Goal: Task Accomplishment & Management: Manage account settings

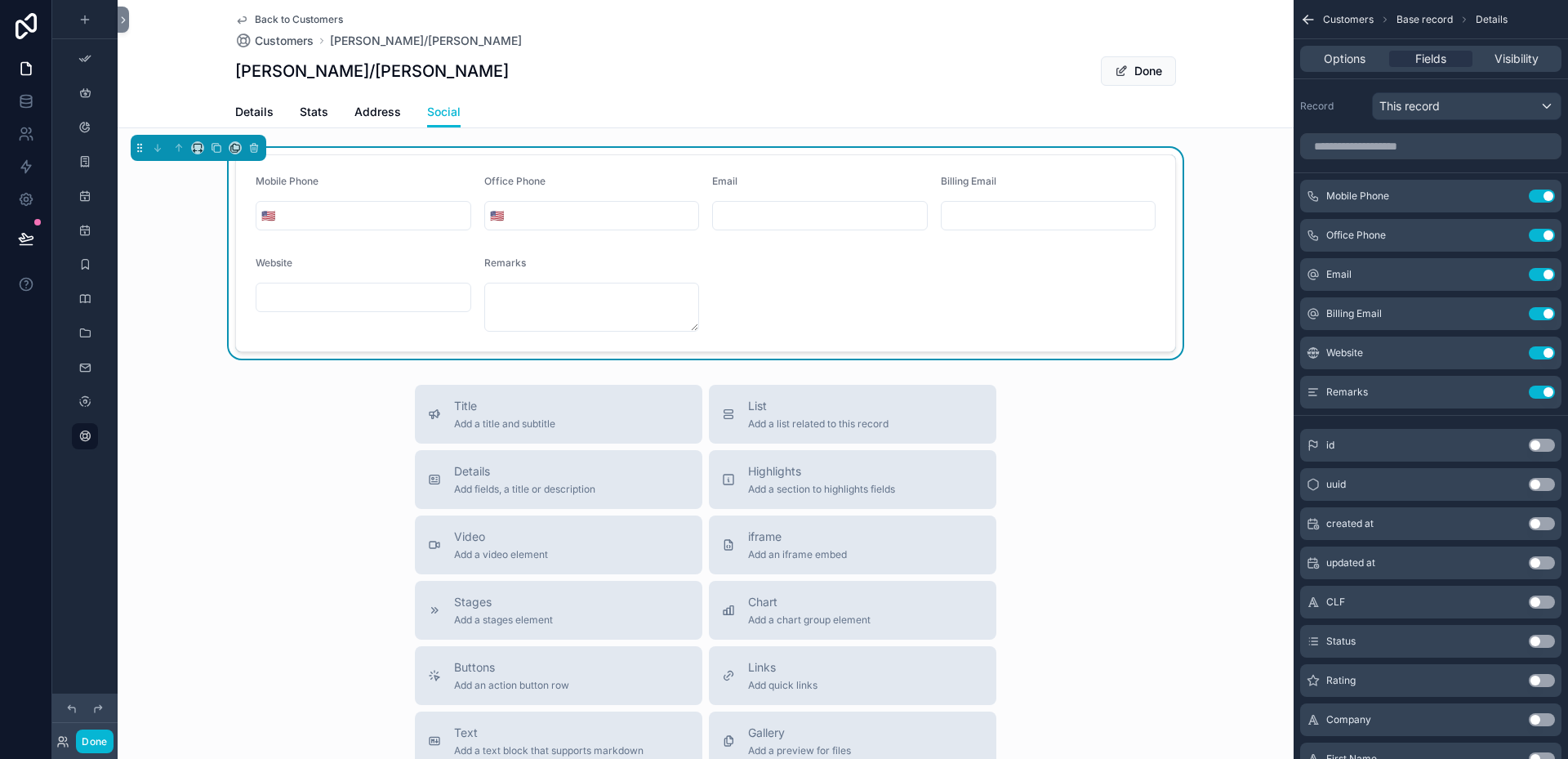
scroll to position [896, 0]
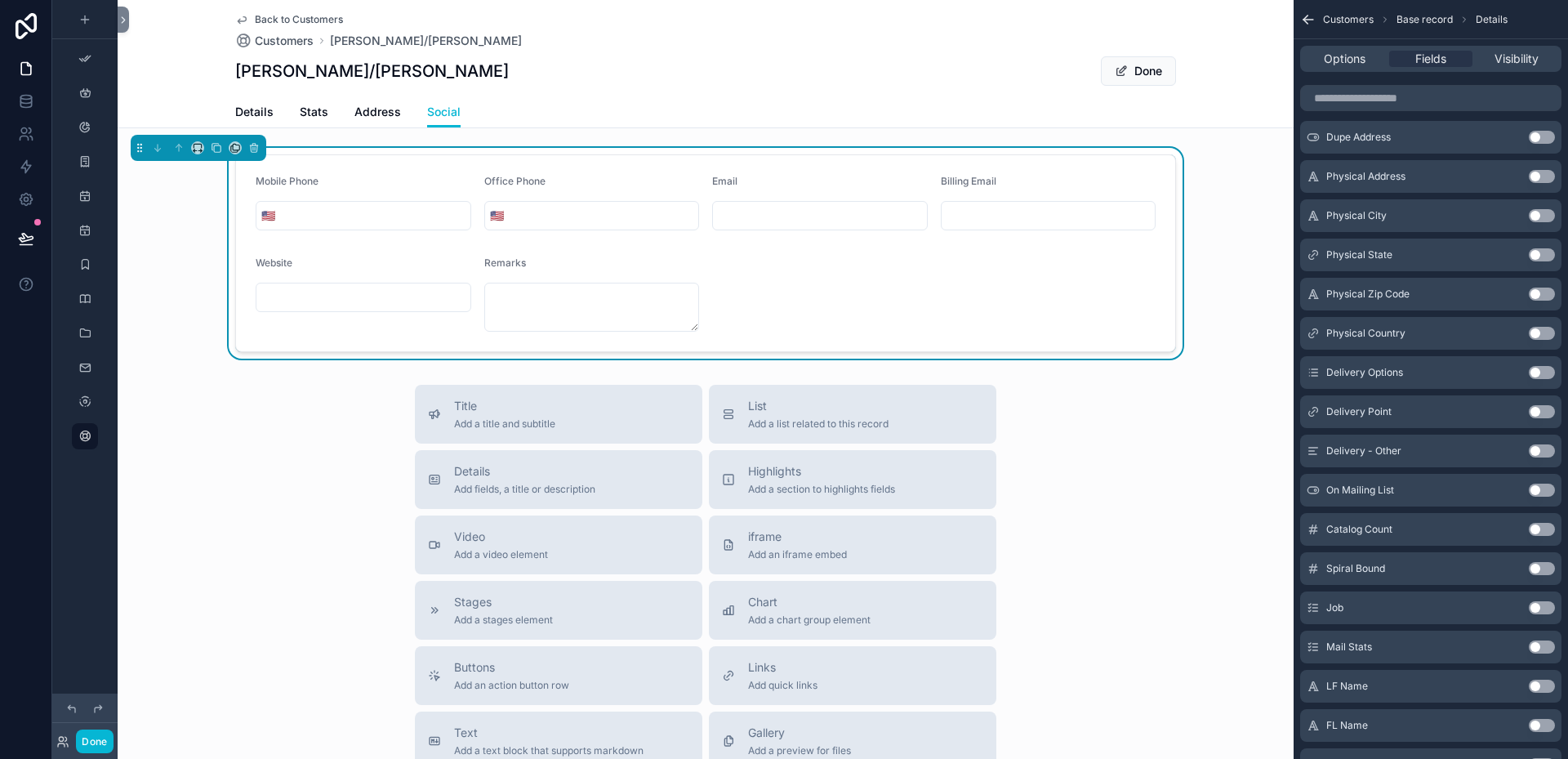
click at [1089, 303] on form "Mobile Phone 🇺🇸 Office Phone 🇺🇸 Email Billing Email Website Remarks" at bounding box center [705, 252] width 939 height 196
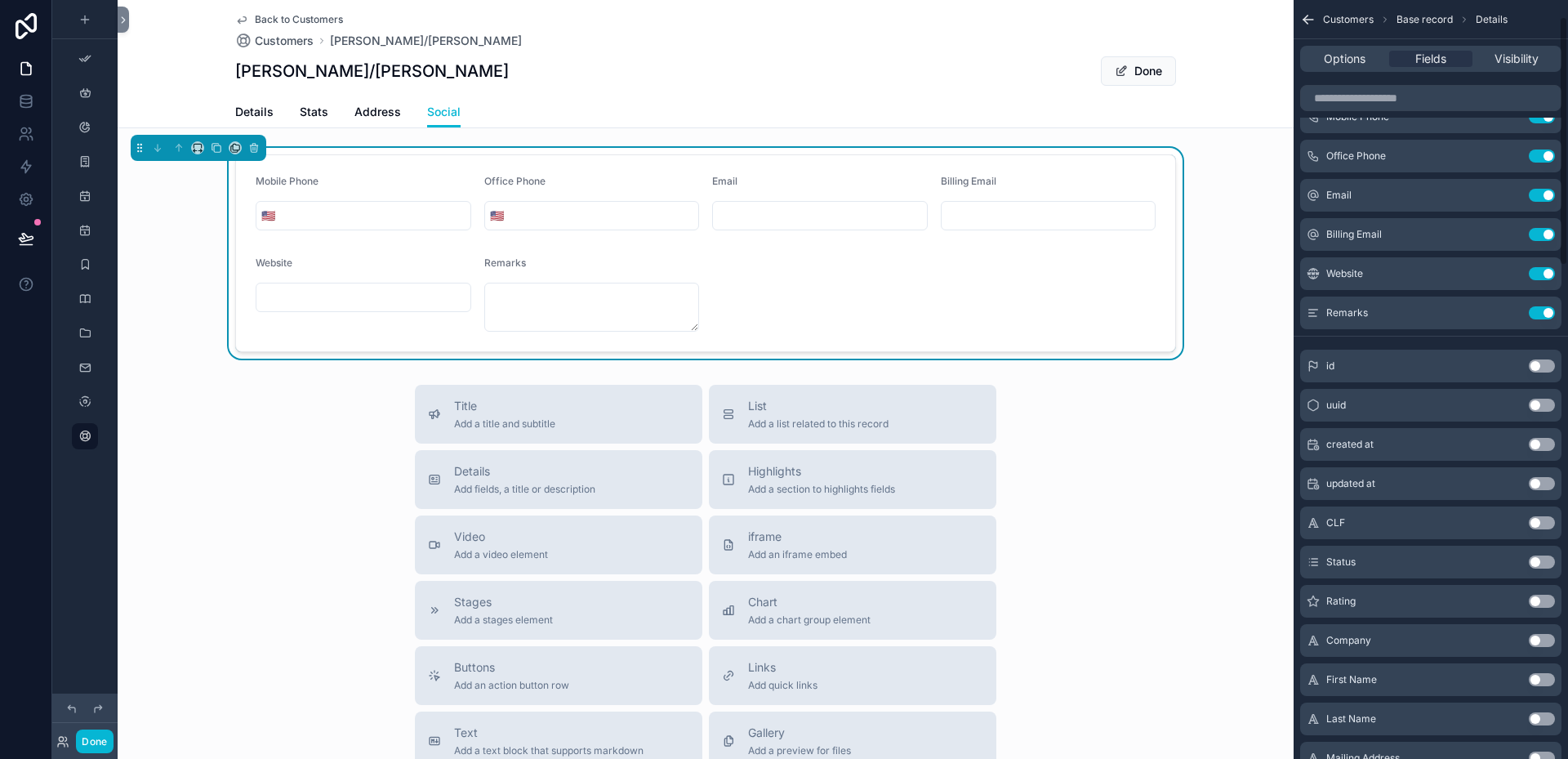
scroll to position [0, 0]
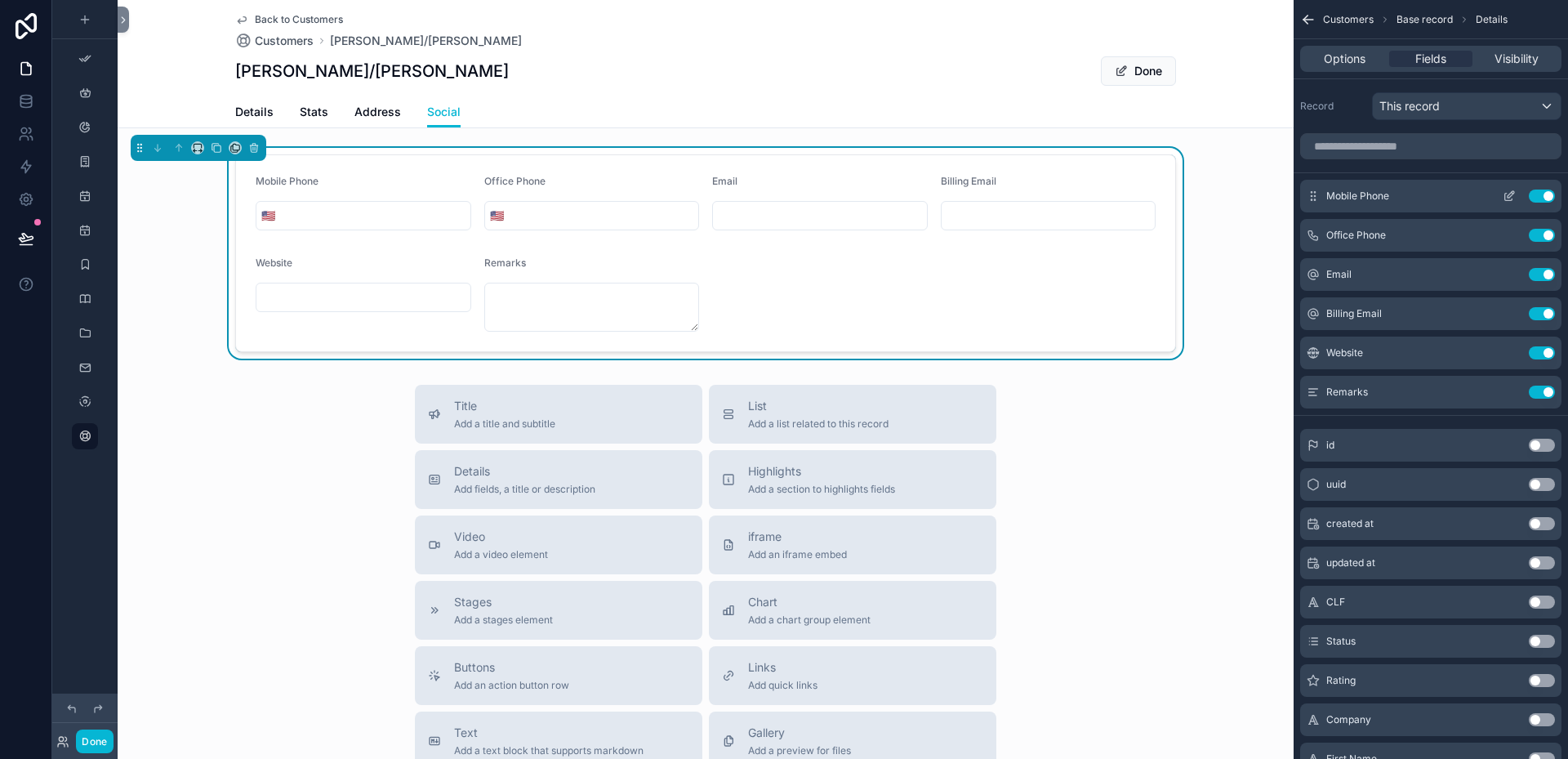
click at [1508, 196] on icon "scrollable content" at bounding box center [1509, 196] width 13 height 13
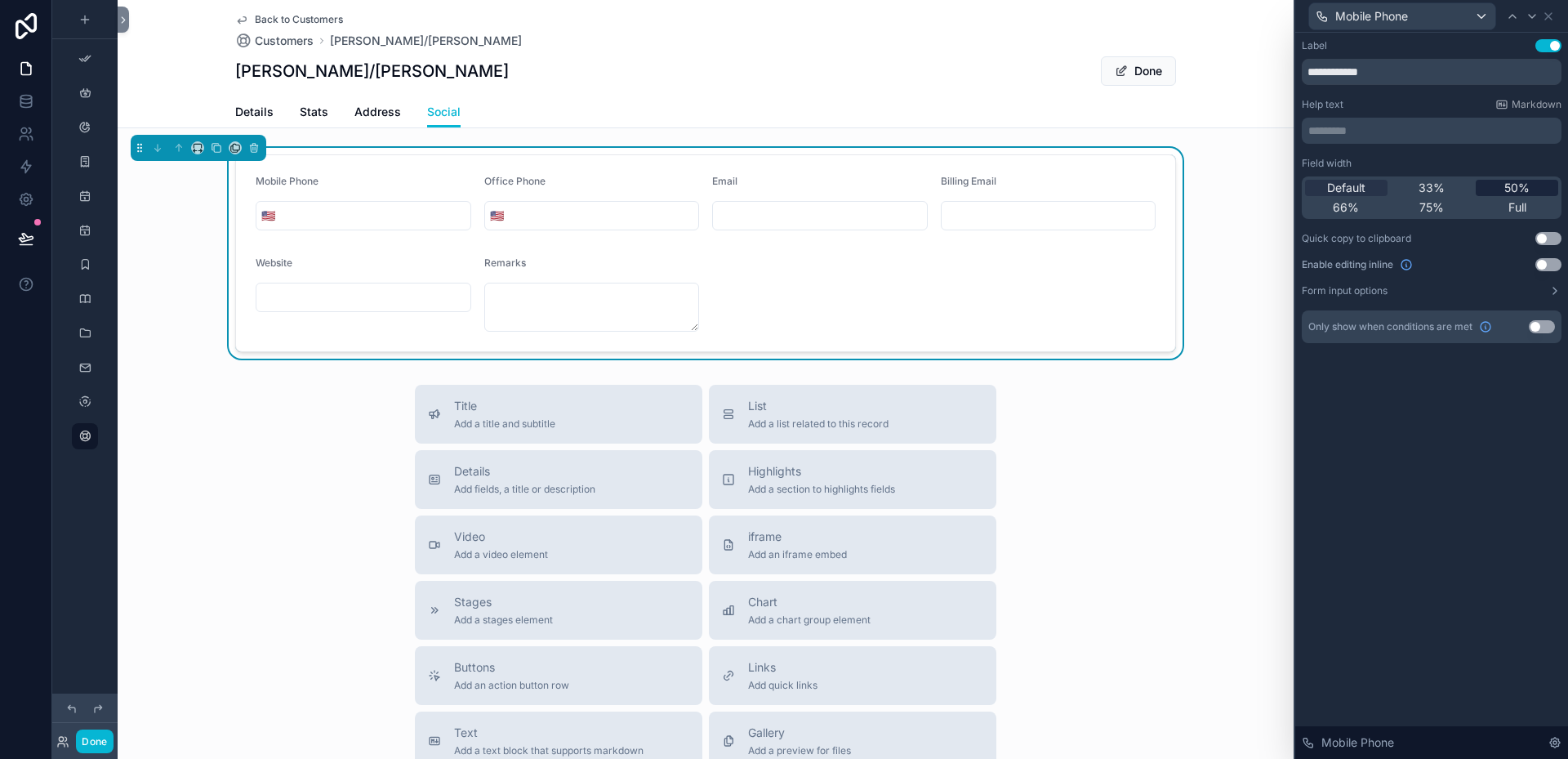
click at [1514, 187] on span "50%" at bounding box center [1516, 188] width 25 height 16
click at [1535, 22] on icon at bounding box center [1531, 16] width 13 height 13
click at [1510, 185] on span "50%" at bounding box center [1516, 188] width 25 height 16
click at [1533, 19] on icon at bounding box center [1531, 16] width 13 height 13
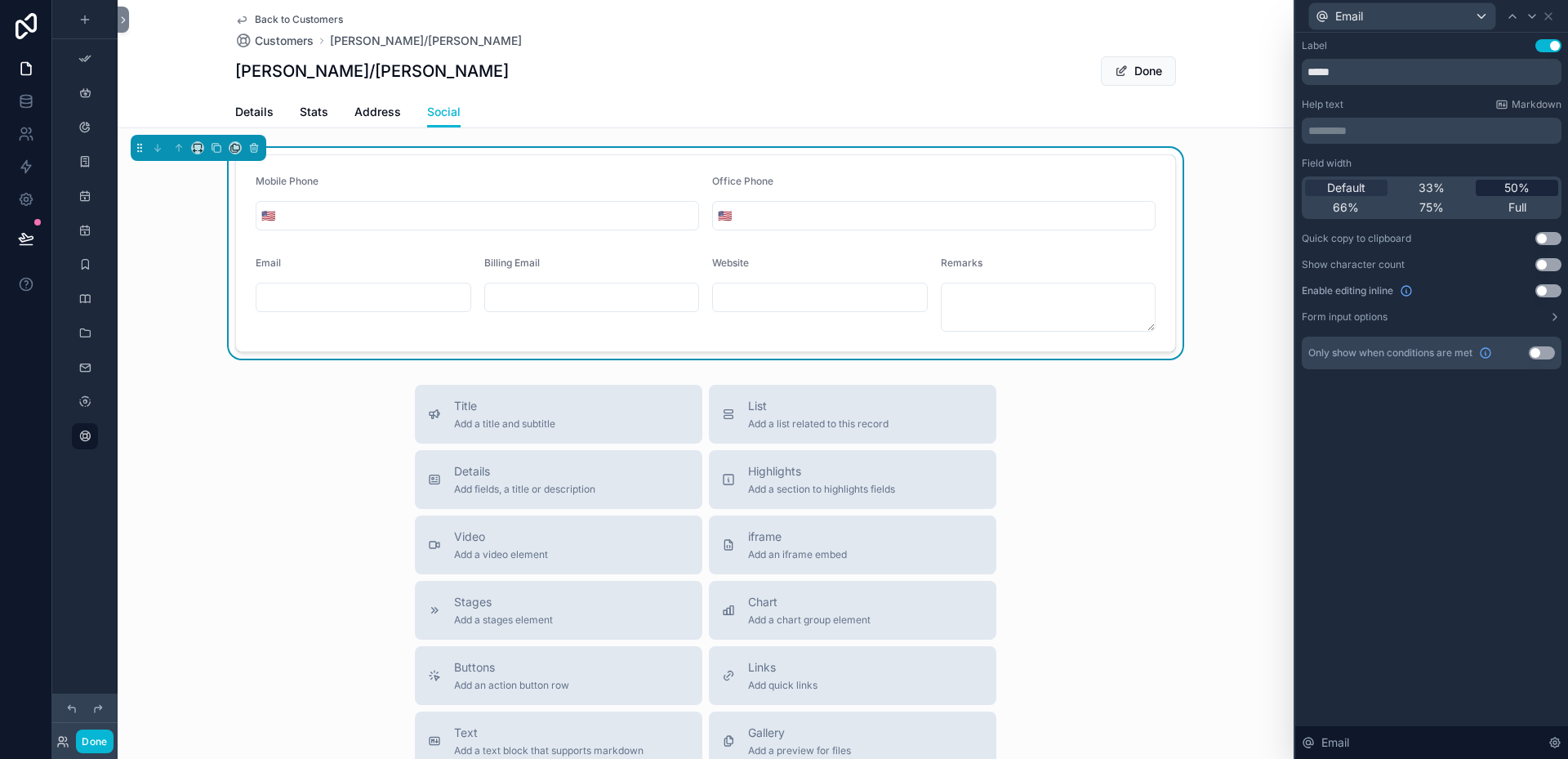
click at [1516, 184] on span "50%" at bounding box center [1516, 188] width 25 height 16
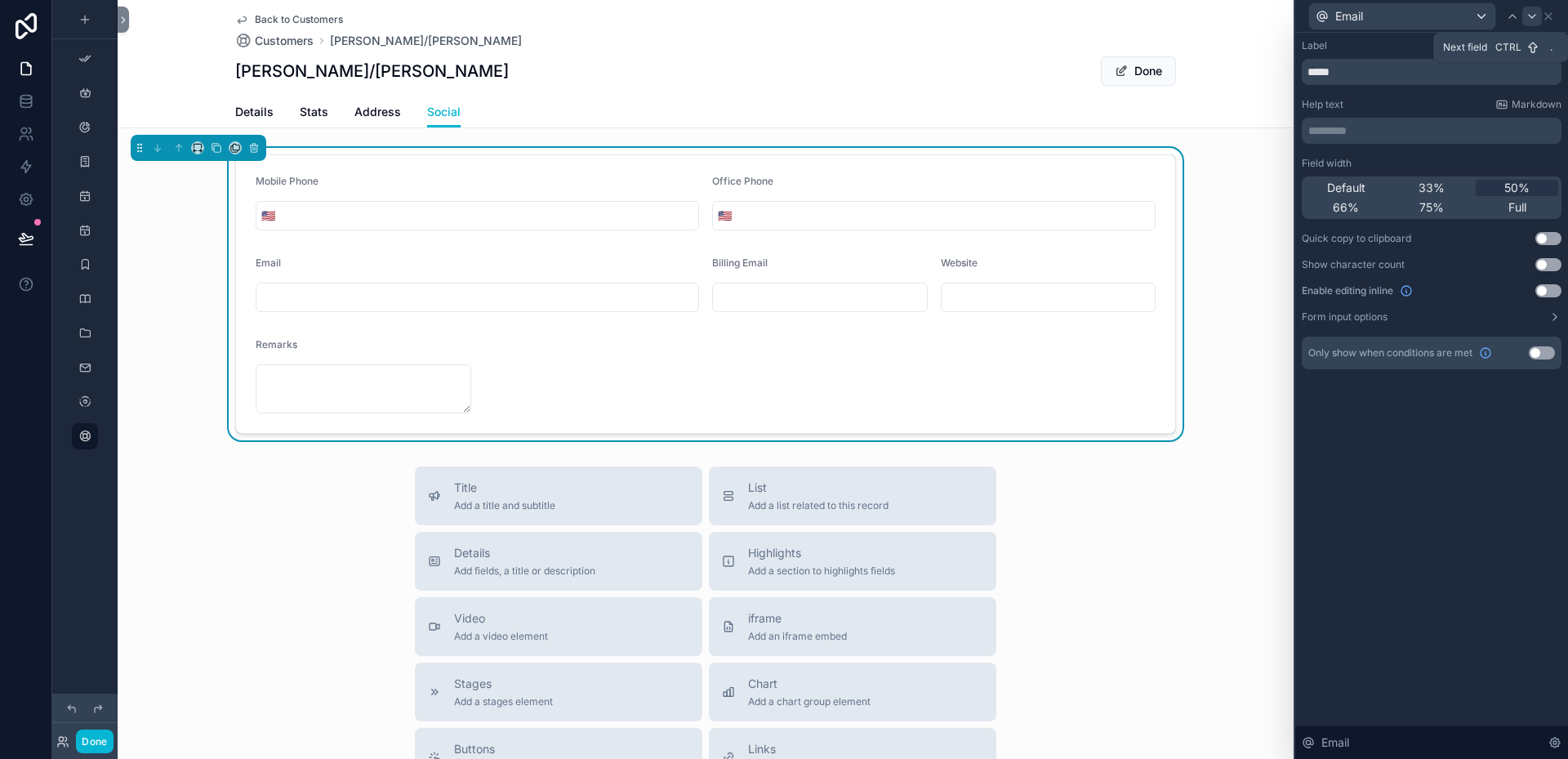
click at [1534, 18] on icon at bounding box center [1531, 16] width 13 height 13
click at [1522, 183] on span "50%" at bounding box center [1516, 188] width 25 height 16
click at [1438, 190] on span "33%" at bounding box center [1431, 188] width 26 height 16
click at [1533, 17] on icon at bounding box center [1531, 16] width 13 height 13
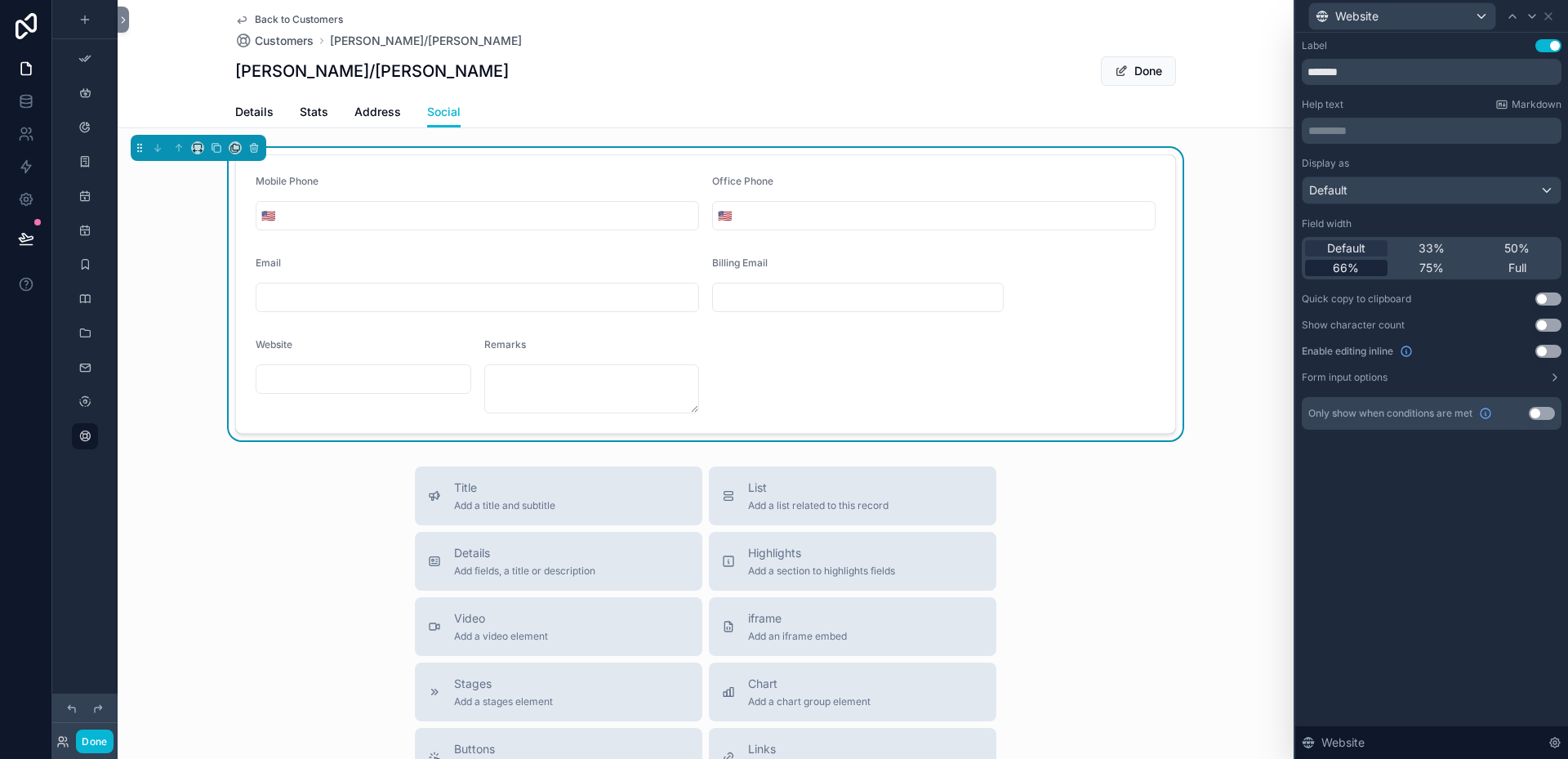
click at [1353, 264] on span "66%" at bounding box center [1346, 267] width 26 height 16
click at [1516, 13] on icon at bounding box center [1512, 16] width 13 height 13
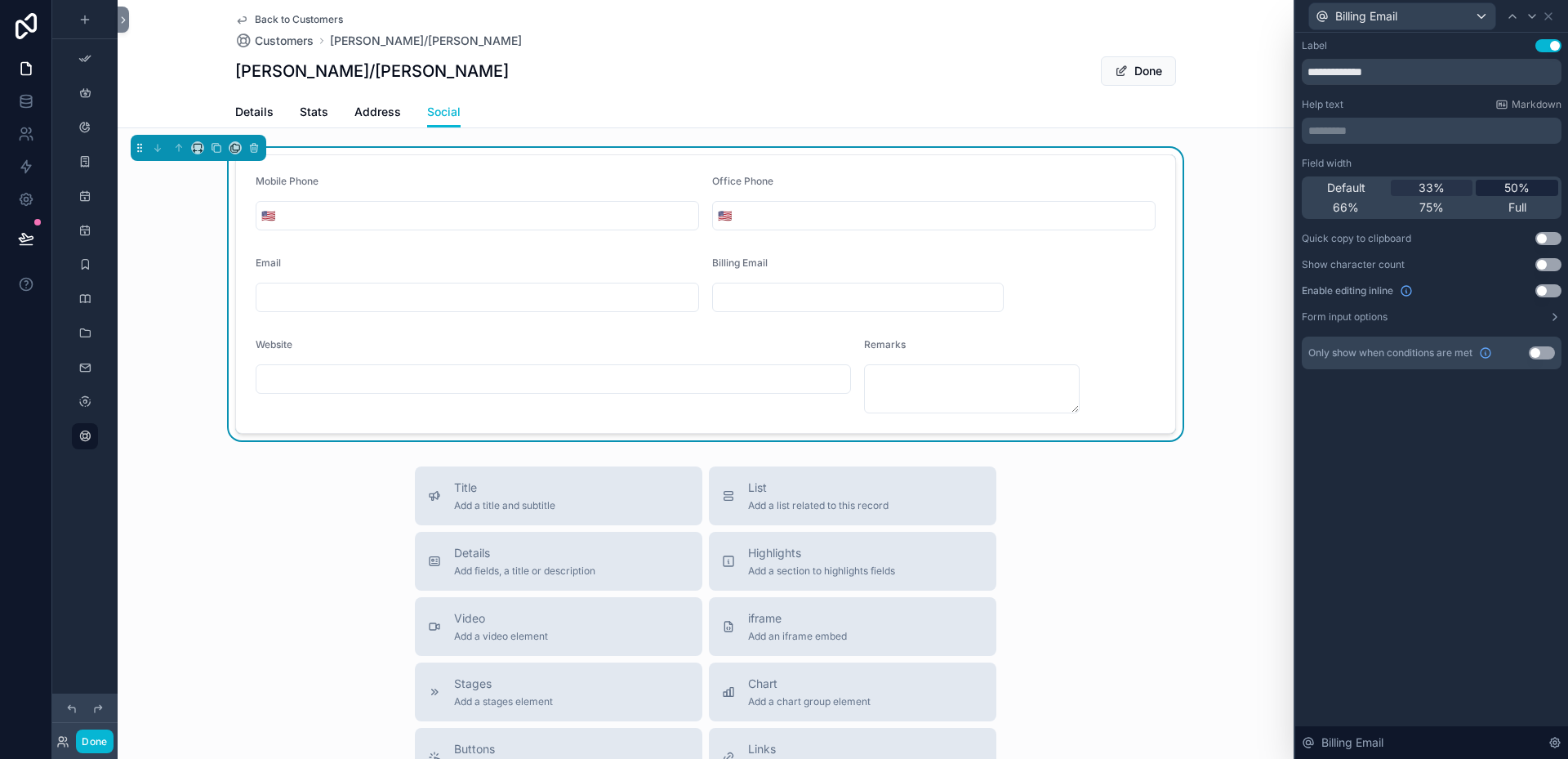
click at [1513, 188] on span "50%" at bounding box center [1516, 188] width 25 height 16
click at [1537, 16] on icon at bounding box center [1531, 16] width 13 height 13
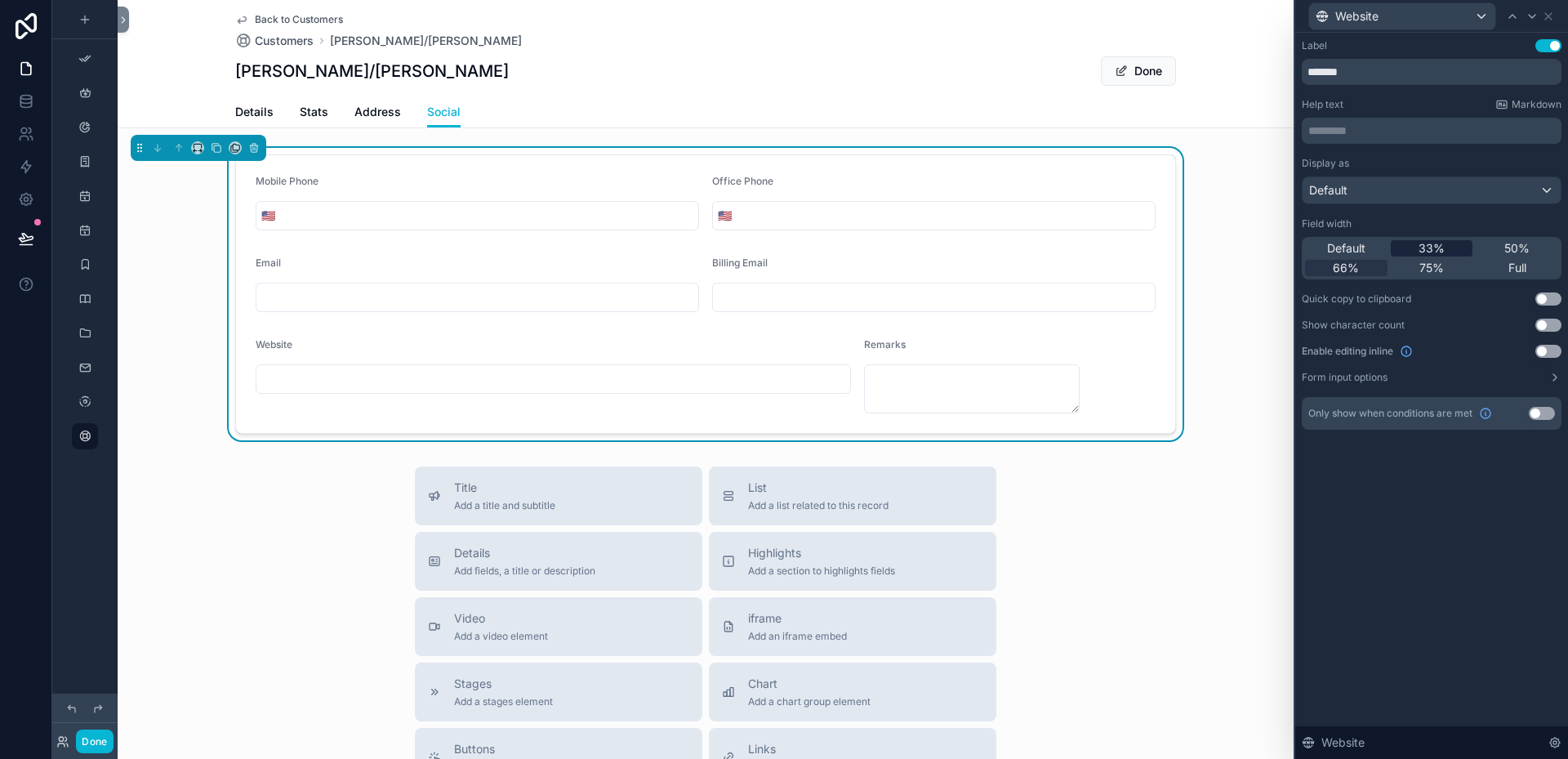
click at [1422, 250] on span "33%" at bounding box center [1431, 248] width 26 height 16
click at [1538, 16] on div at bounding box center [1531, 16] width 20 height 20
click at [1350, 266] on span "66%" at bounding box center [1346, 267] width 26 height 16
click at [1553, 13] on icon at bounding box center [1548, 16] width 13 height 13
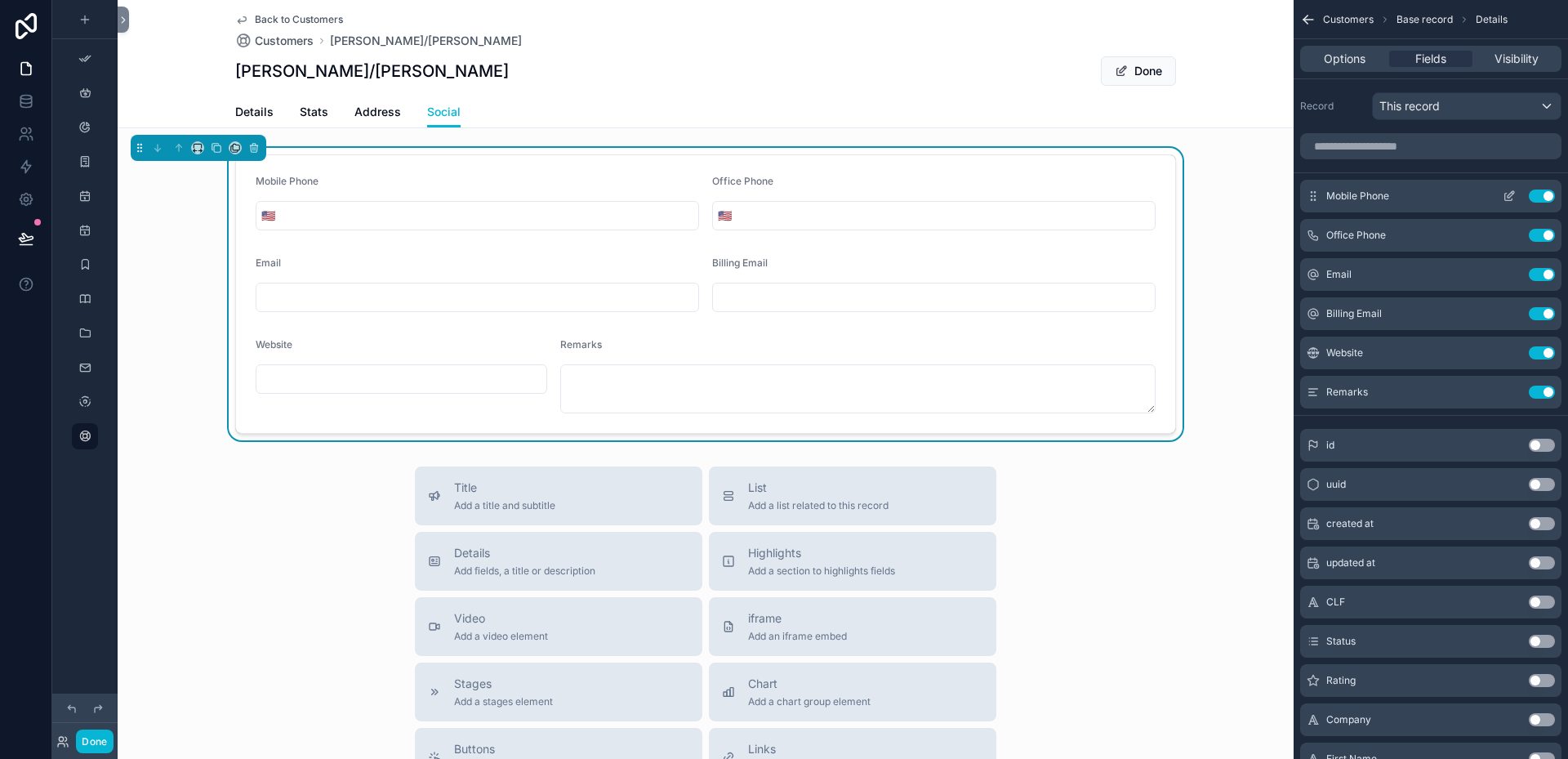
click at [1509, 193] on icon "scrollable content" at bounding box center [1509, 196] width 13 height 13
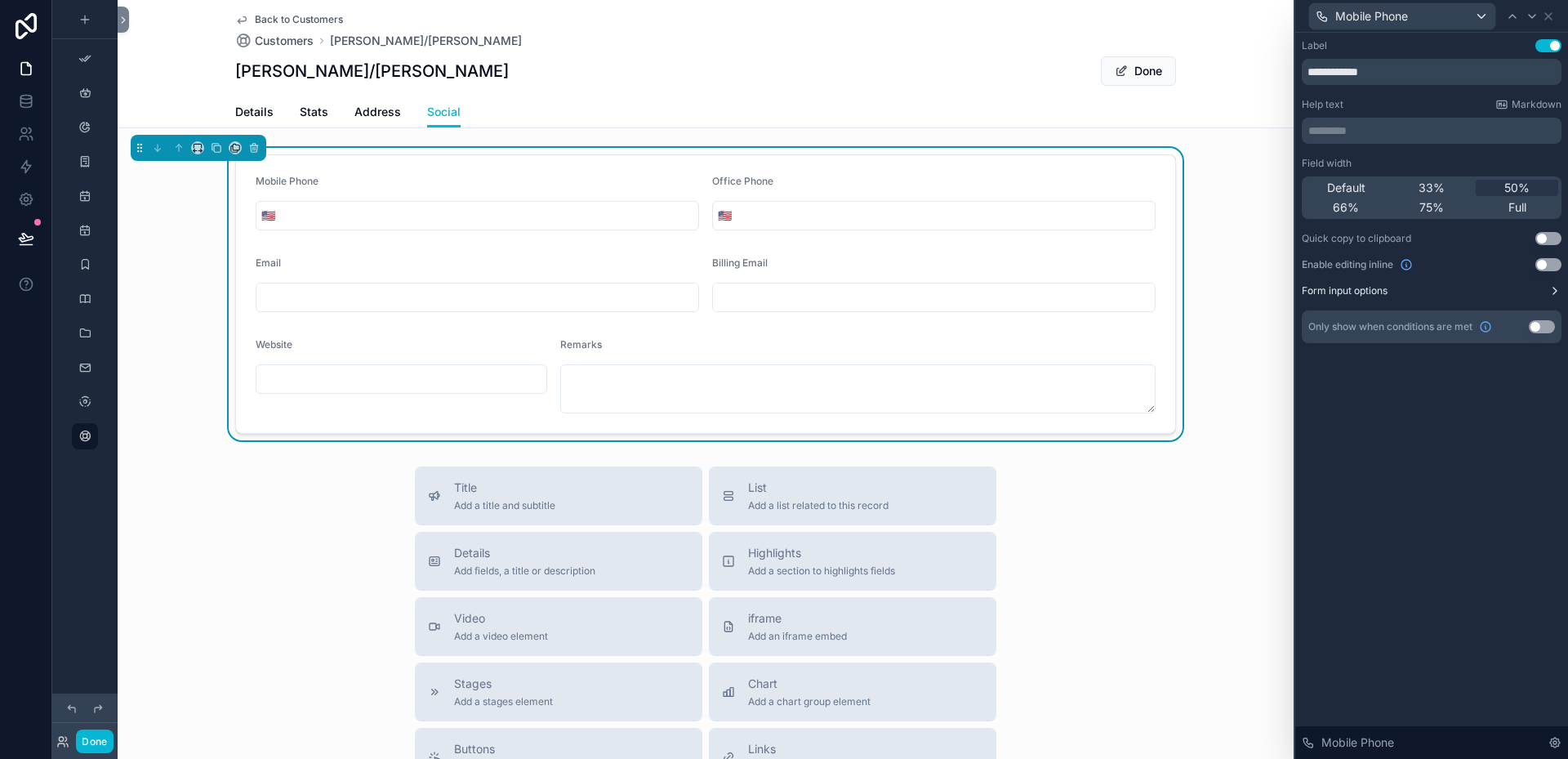
click at [1359, 290] on label "Form input options" at bounding box center [1344, 291] width 85 height 13
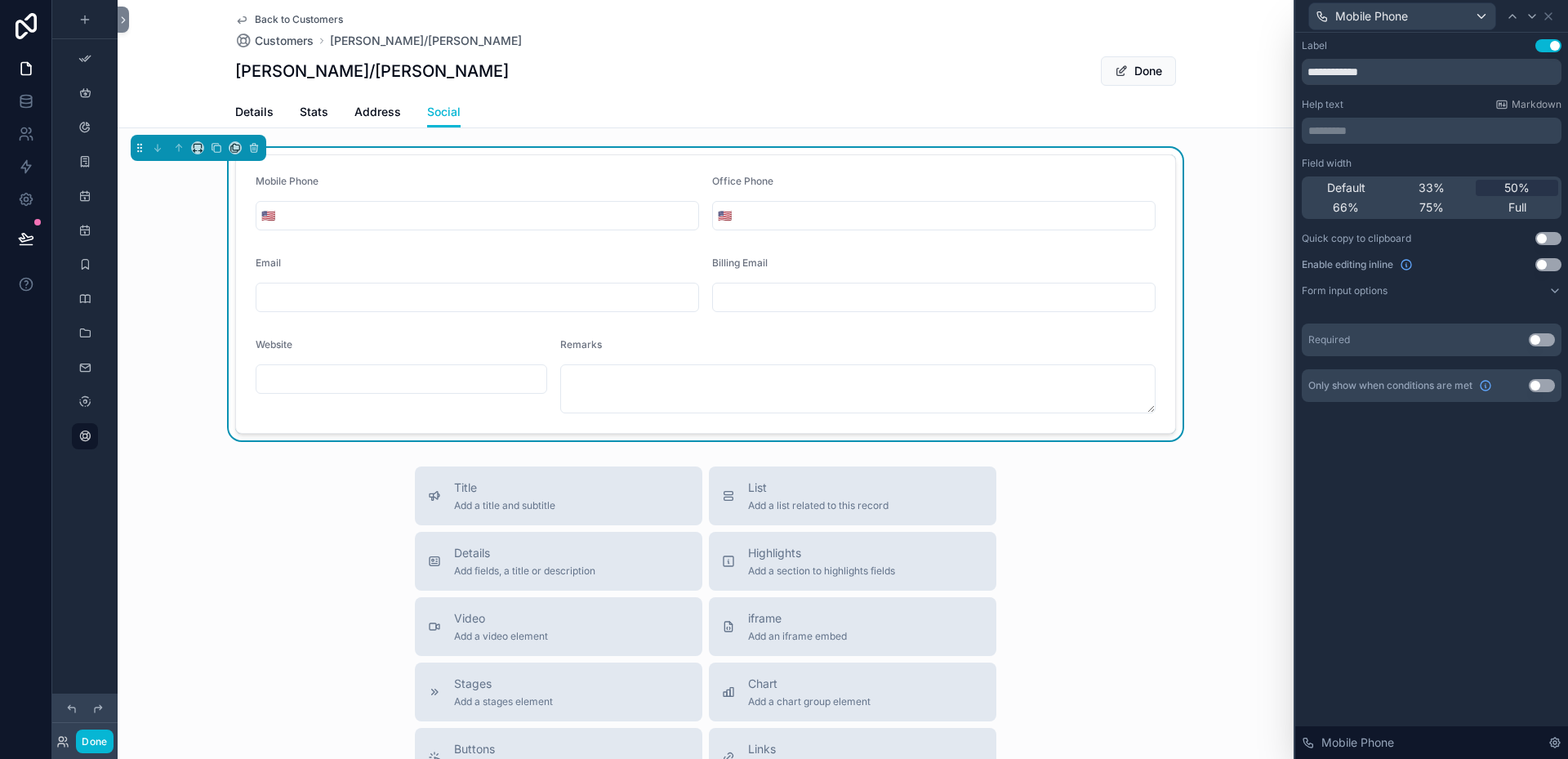
click at [289, 217] on input "scrollable content" at bounding box center [490, 216] width 418 height 23
click at [262, 218] on span "🇺🇸" at bounding box center [268, 215] width 14 height 16
type input "*"
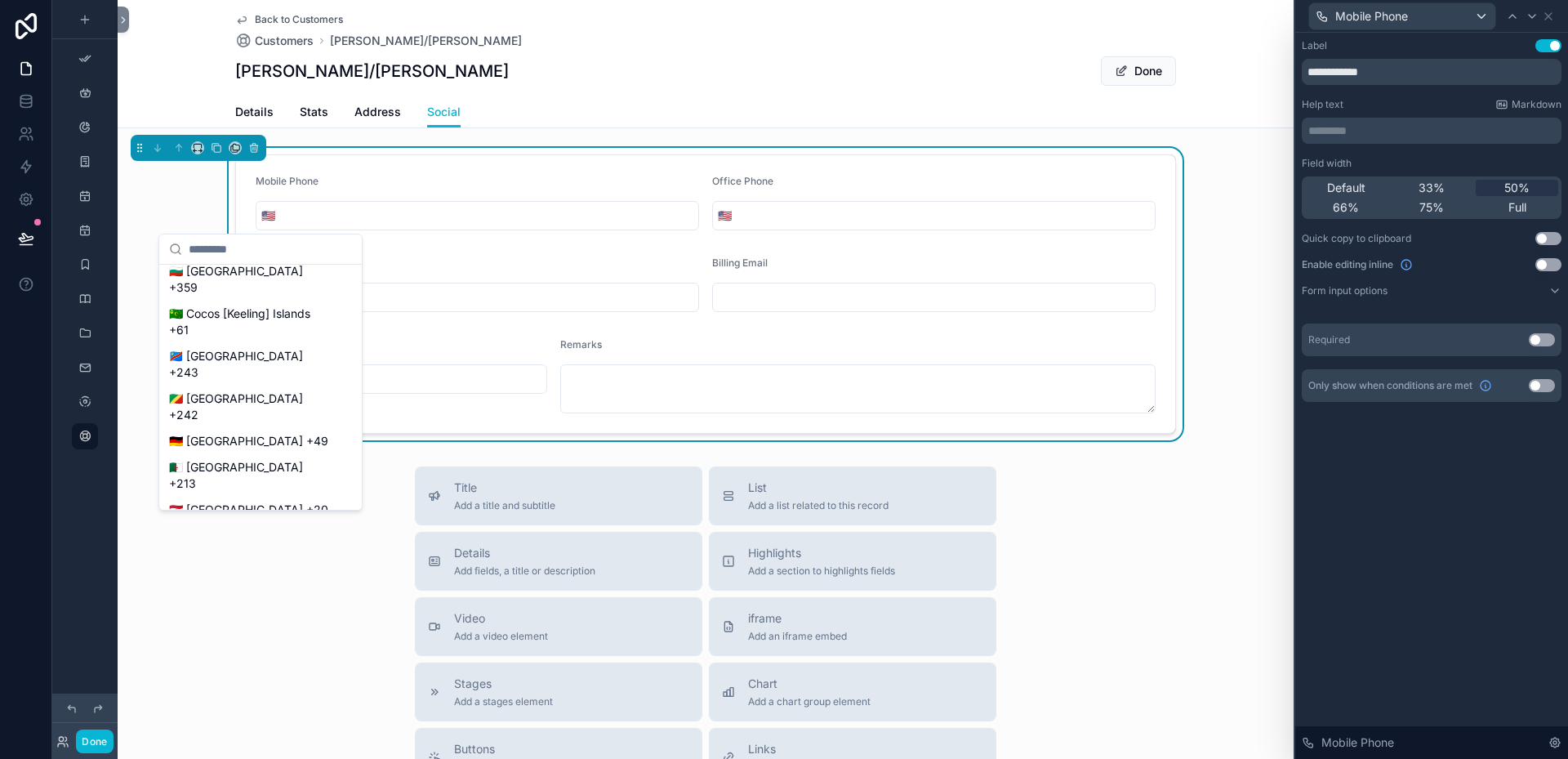
scroll to position [98, 0]
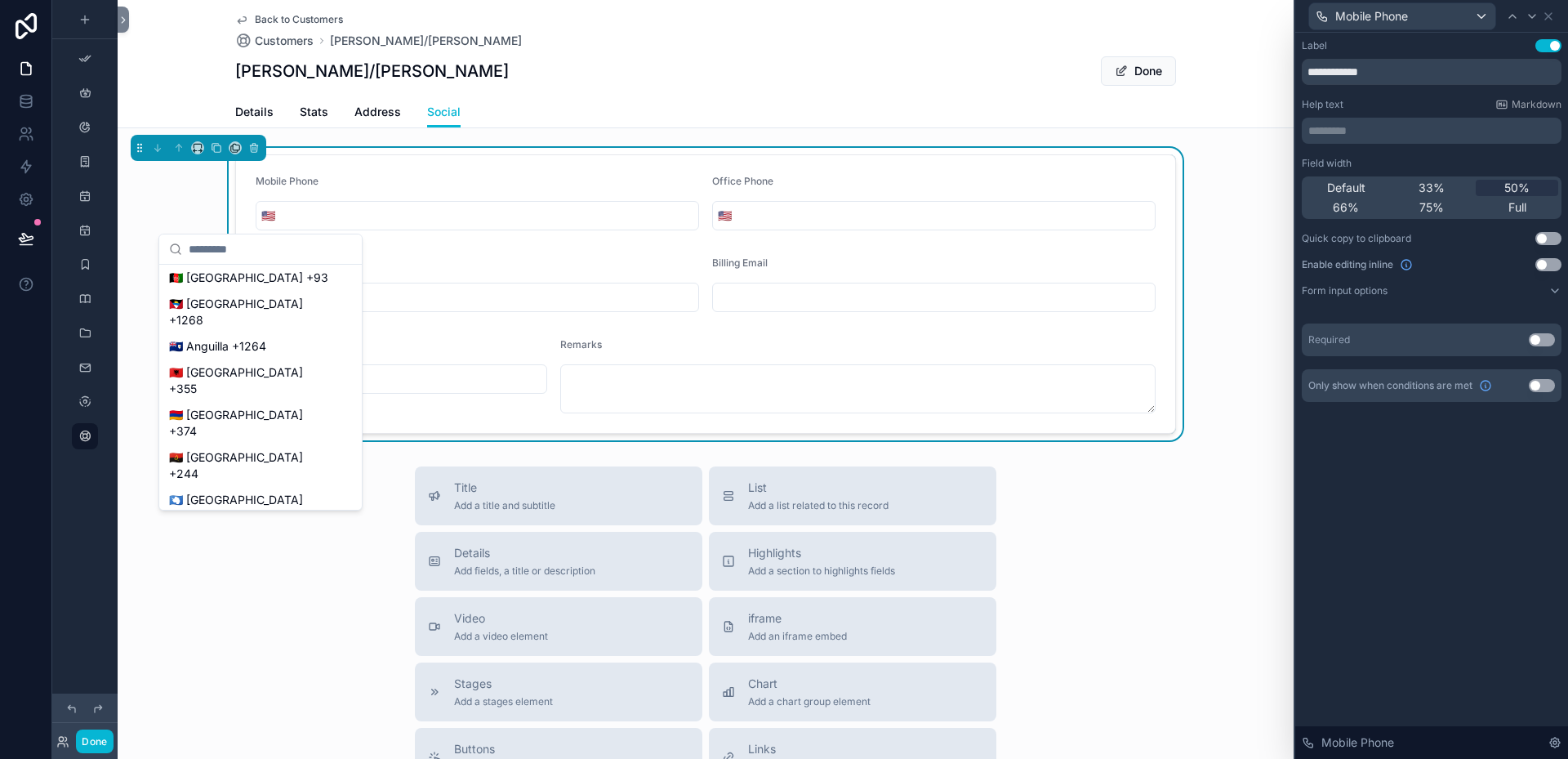
click at [415, 208] on input "scrollable content" at bounding box center [490, 216] width 418 height 23
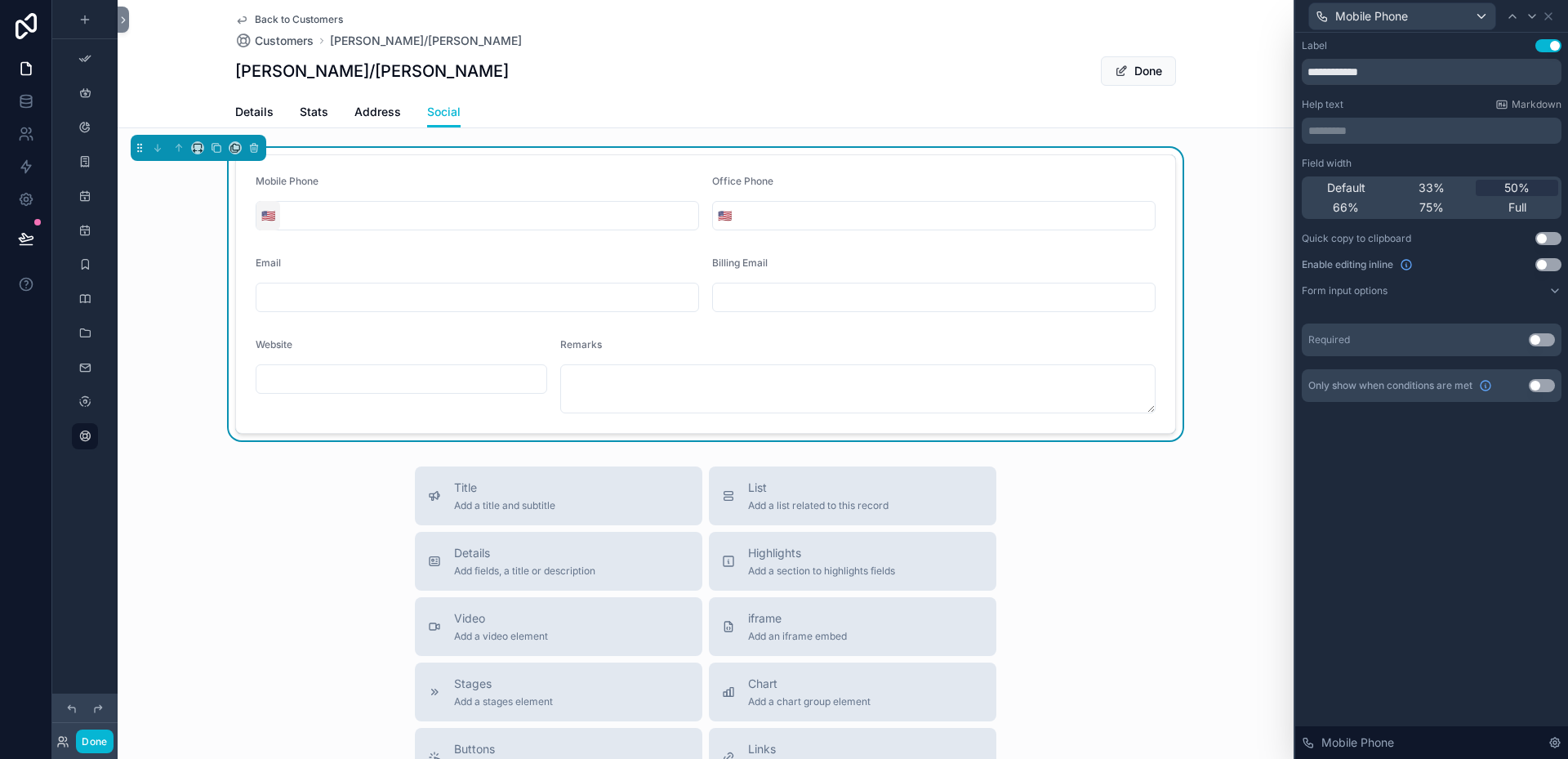
click at [262, 221] on span "🇺🇸" at bounding box center [268, 215] width 14 height 16
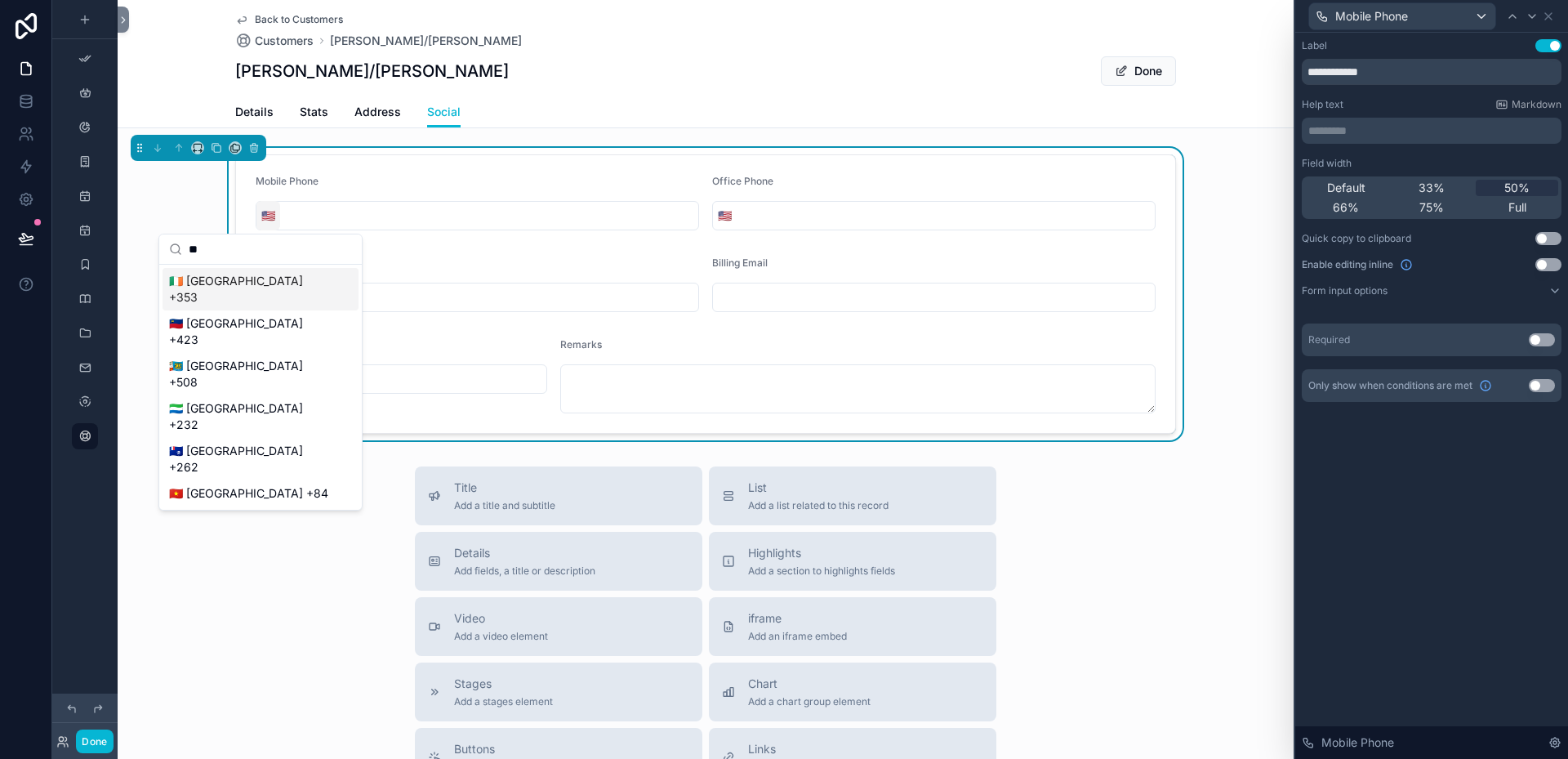
type input "*"
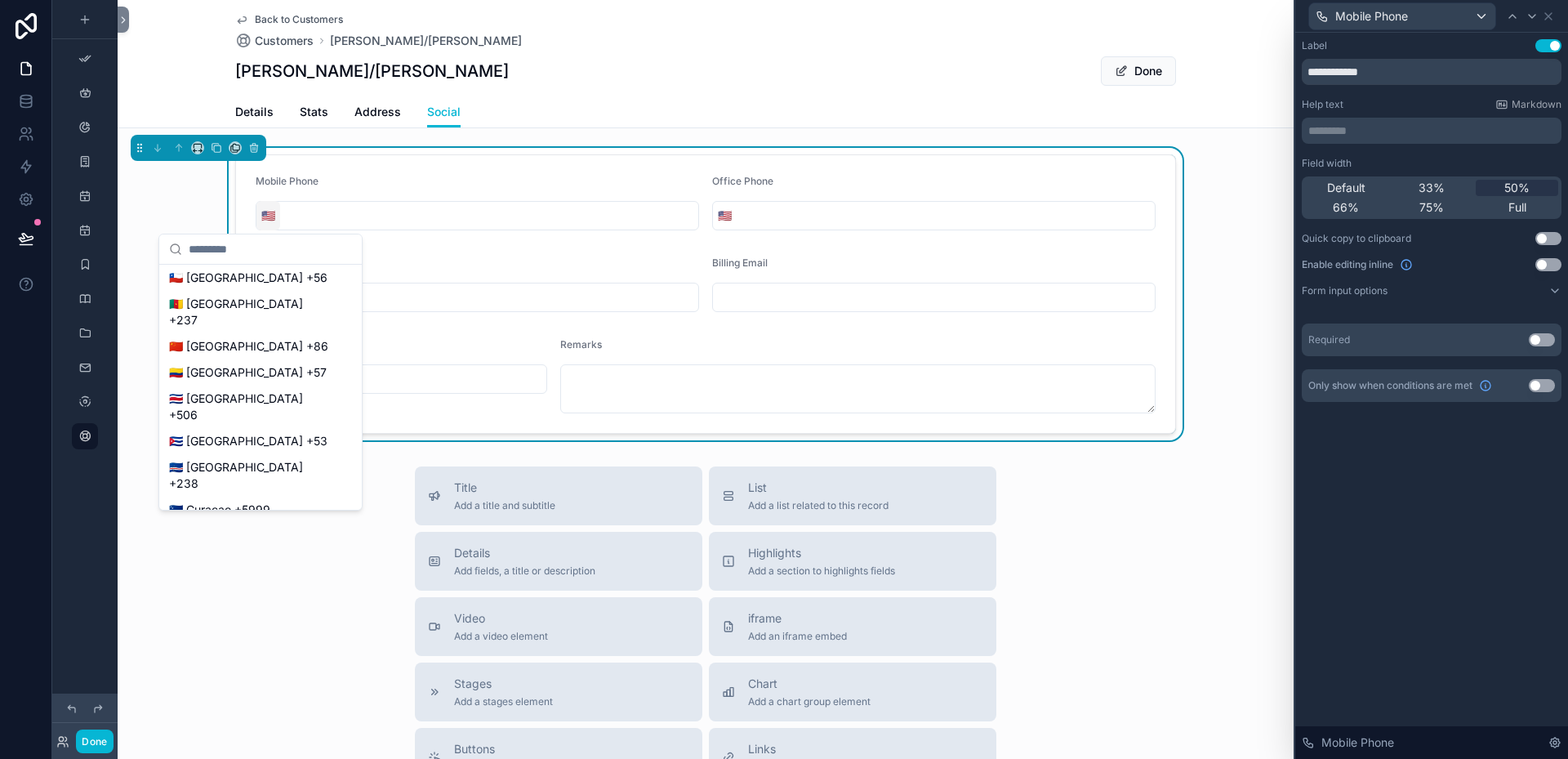
scroll to position [55, 0]
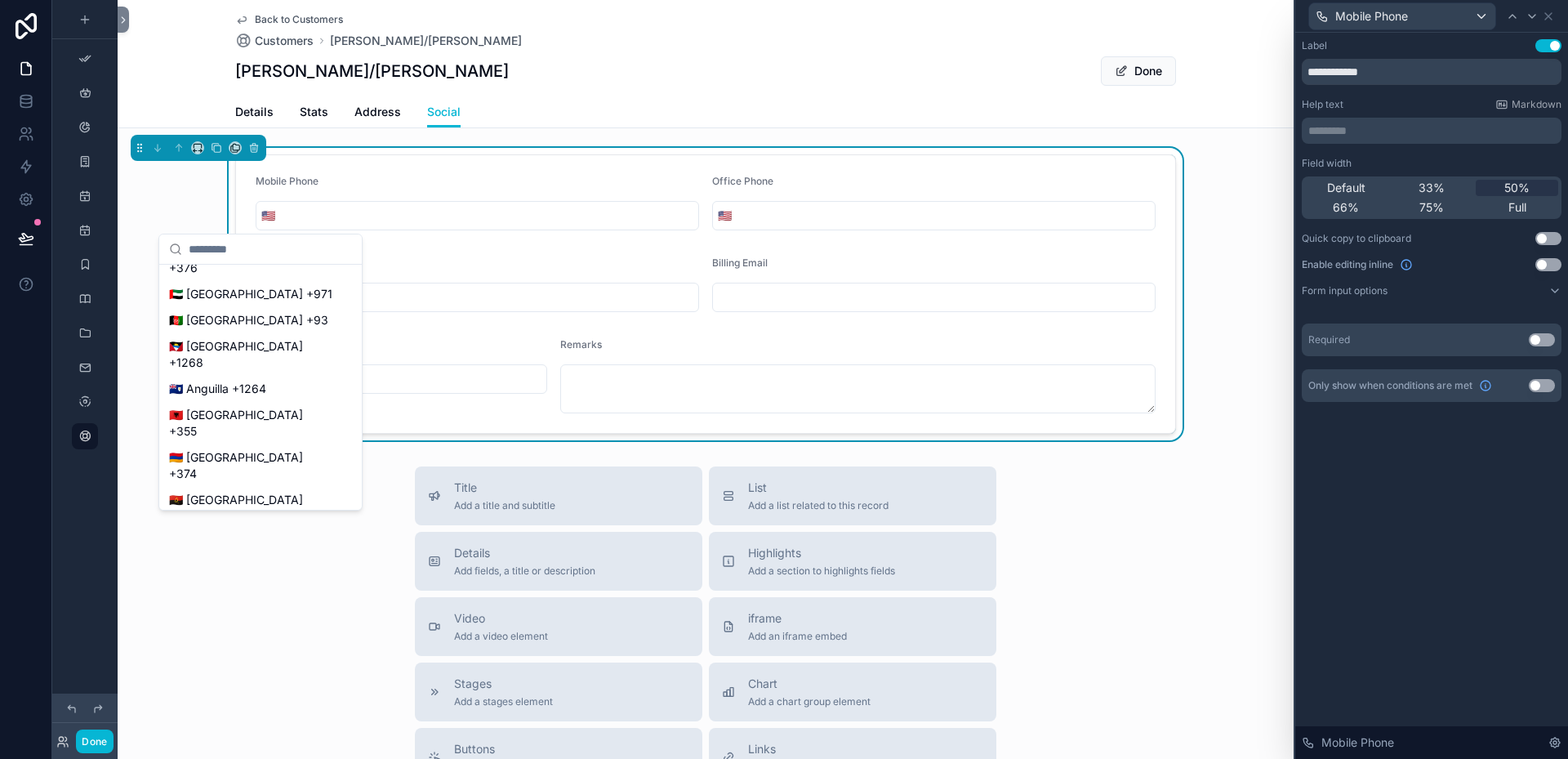
click at [312, 209] on input "scrollable content" at bounding box center [490, 216] width 418 height 23
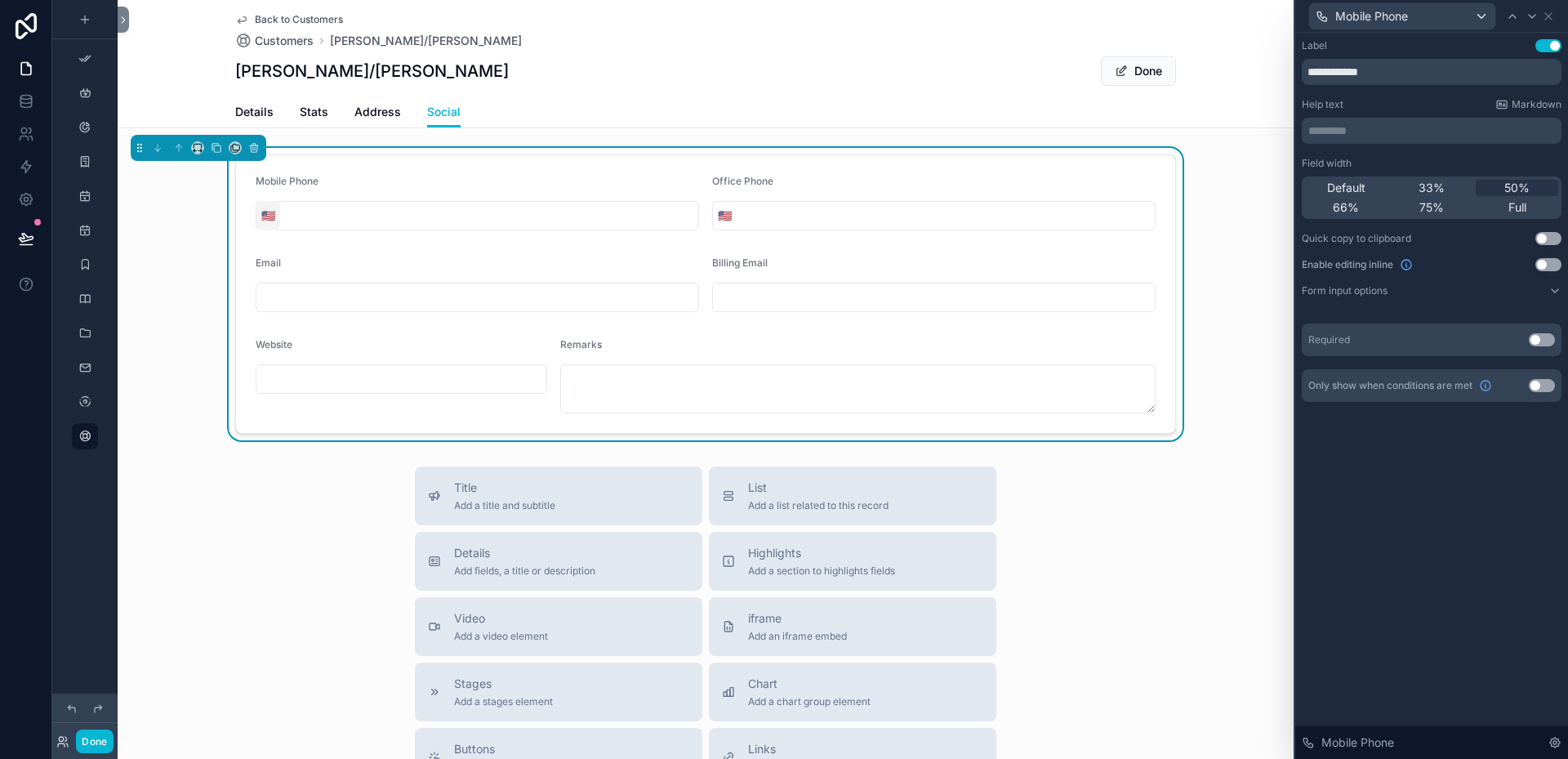
click at [262, 217] on span "🇺🇸" at bounding box center [268, 215] width 14 height 16
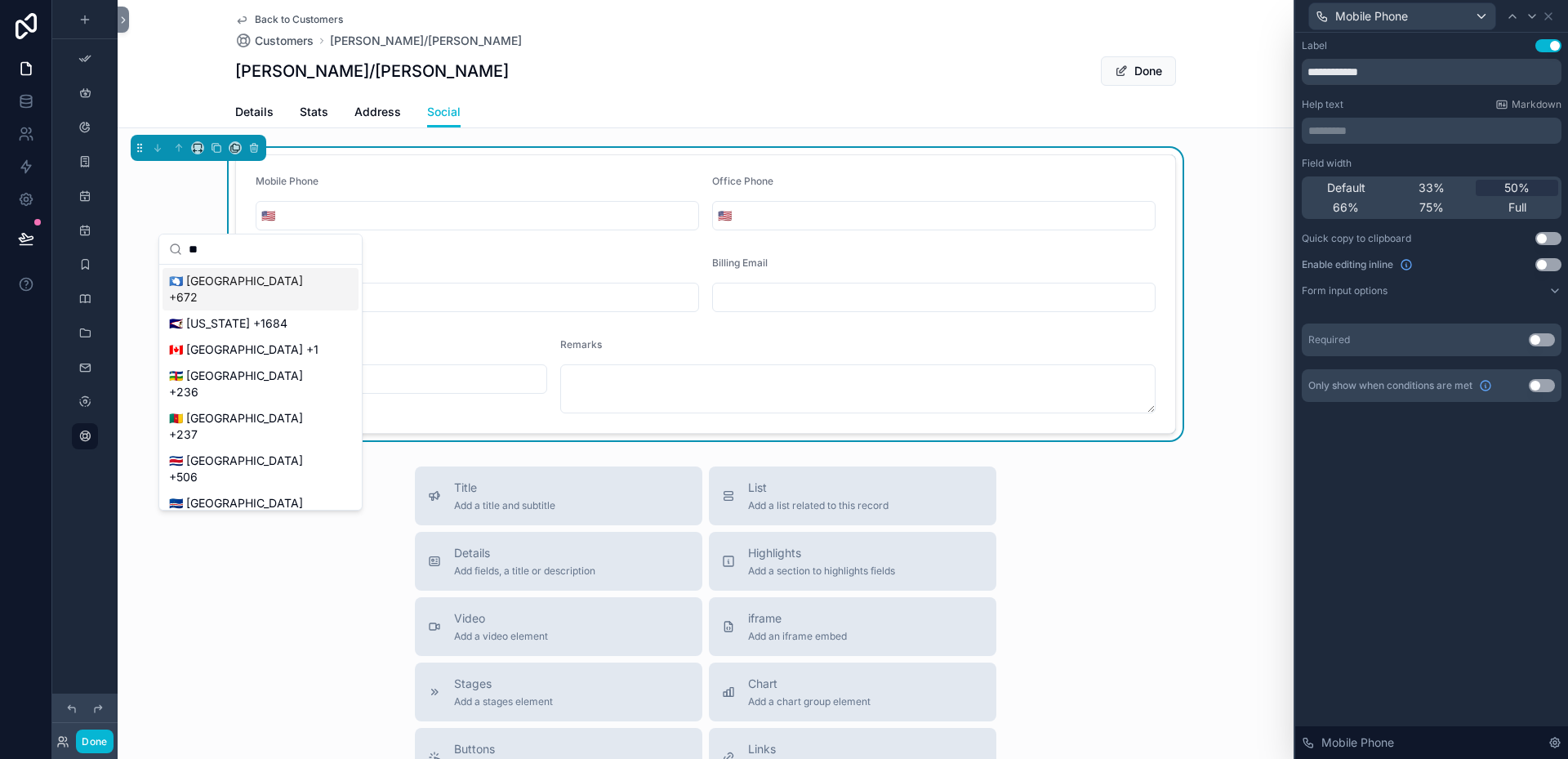
type input "*"
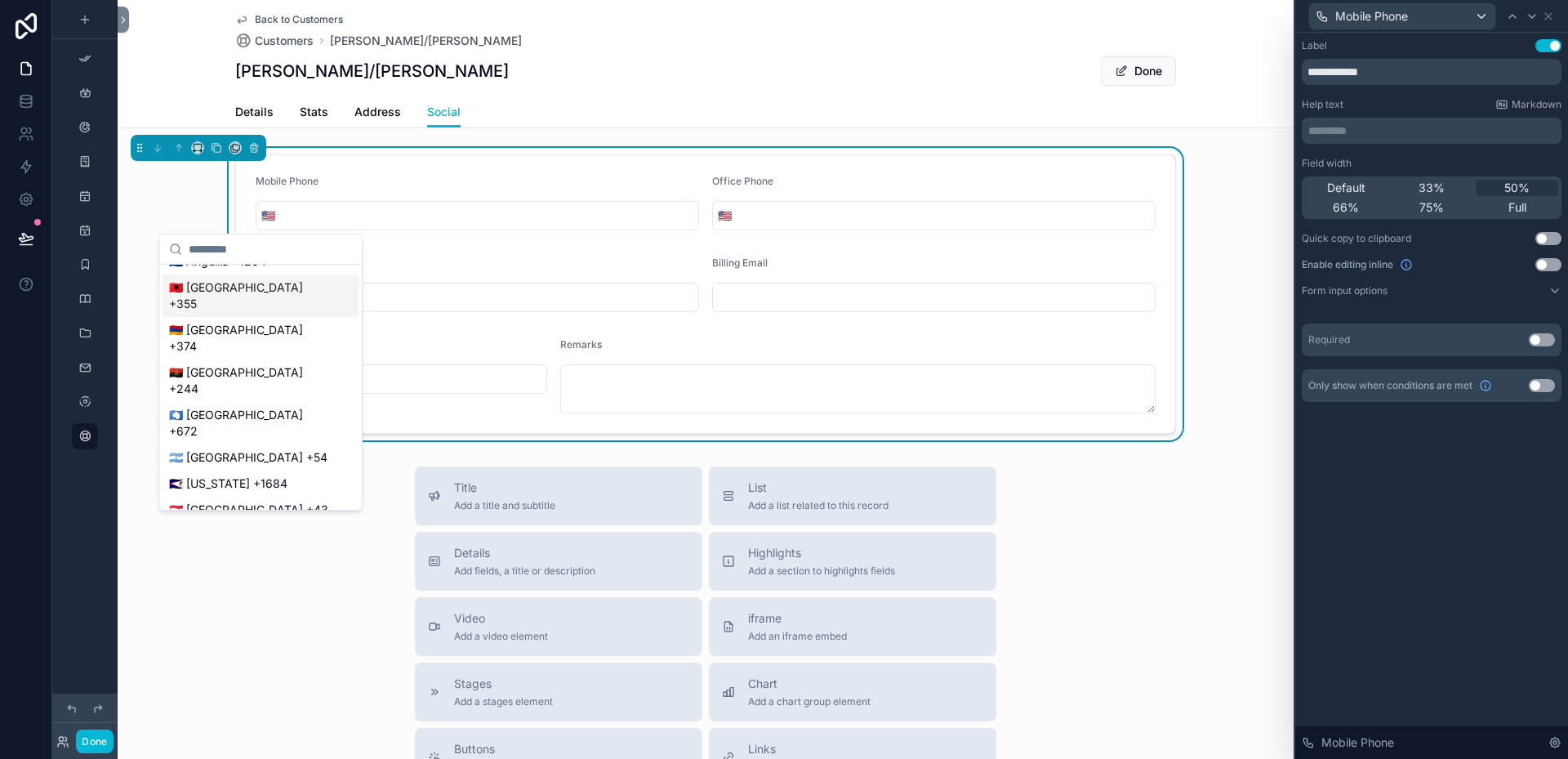
click at [466, 210] on input "scrollable content" at bounding box center [490, 216] width 418 height 23
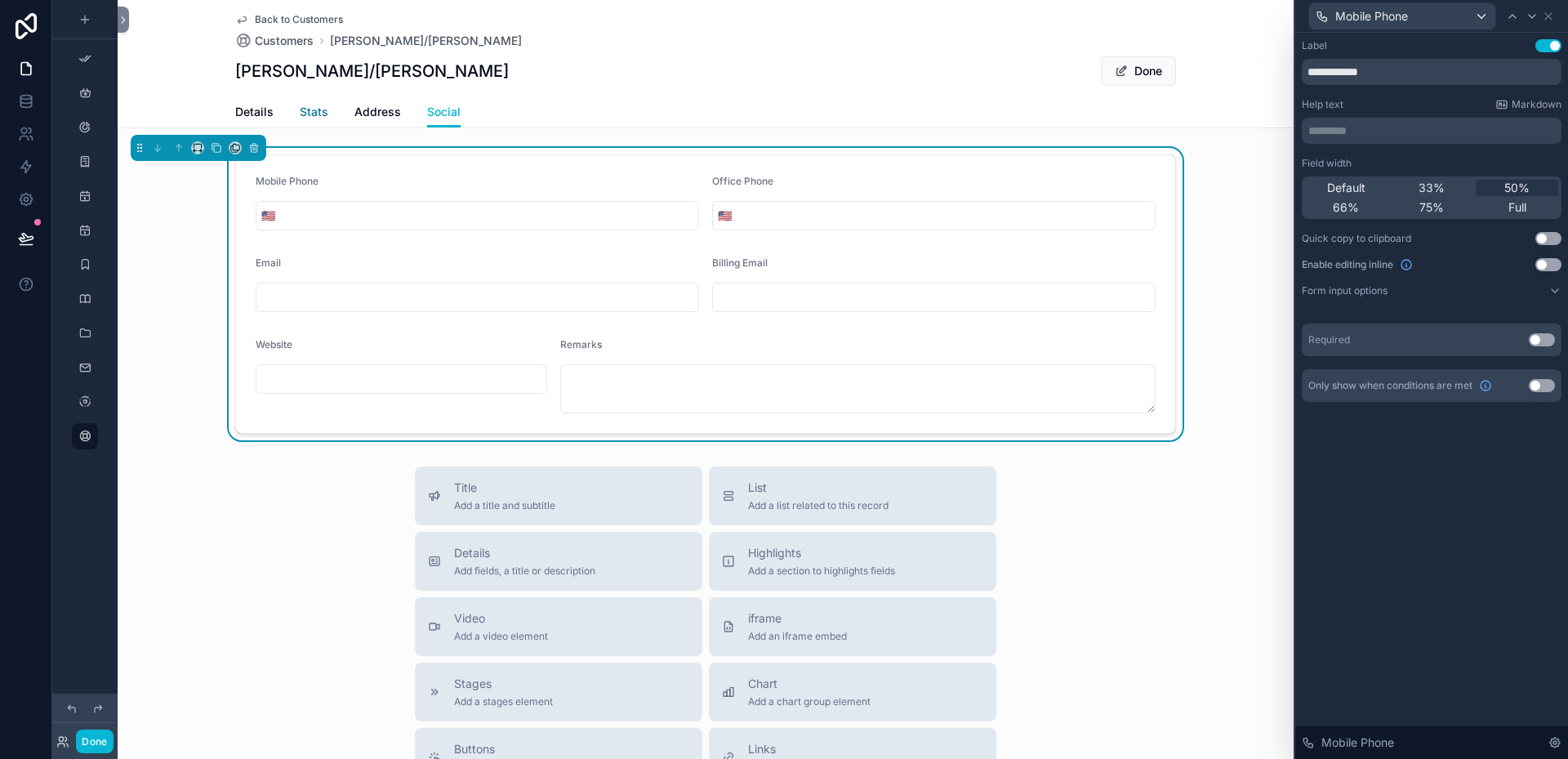
click at [312, 110] on span "Stats" at bounding box center [314, 112] width 28 height 16
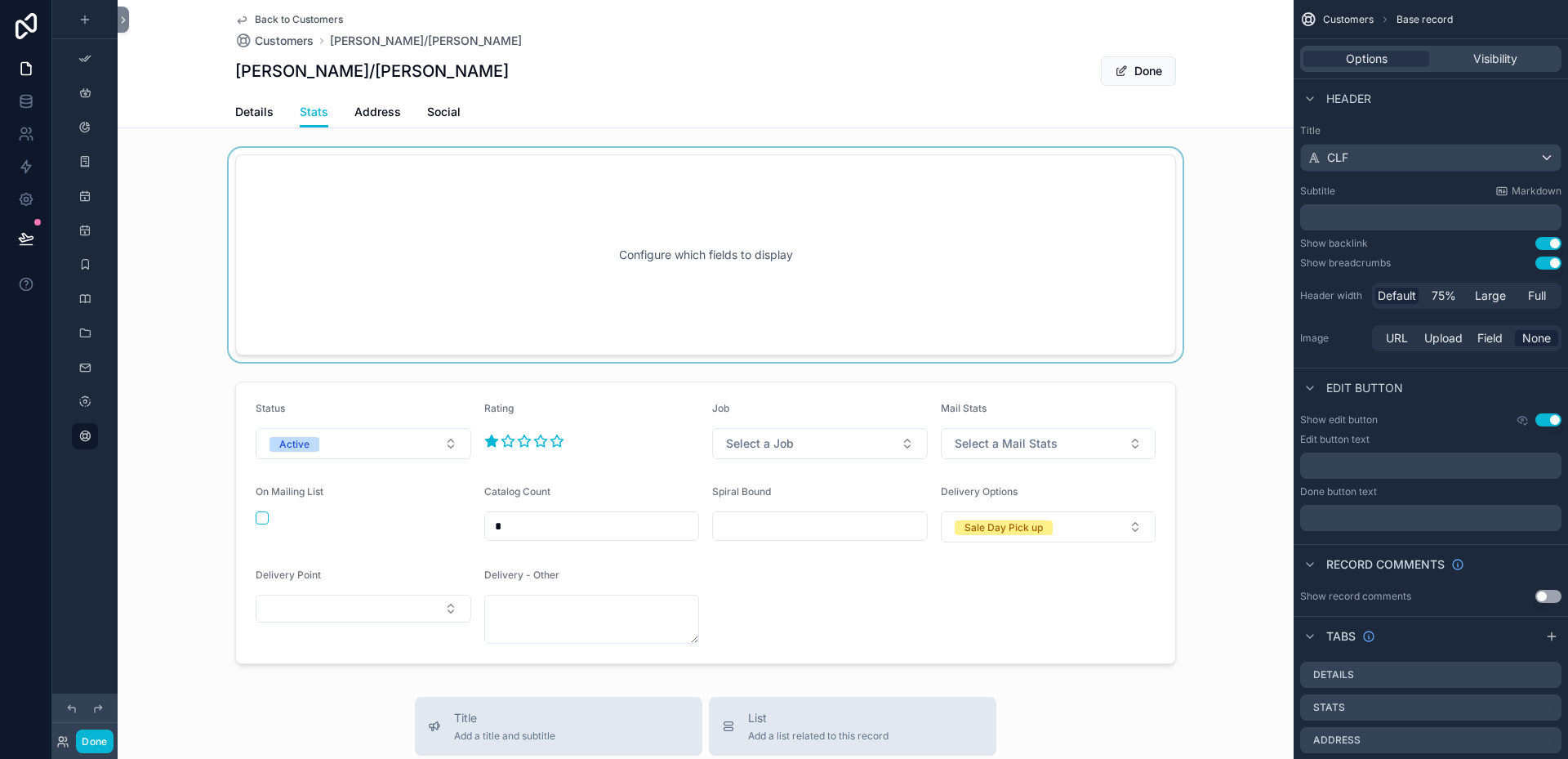
click at [774, 234] on div "scrollable content" at bounding box center [705, 255] width 1176 height 214
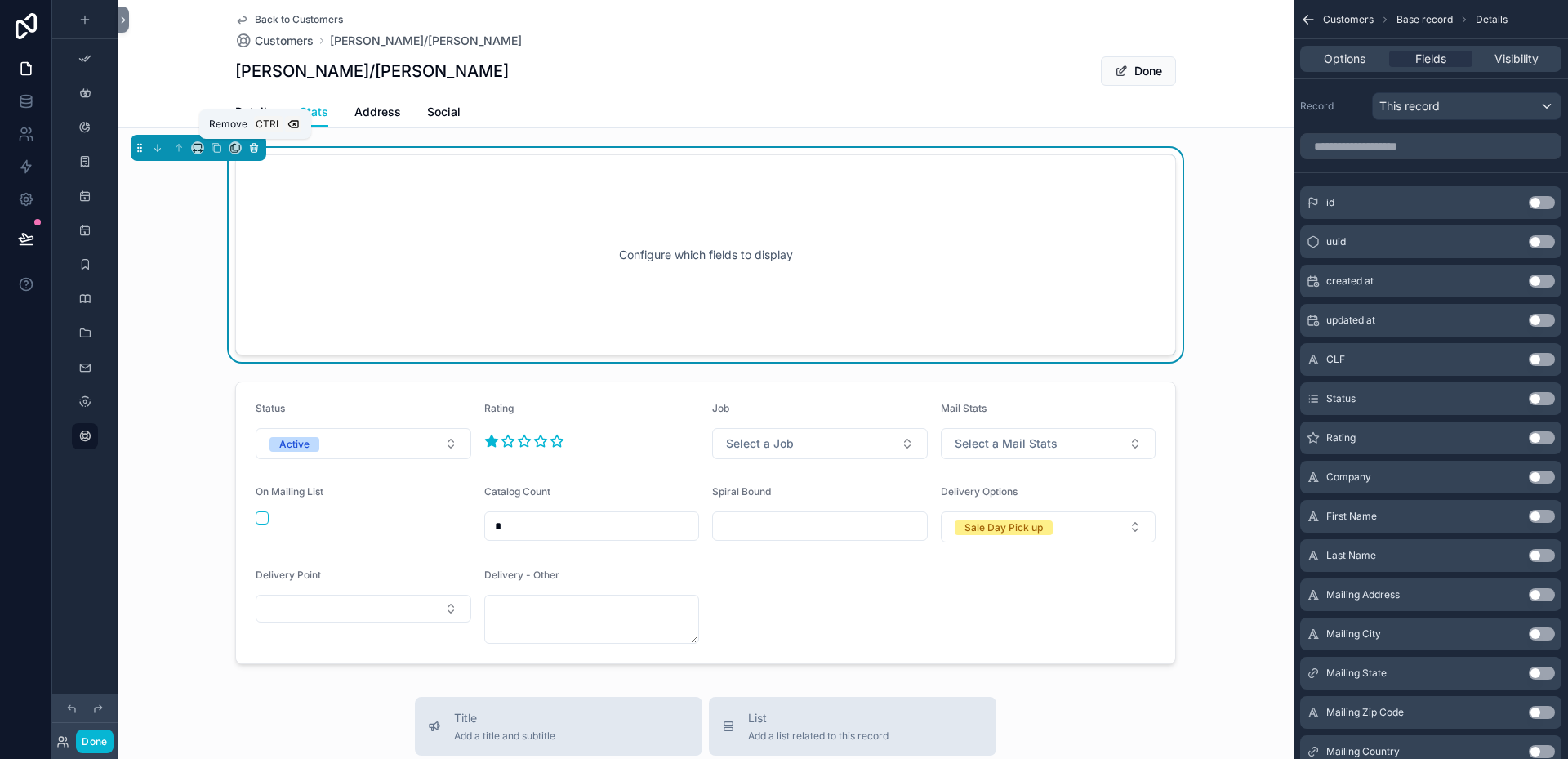
click at [256, 145] on icon "scrollable content" at bounding box center [253, 145] width 8 height 0
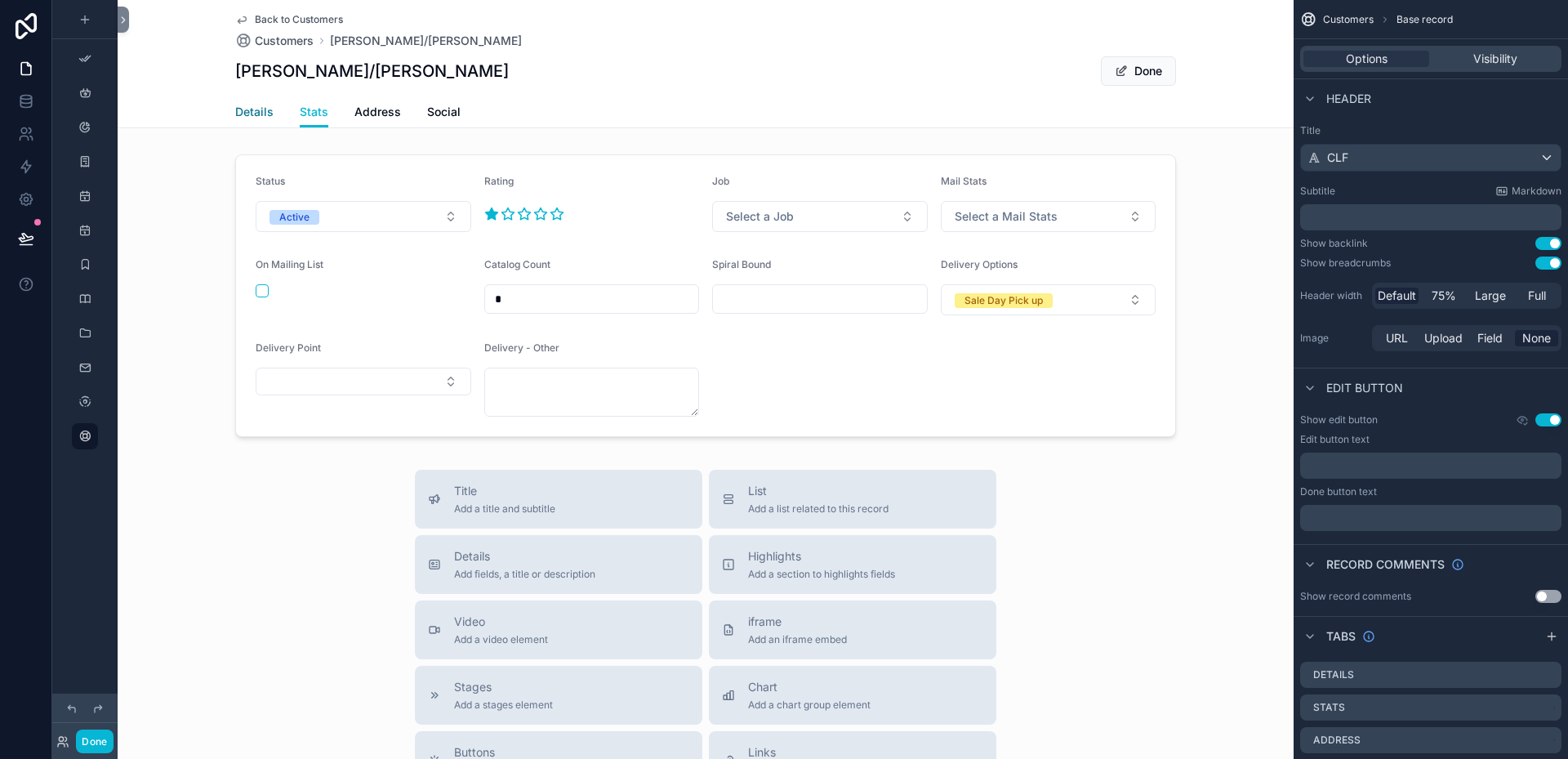
click at [255, 111] on span "Details" at bounding box center [254, 112] width 38 height 16
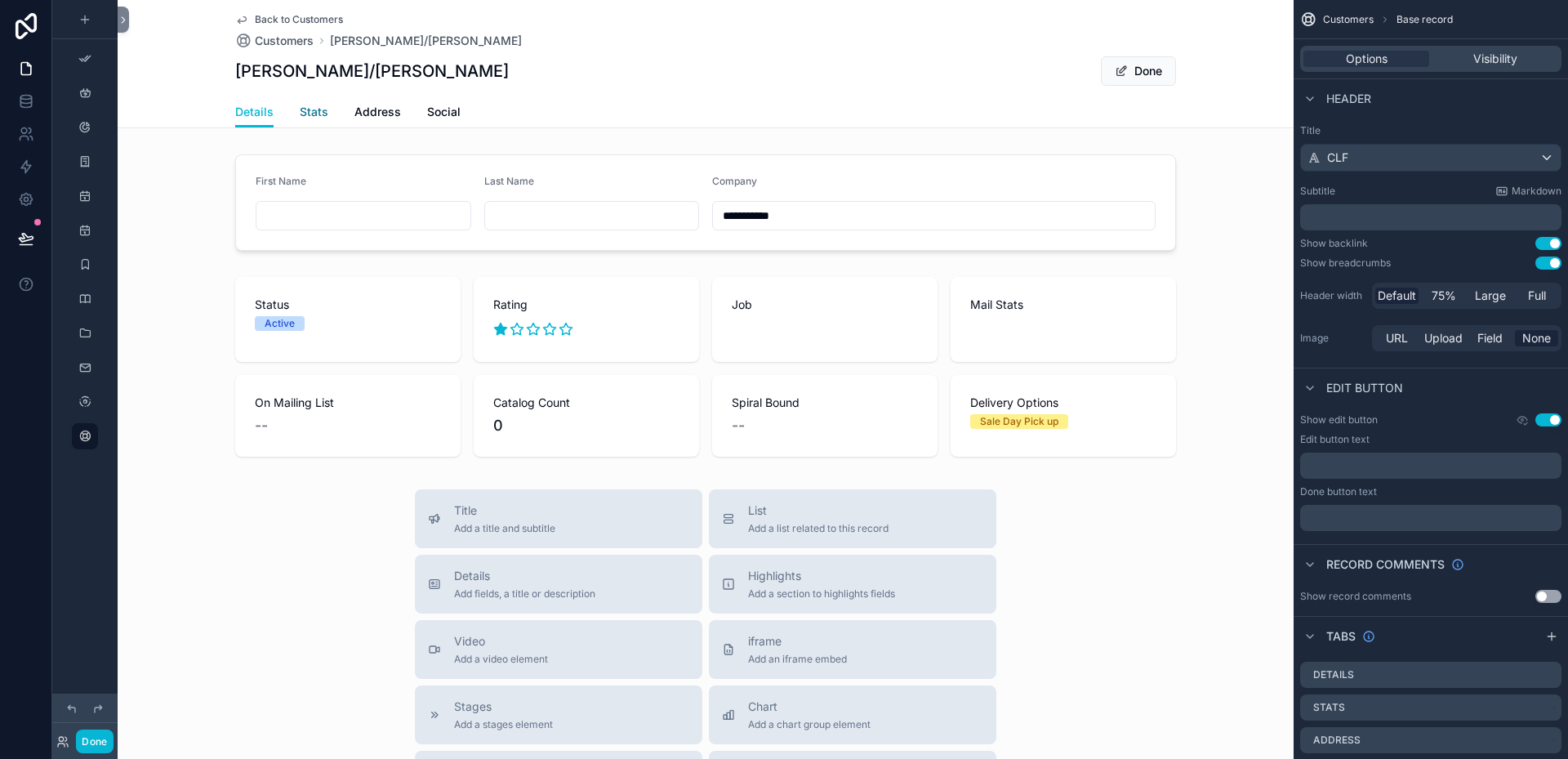
click at [306, 113] on span "Stats" at bounding box center [314, 112] width 28 height 16
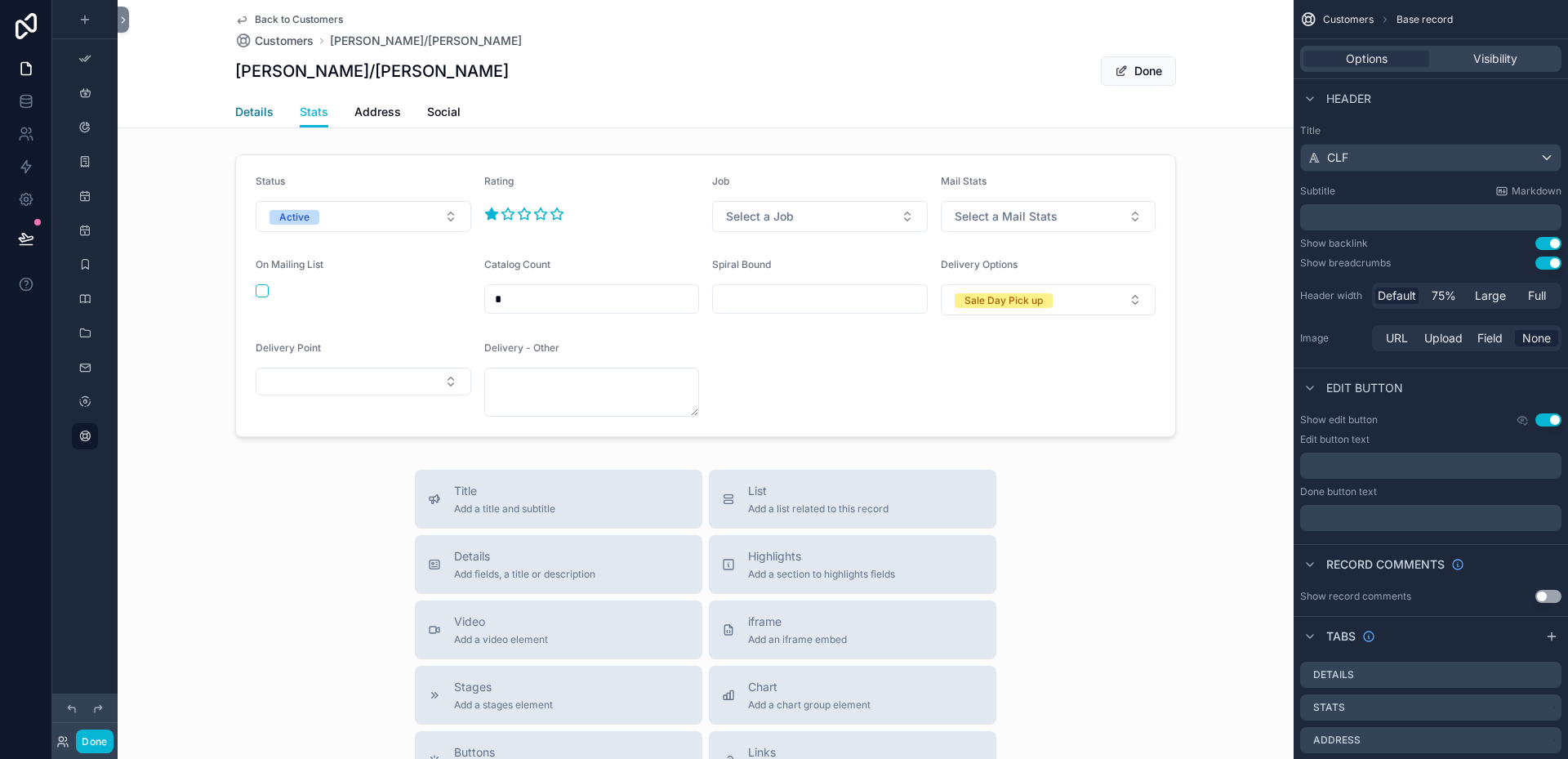
click at [242, 110] on span "Details" at bounding box center [254, 112] width 38 height 16
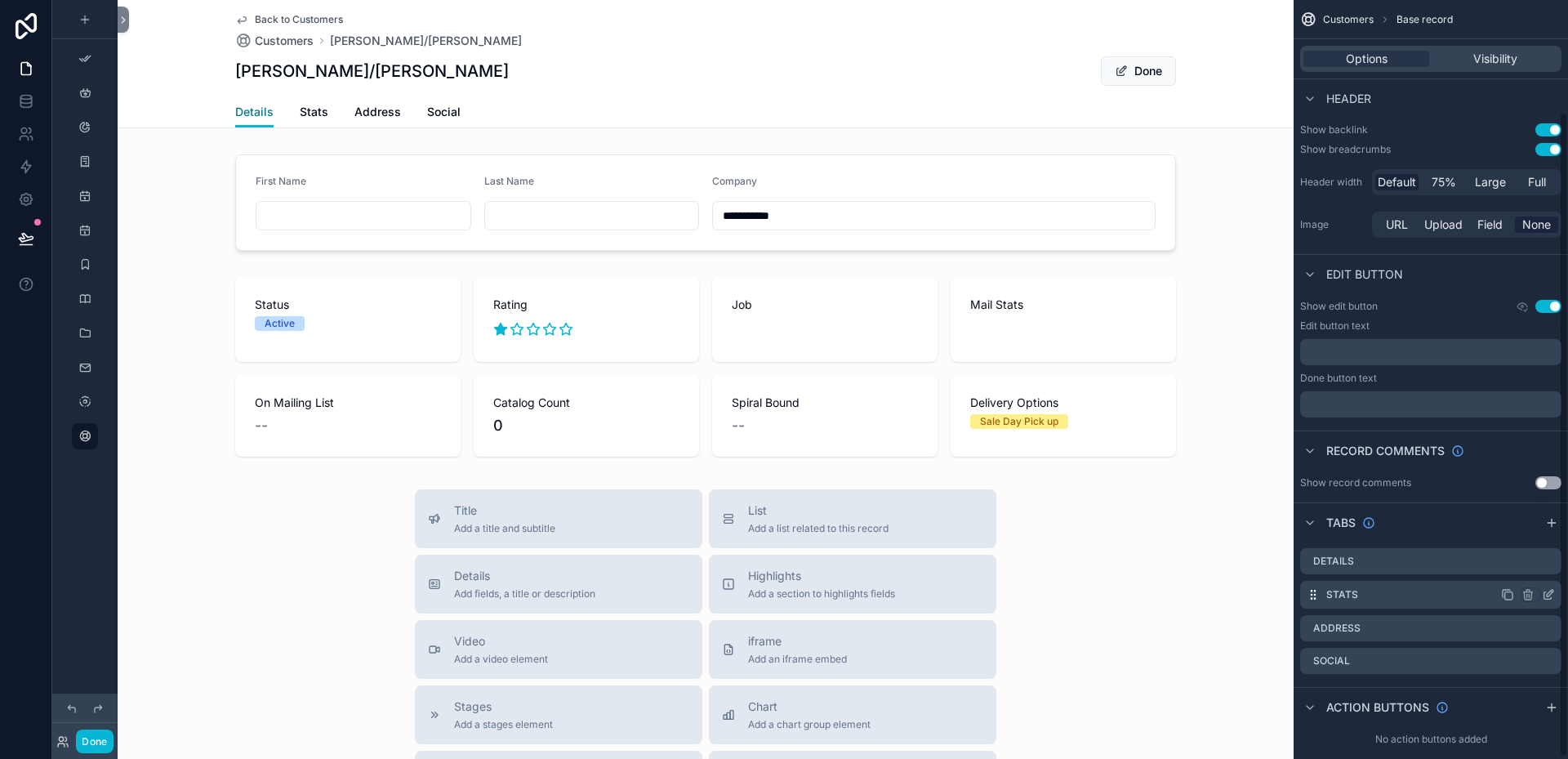
scroll to position [131, 0]
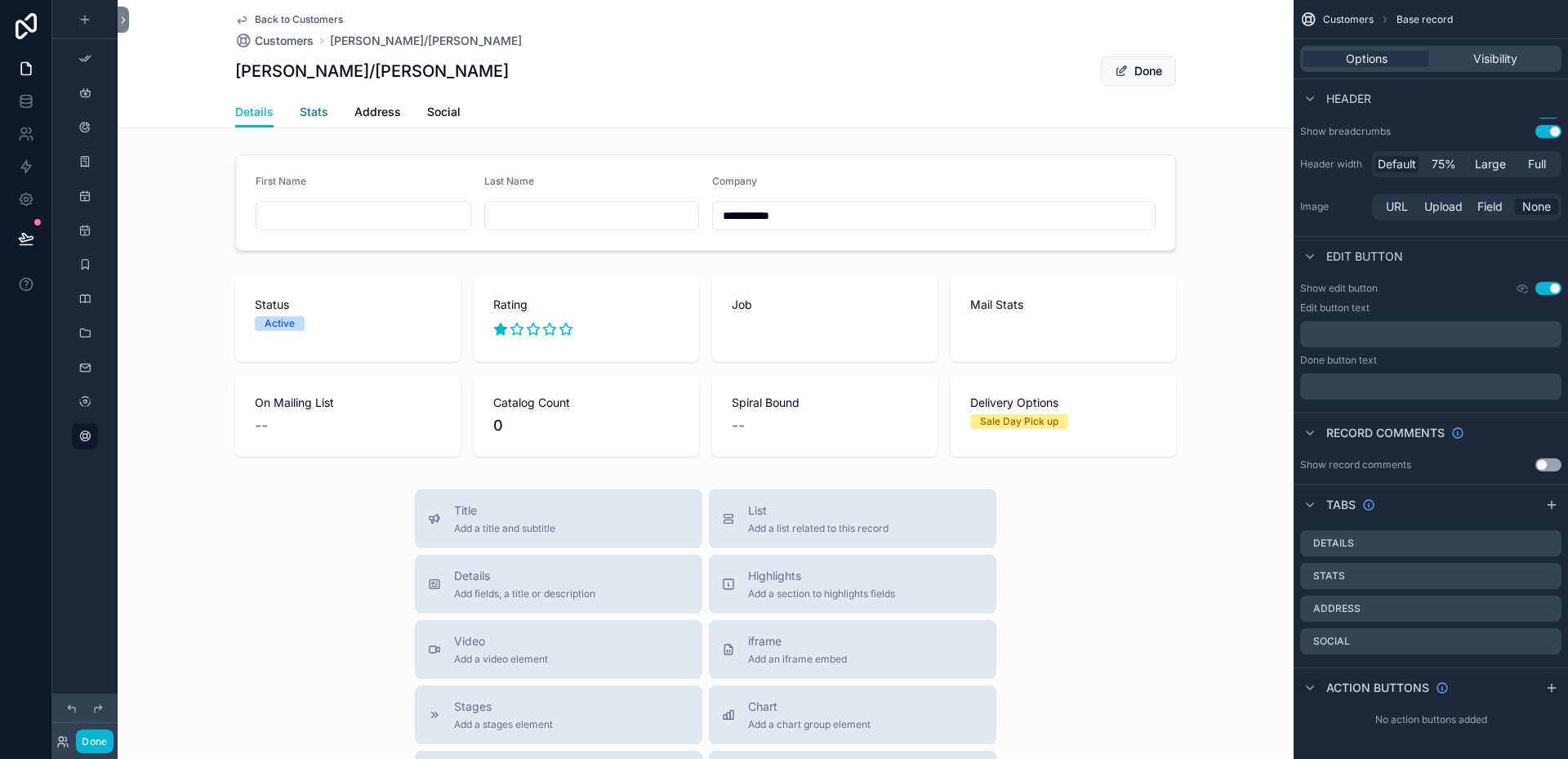
click at [306, 115] on span "Stats" at bounding box center [314, 112] width 28 height 16
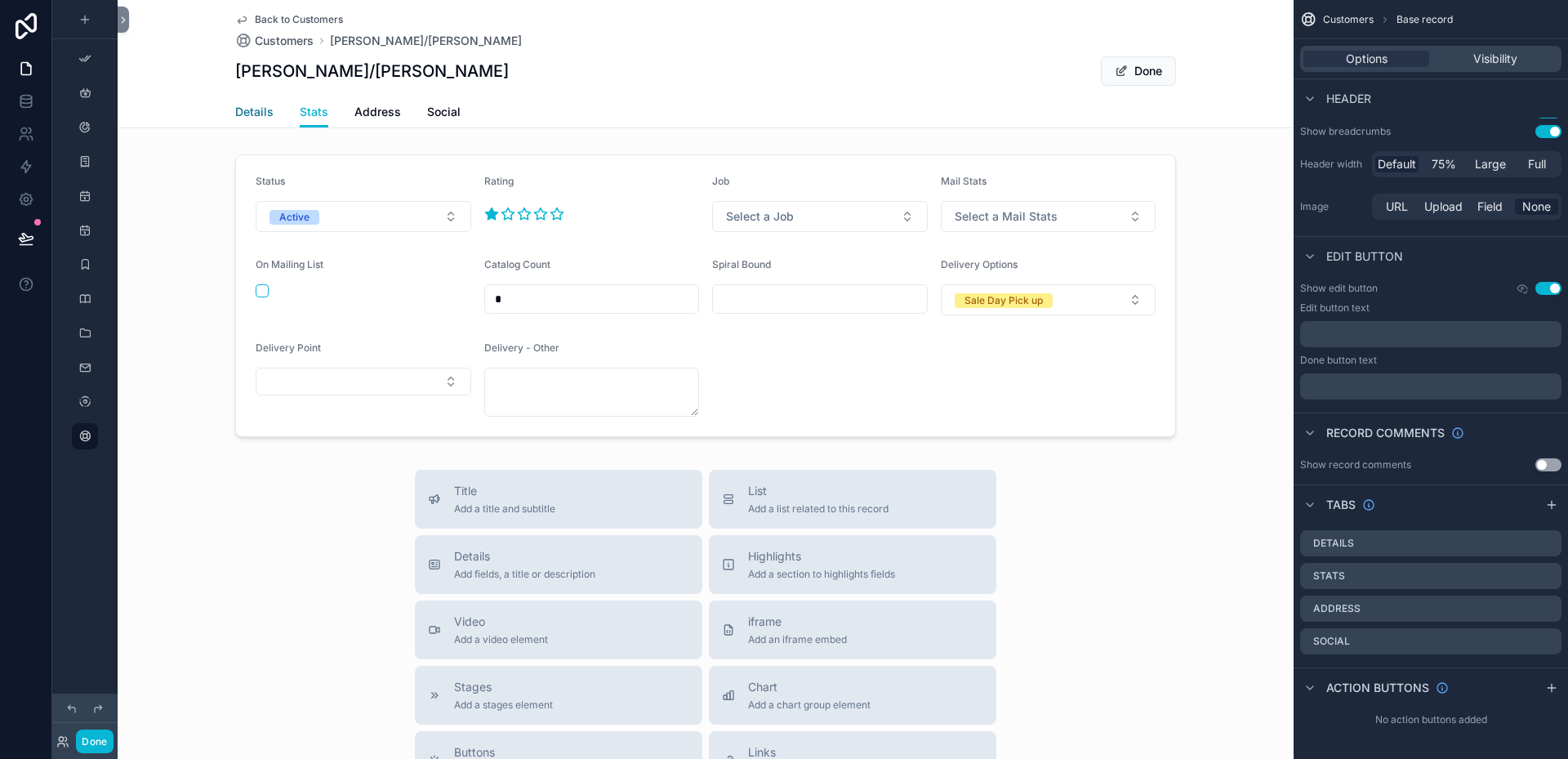
click at [249, 110] on span "Details" at bounding box center [254, 112] width 38 height 16
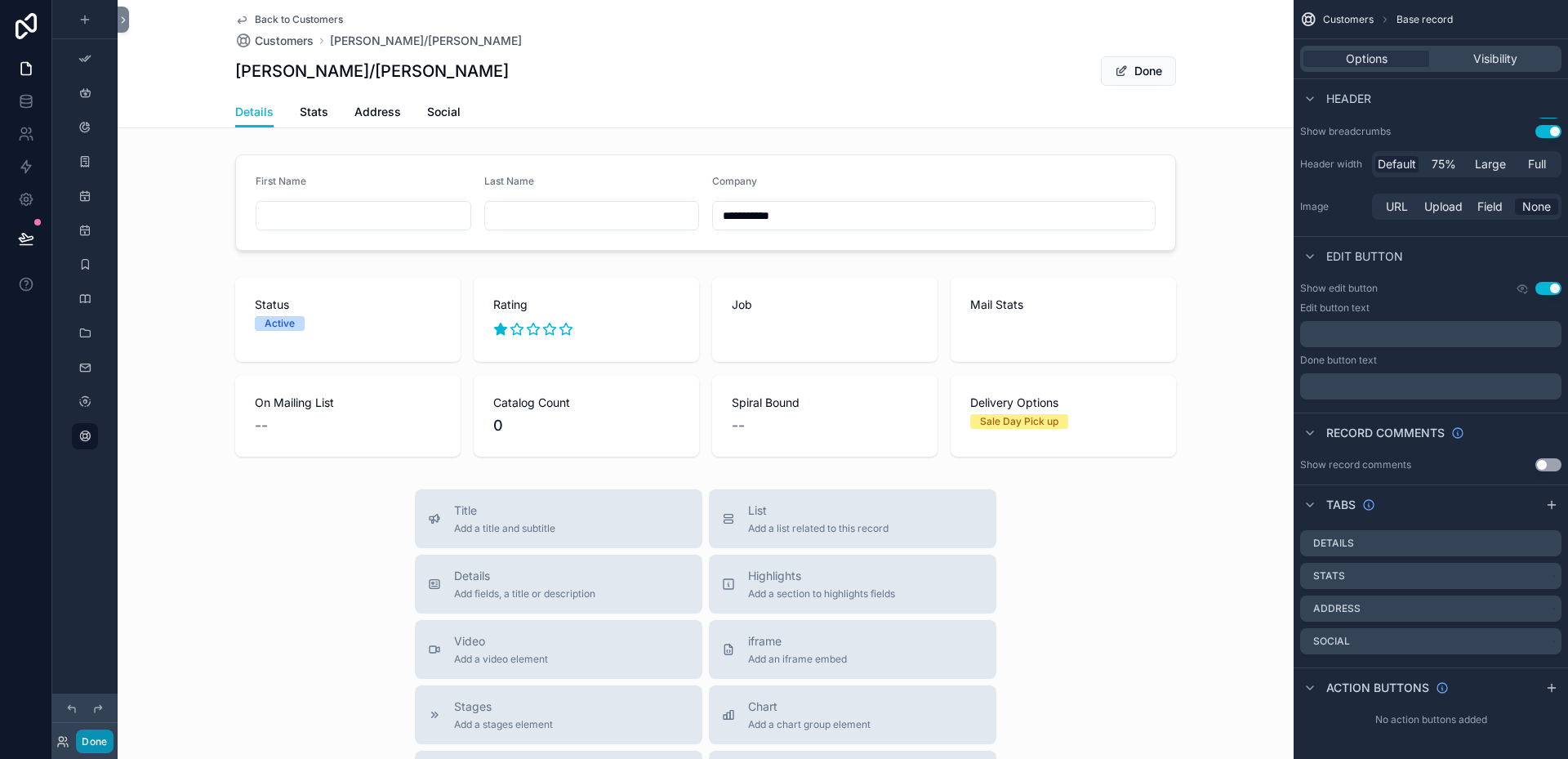
click at [96, 736] on button "Done" at bounding box center [94, 740] width 37 height 23
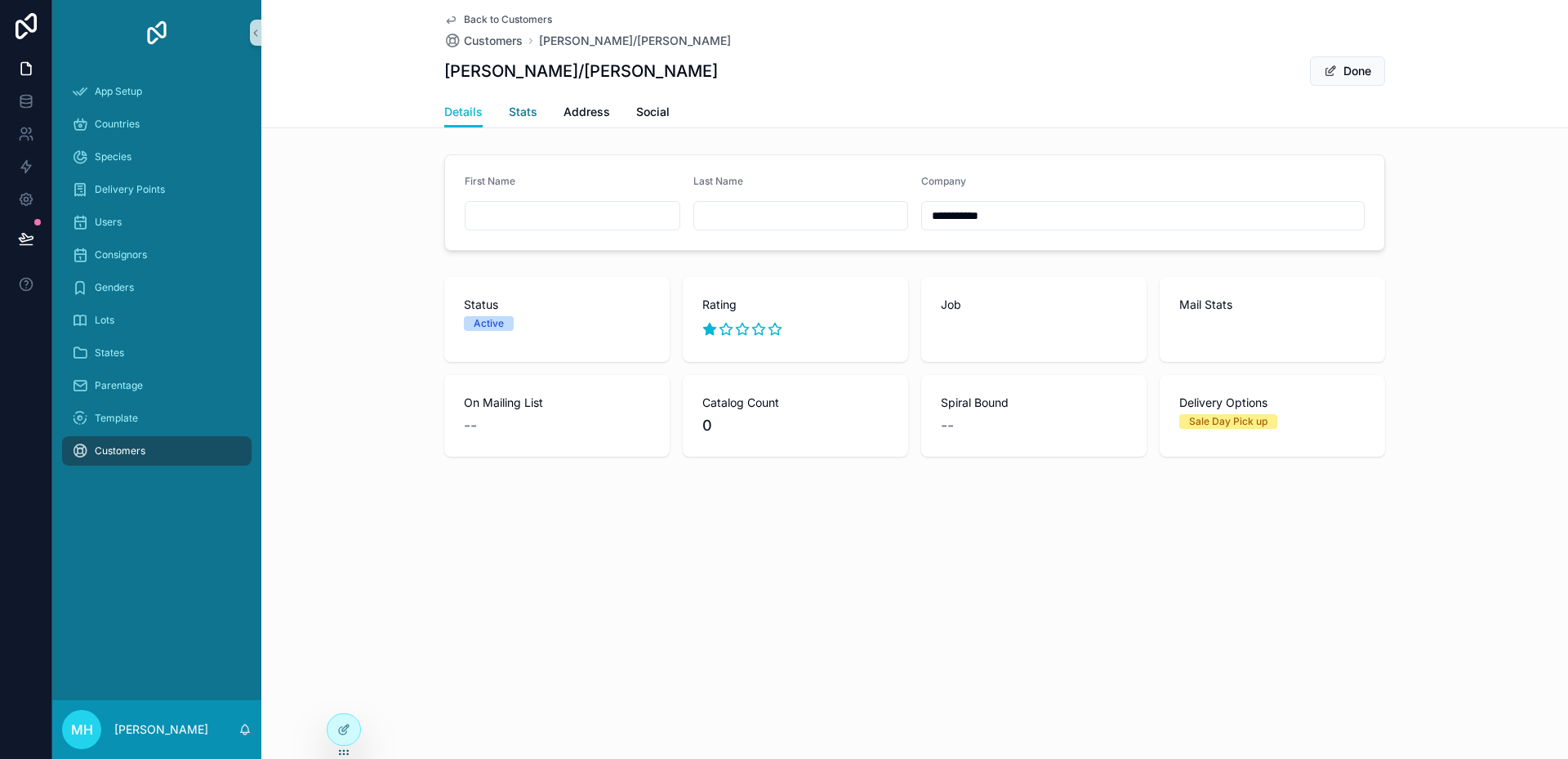
click at [515, 111] on span "Stats" at bounding box center [522, 112] width 28 height 16
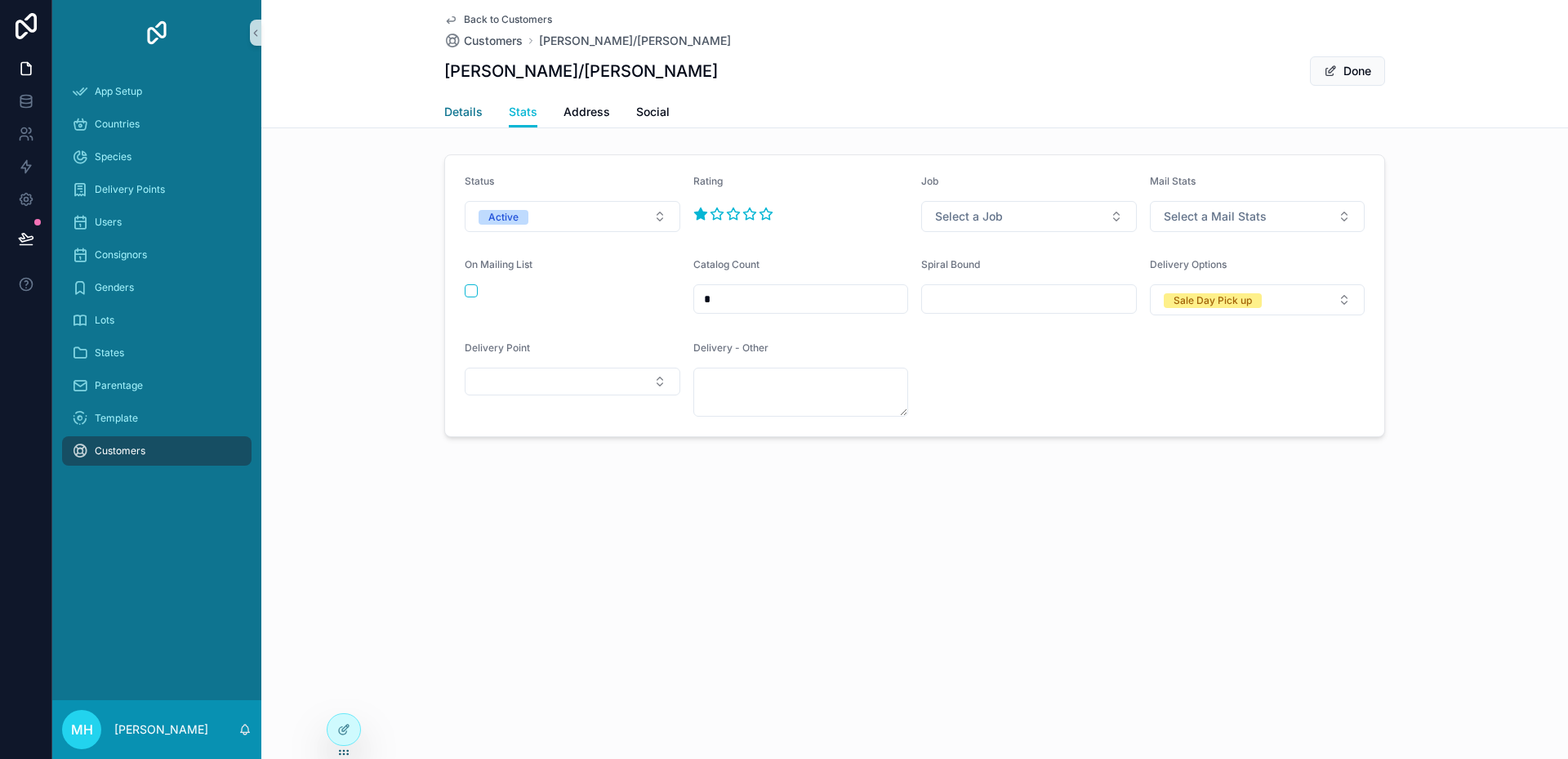
click at [459, 111] on span "Details" at bounding box center [463, 112] width 38 height 16
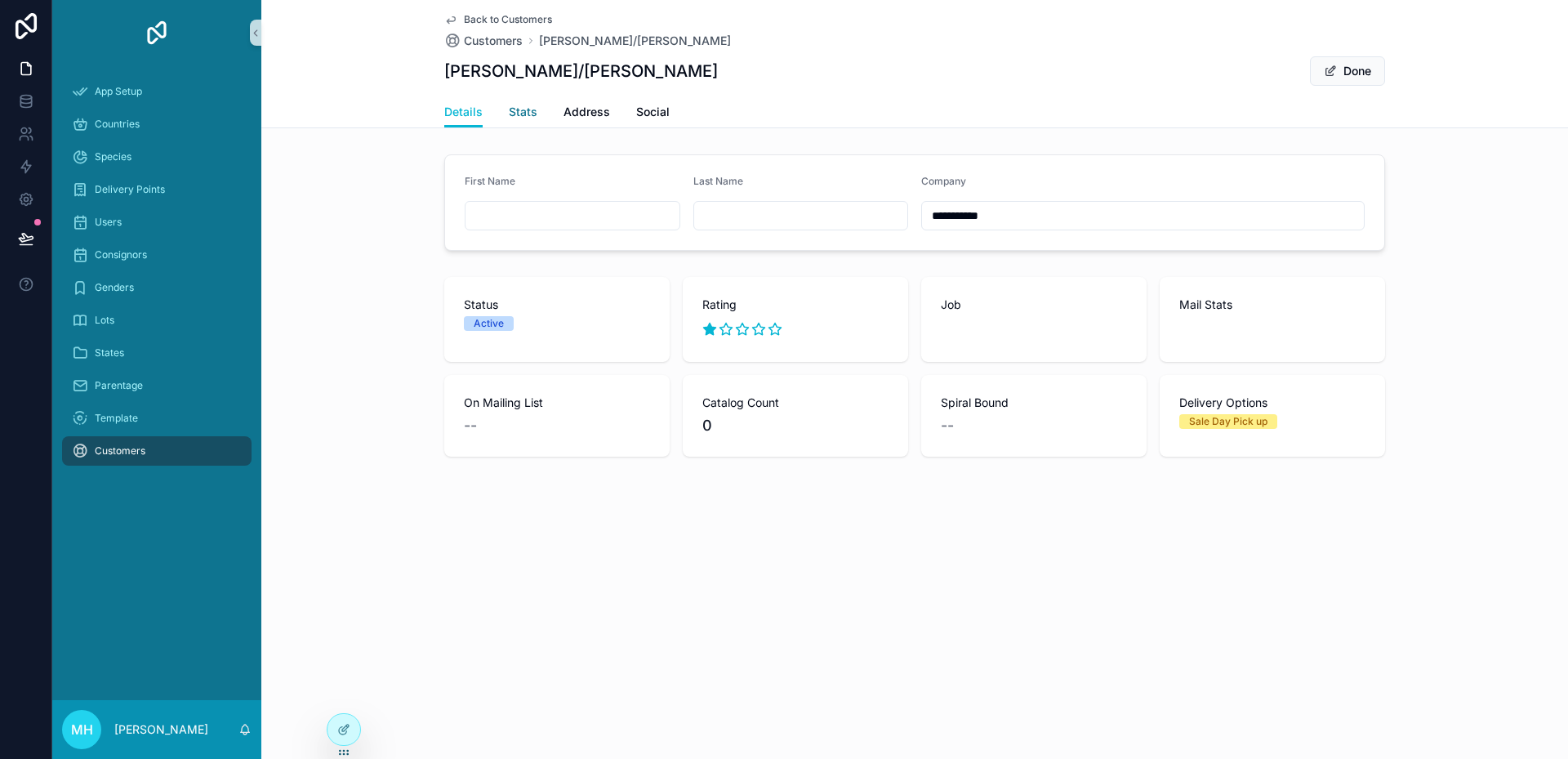
click at [527, 110] on span "Stats" at bounding box center [522, 112] width 28 height 16
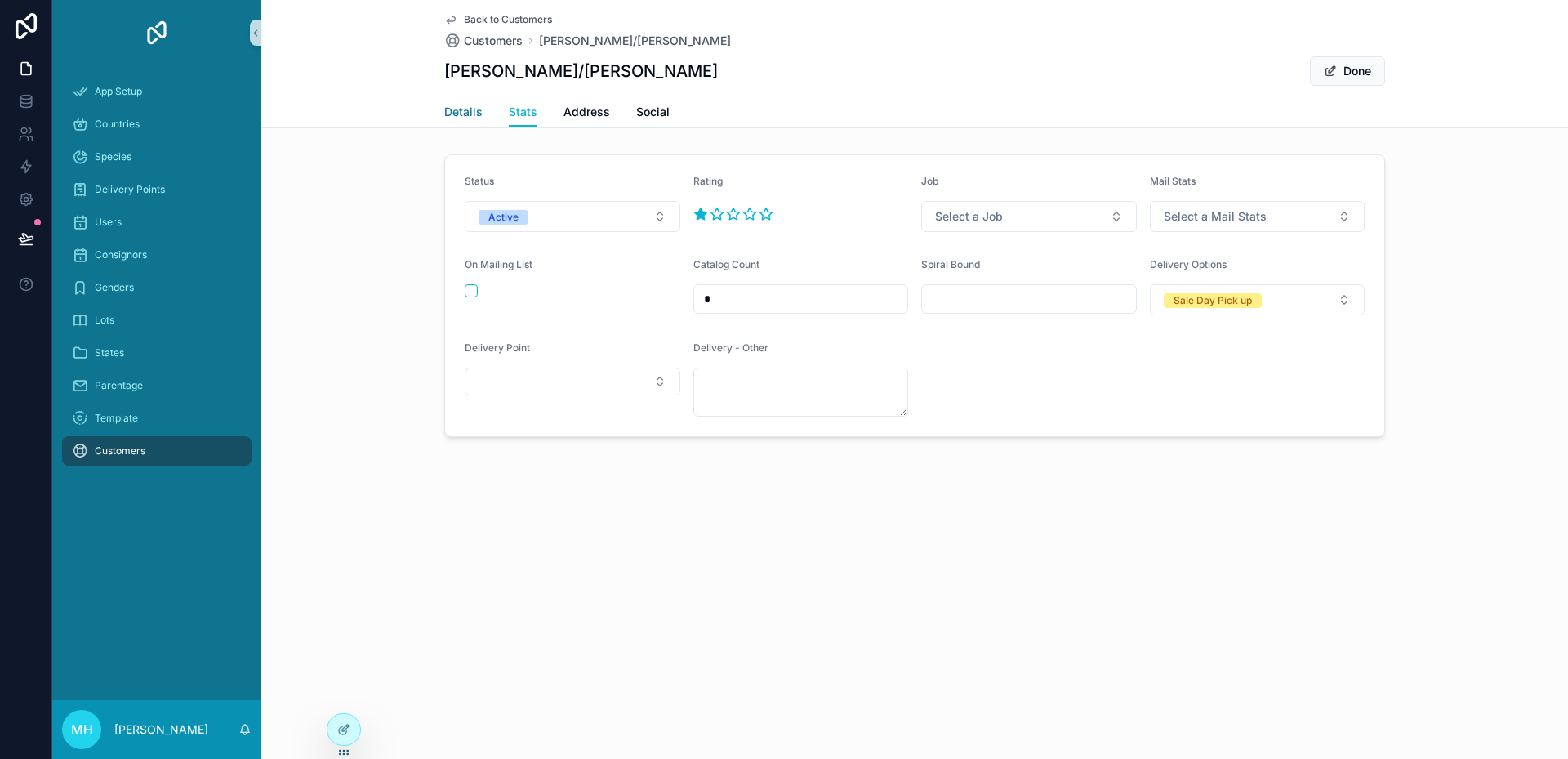
click at [470, 113] on span "Details" at bounding box center [463, 112] width 38 height 16
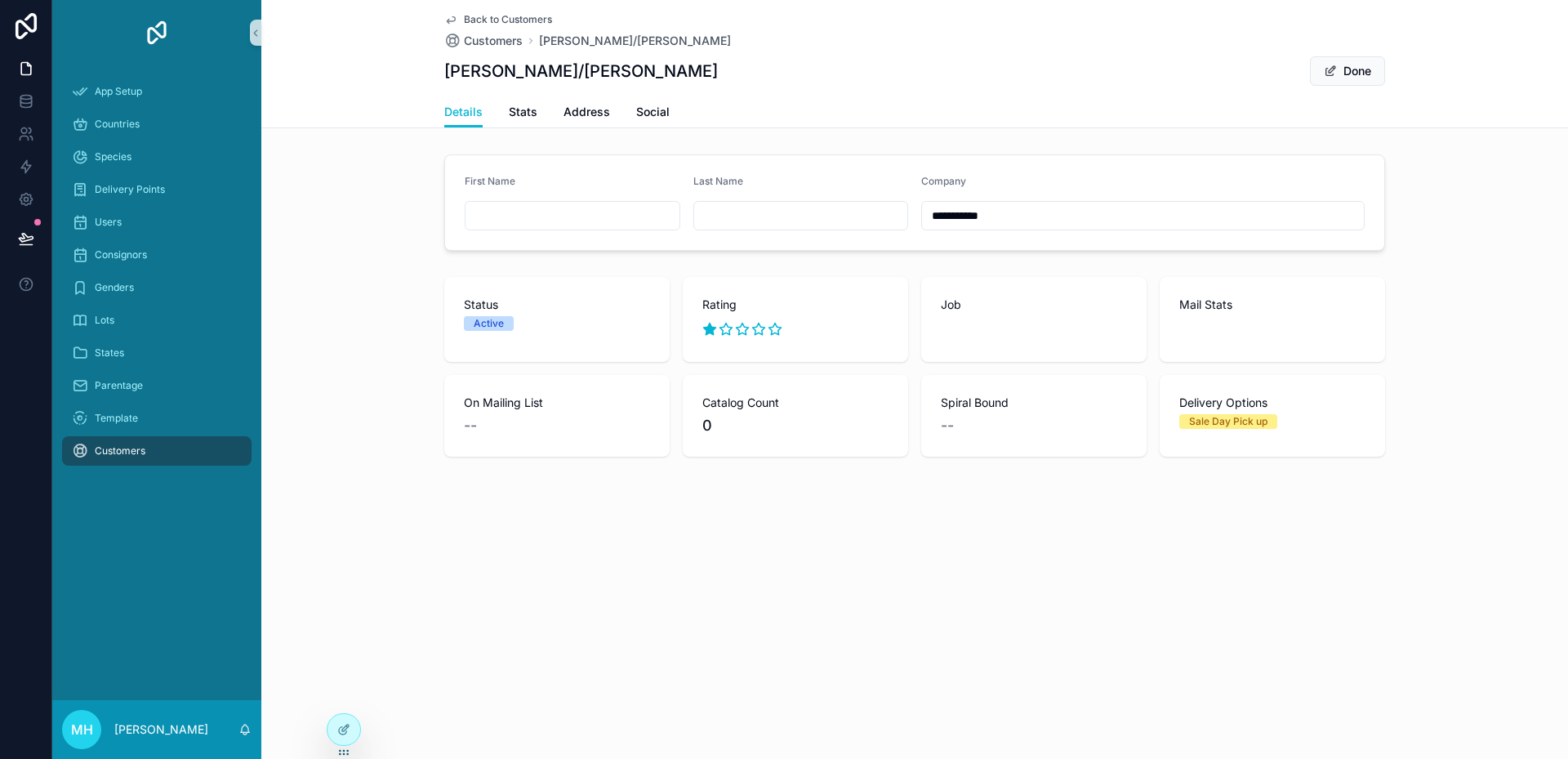
click at [1081, 419] on div "--" at bounding box center [1033, 425] width 187 height 23
click at [1357, 70] on button "Done" at bounding box center [1348, 70] width 75 height 29
click at [524, 107] on span "Stats" at bounding box center [522, 112] width 28 height 16
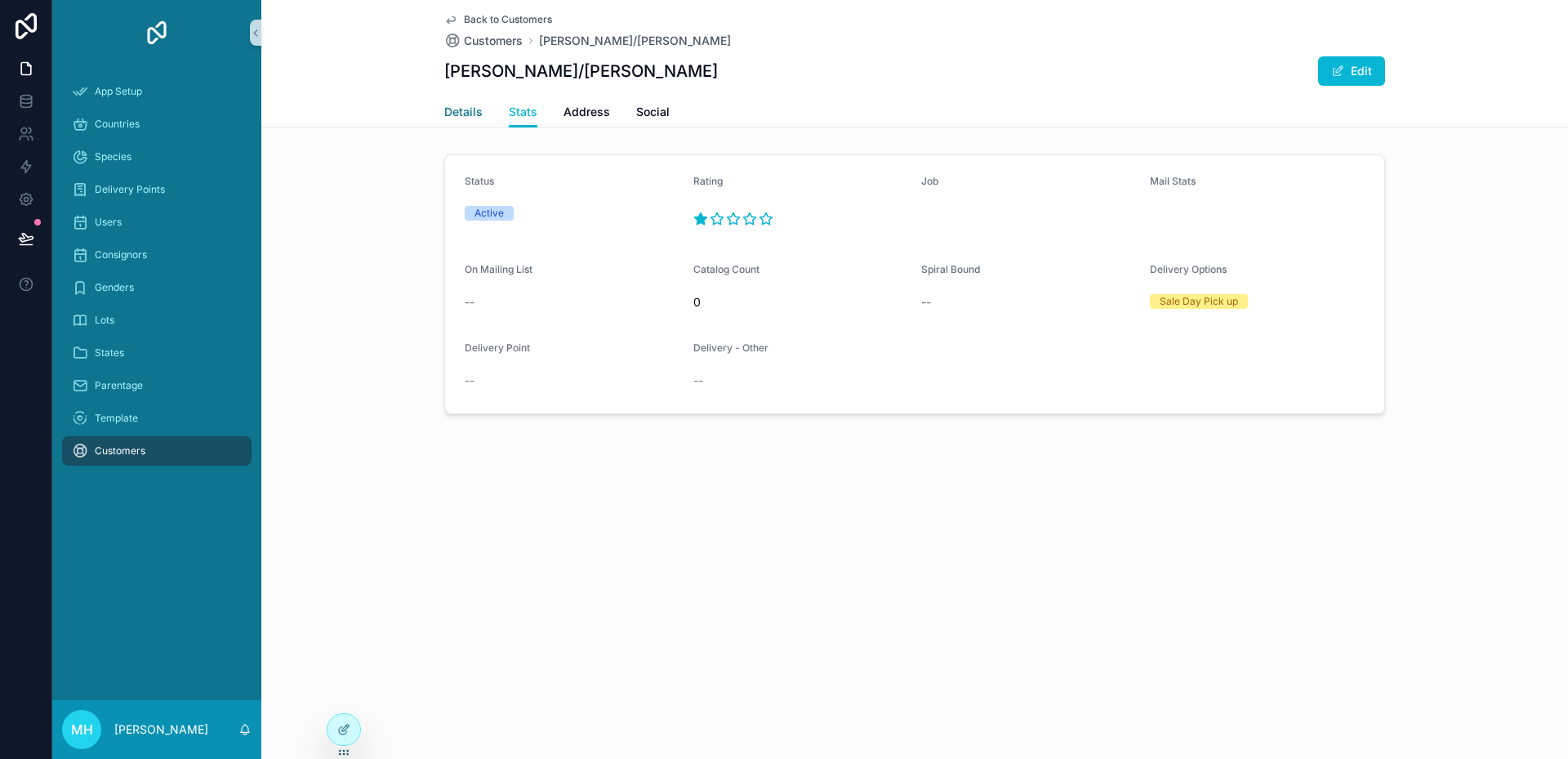
click at [459, 108] on span "Details" at bounding box center [463, 112] width 38 height 16
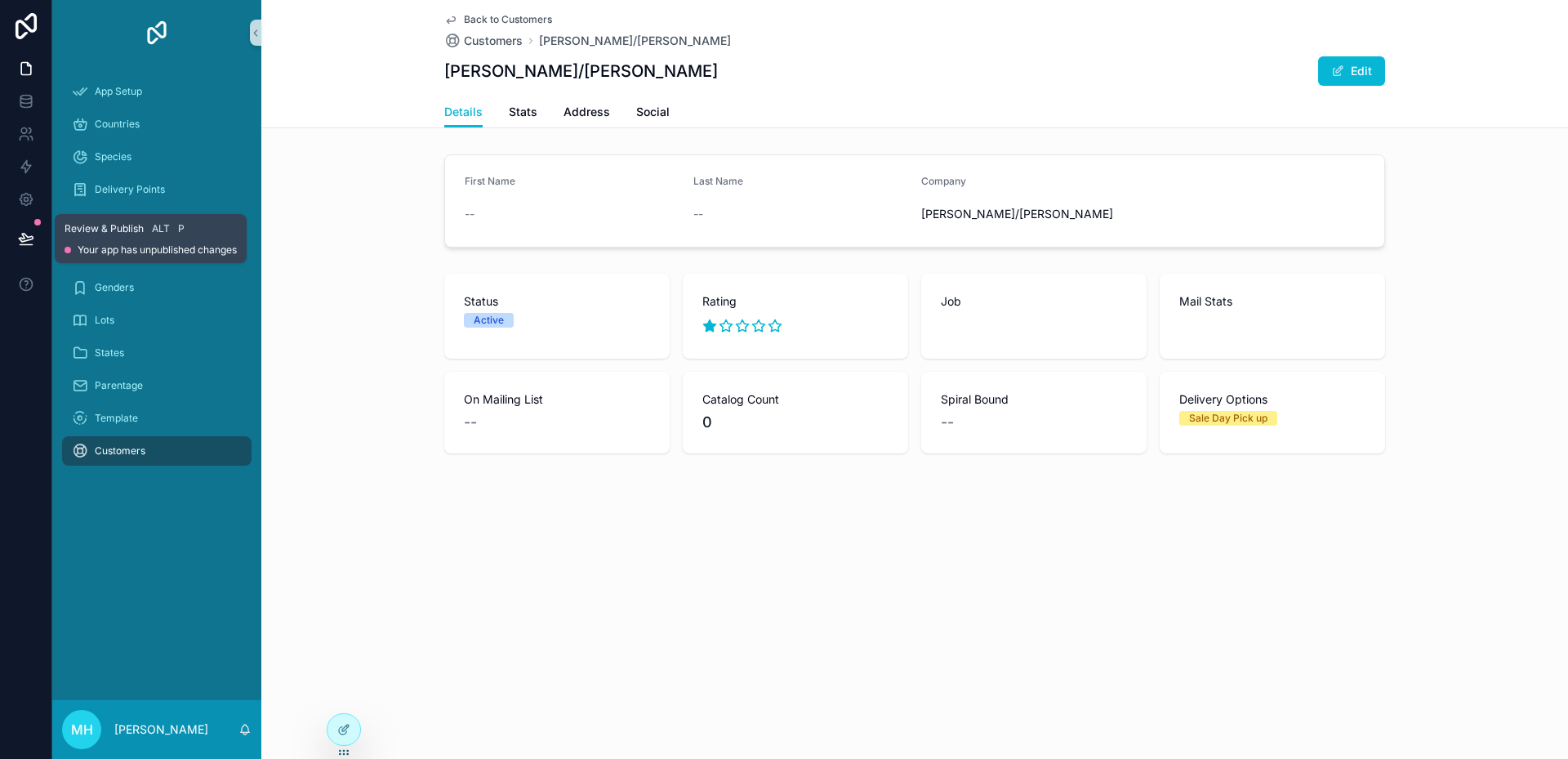
click at [26, 243] on icon at bounding box center [25, 238] width 16 height 16
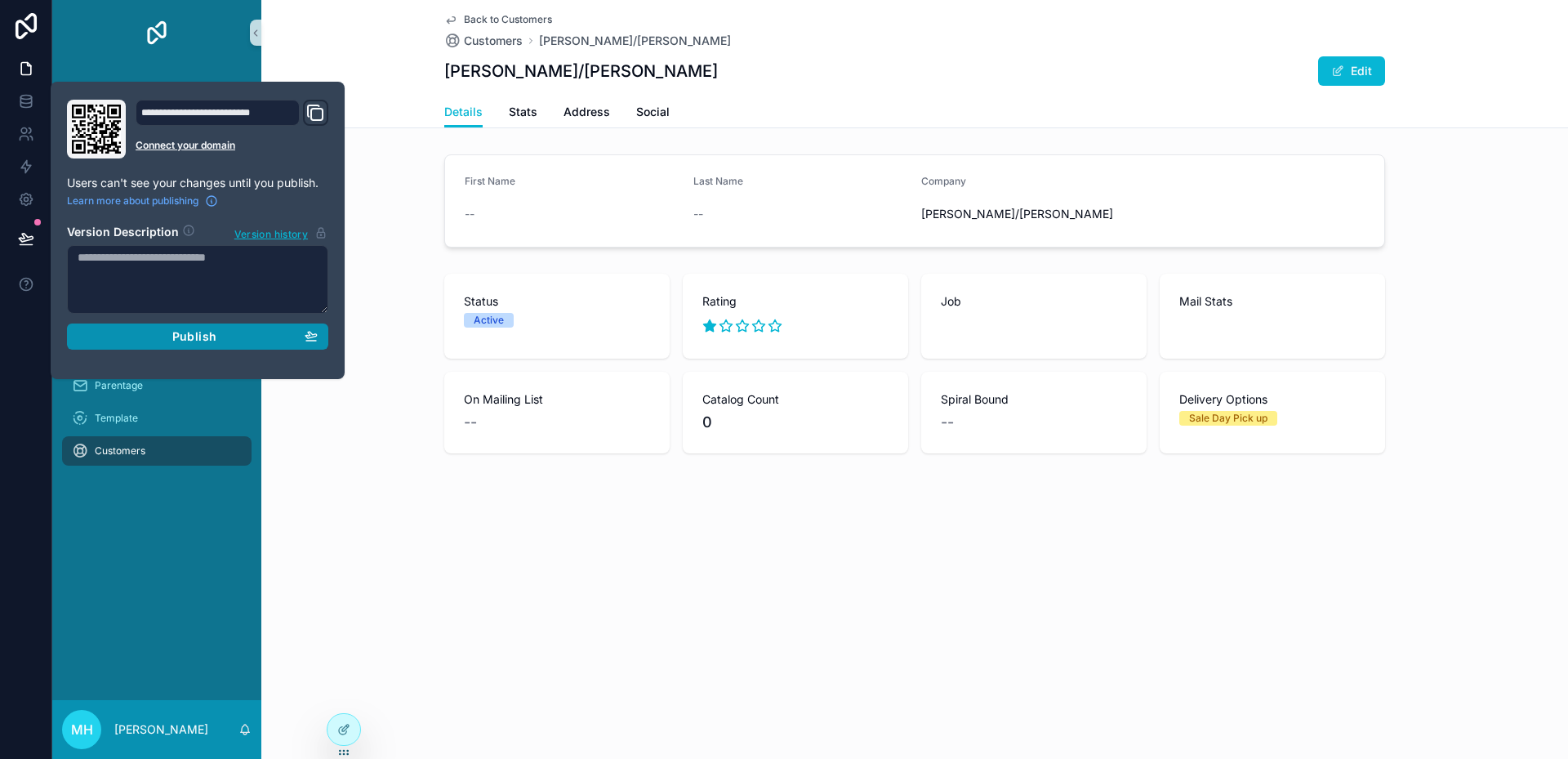
click at [178, 341] on span "Publish" at bounding box center [194, 337] width 44 height 15
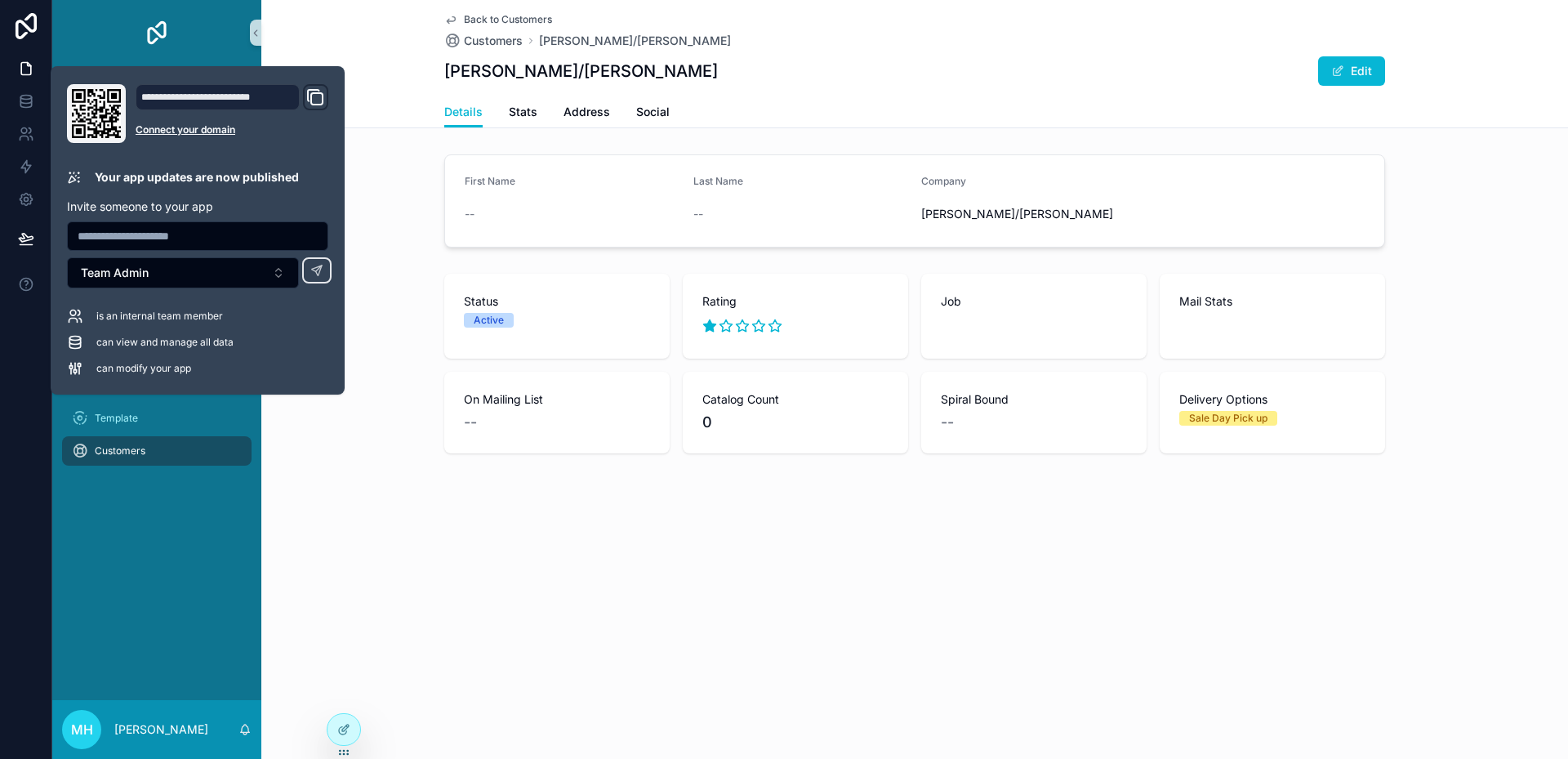
click at [290, 418] on div "Status Active Rating Job Mail Stats On Mailing List -- Catalog Count 0 Spiral B…" at bounding box center [914, 363] width 1306 height 192
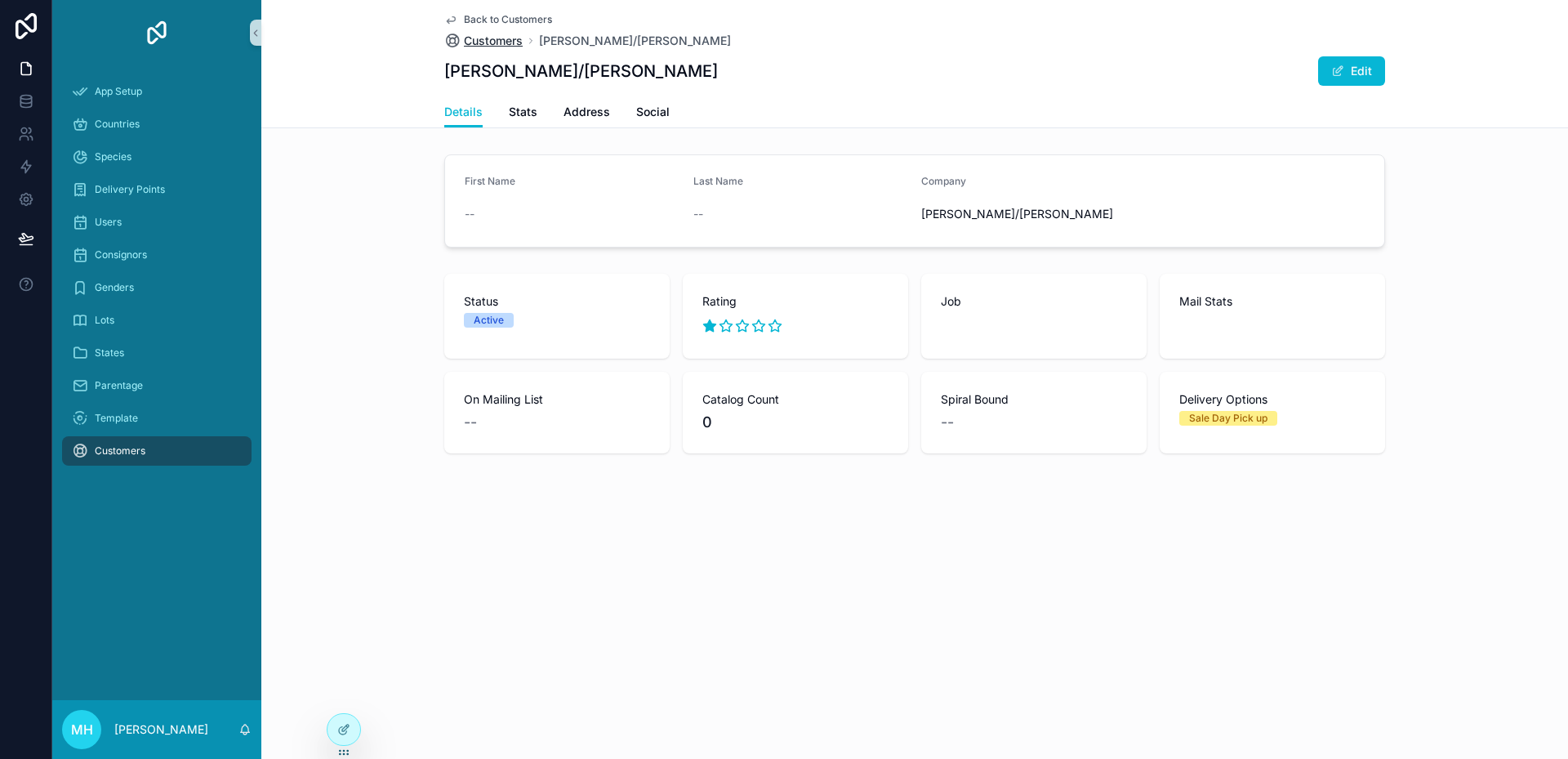
click at [481, 41] on span "Customers" at bounding box center [493, 40] width 59 height 16
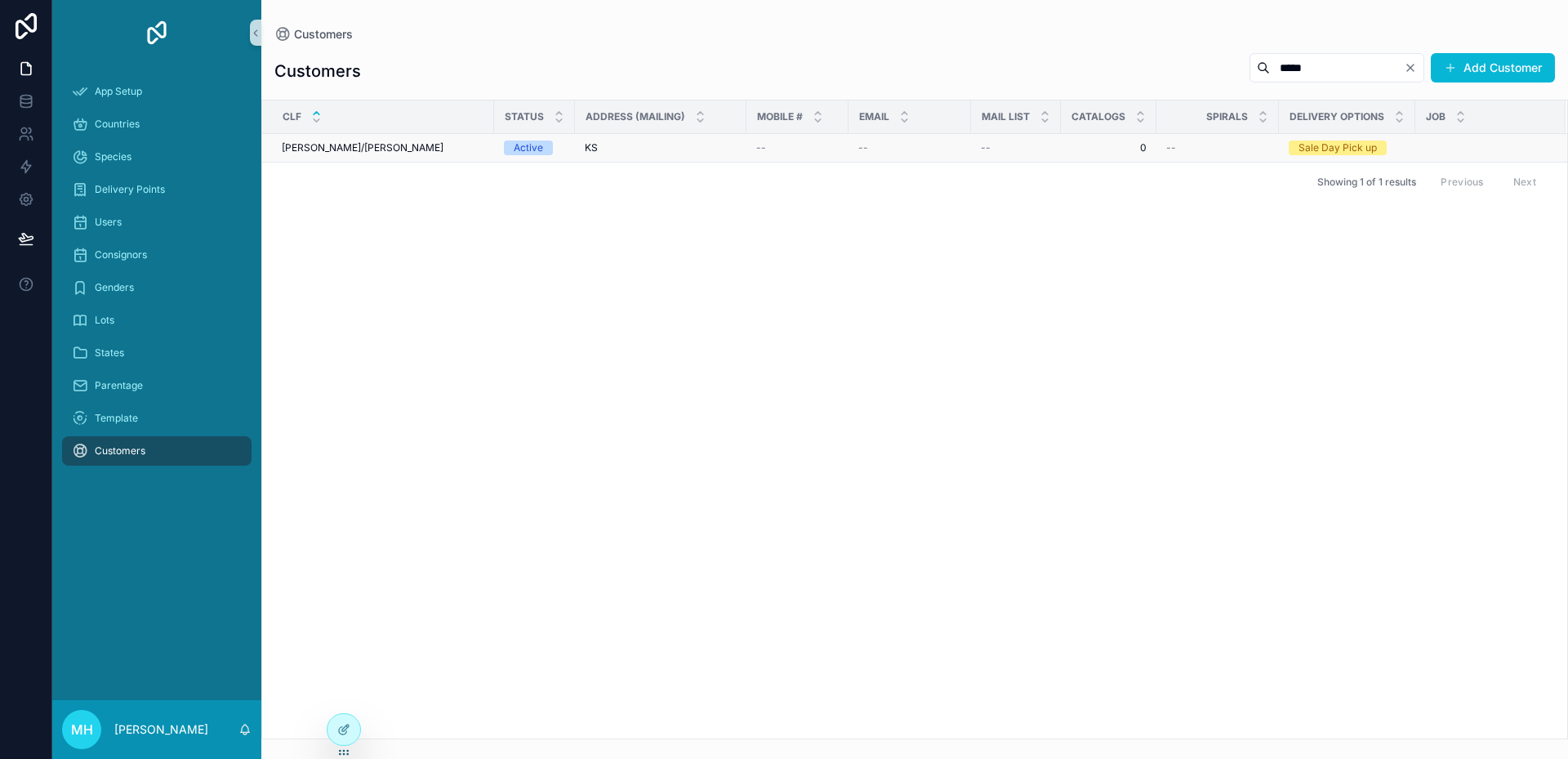
click at [378, 143] on div "[PERSON_NAME]/[PERSON_NAME]/[PERSON_NAME]" at bounding box center [383, 148] width 203 height 13
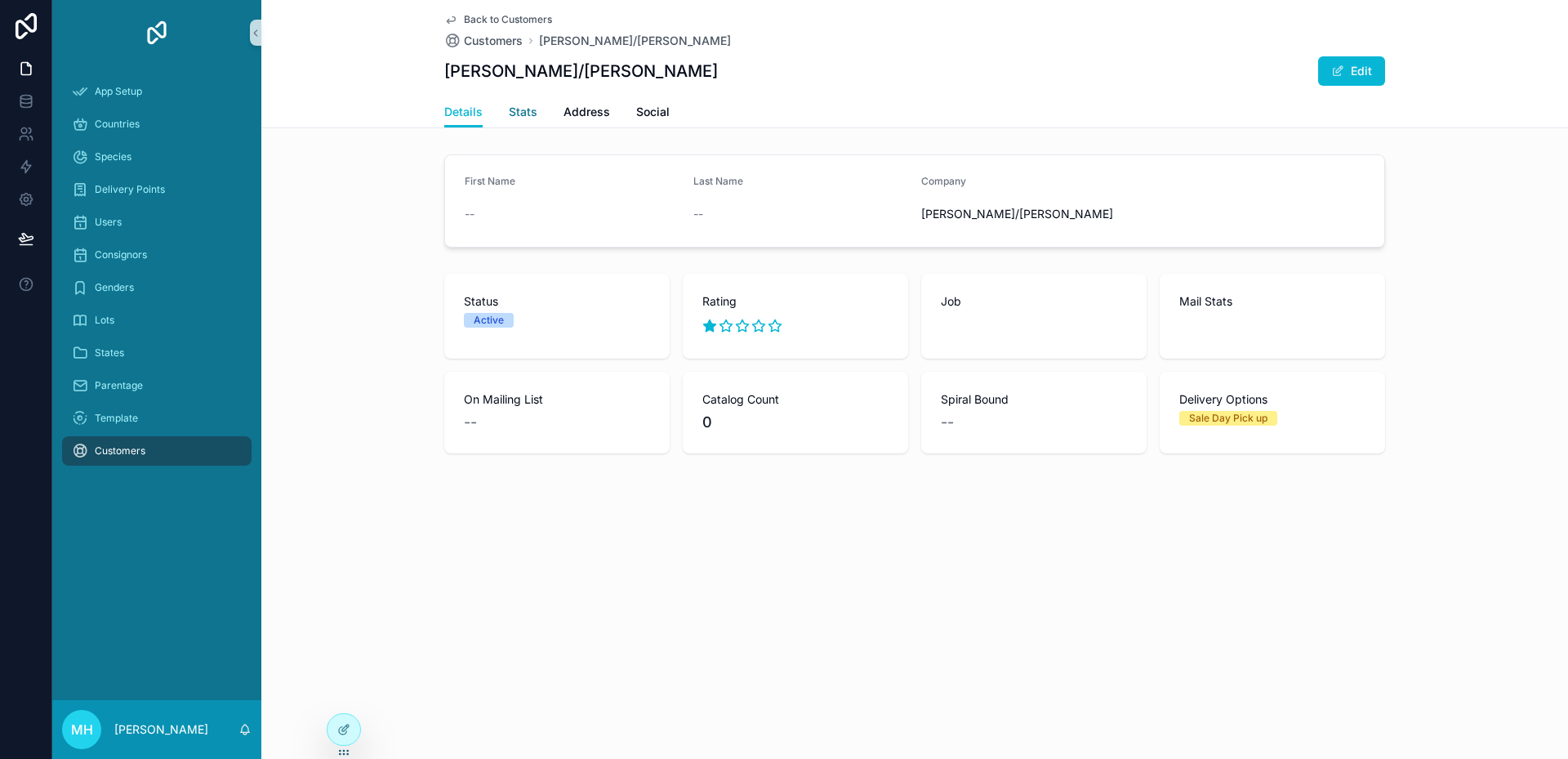
click at [522, 112] on span "Stats" at bounding box center [522, 112] width 28 height 16
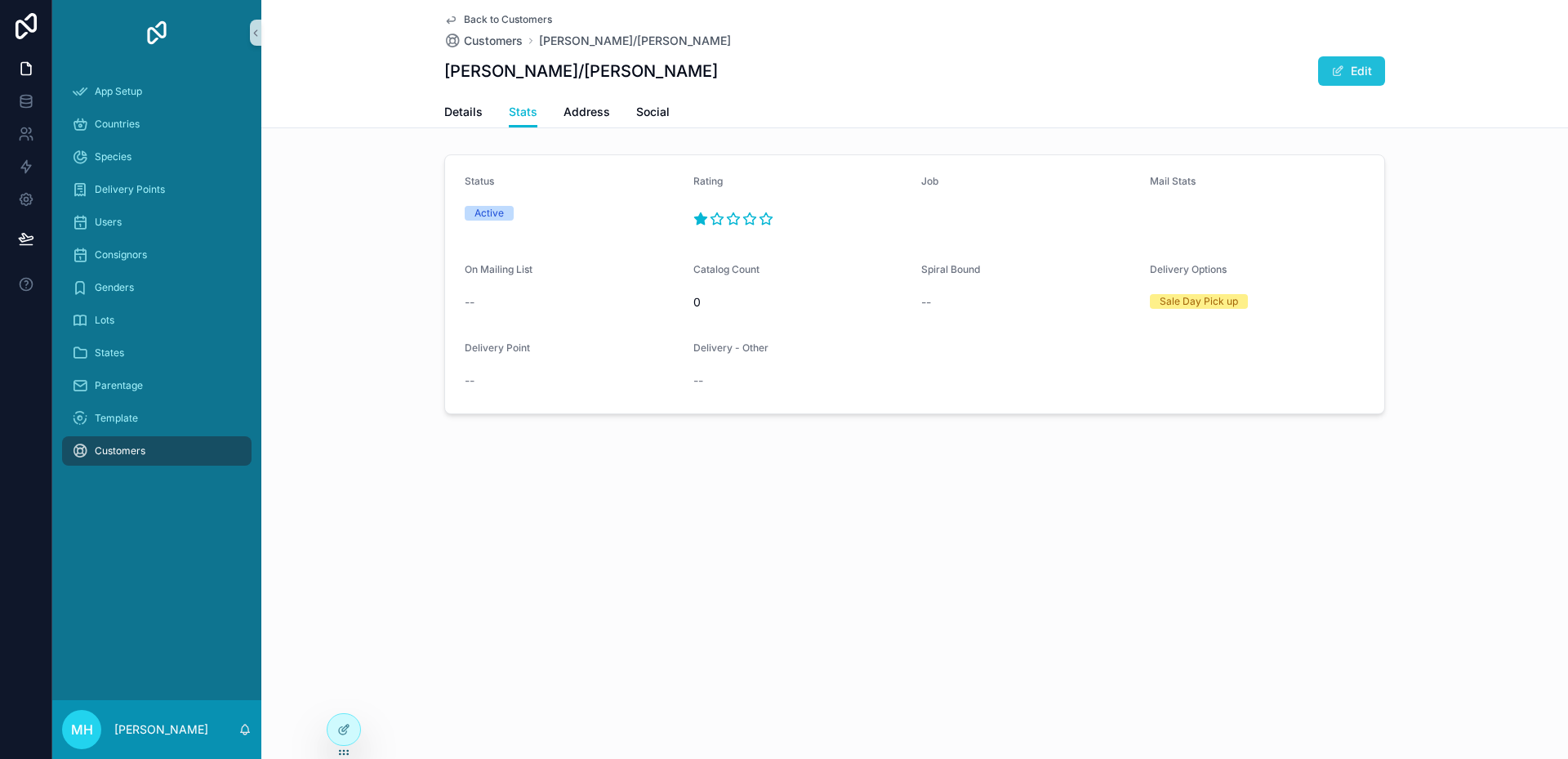
click at [1364, 72] on button "Edit" at bounding box center [1350, 70] width 67 height 29
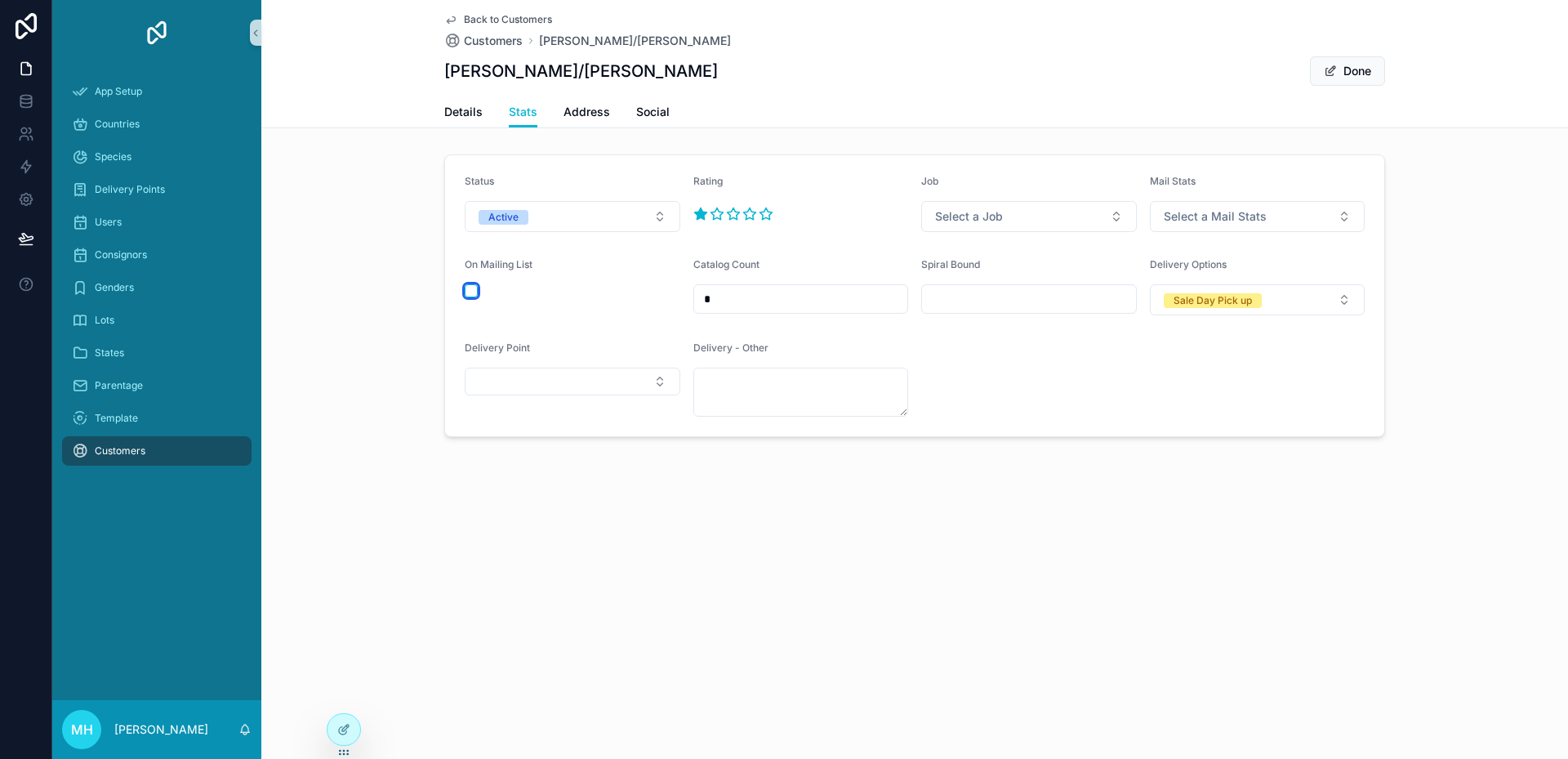
click at [475, 289] on button "scrollable content" at bounding box center [471, 291] width 13 height 13
click at [1364, 73] on button "Done" at bounding box center [1348, 70] width 75 height 29
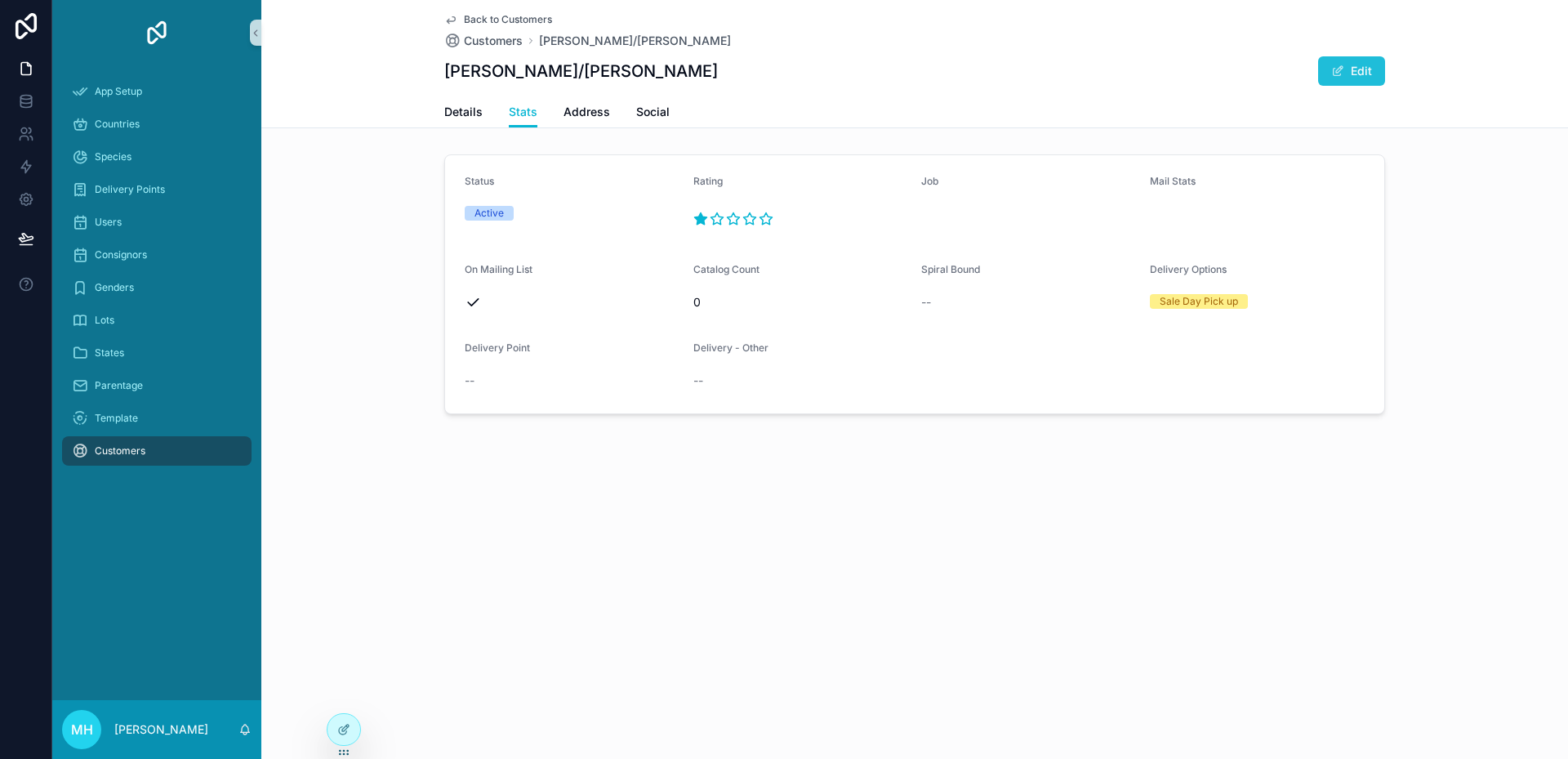
click at [1363, 78] on button "Edit" at bounding box center [1350, 70] width 67 height 29
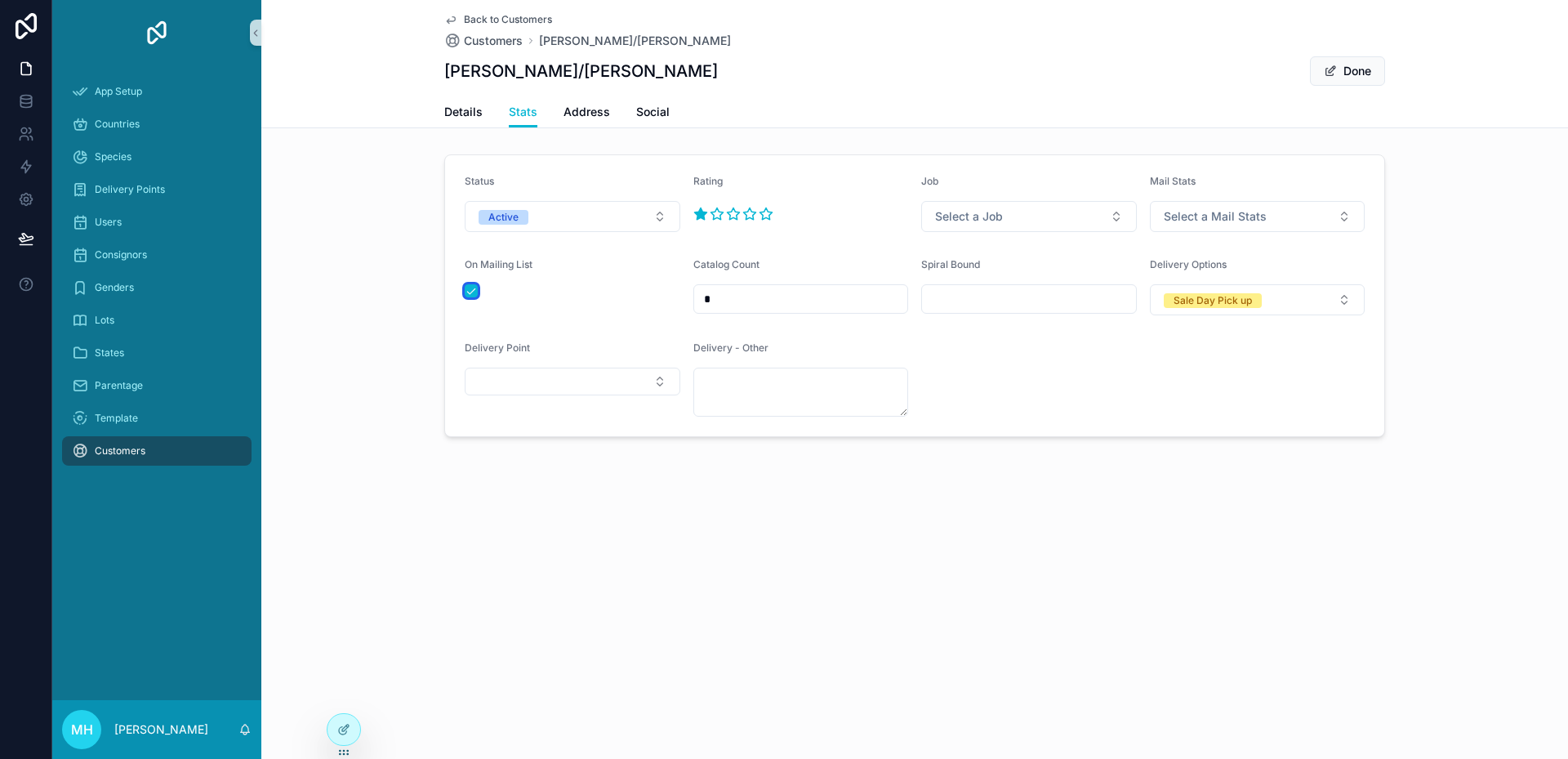
click at [475, 290] on button "scrollable content" at bounding box center [471, 291] width 13 height 13
click at [338, 723] on icon at bounding box center [344, 730] width 13 height 13
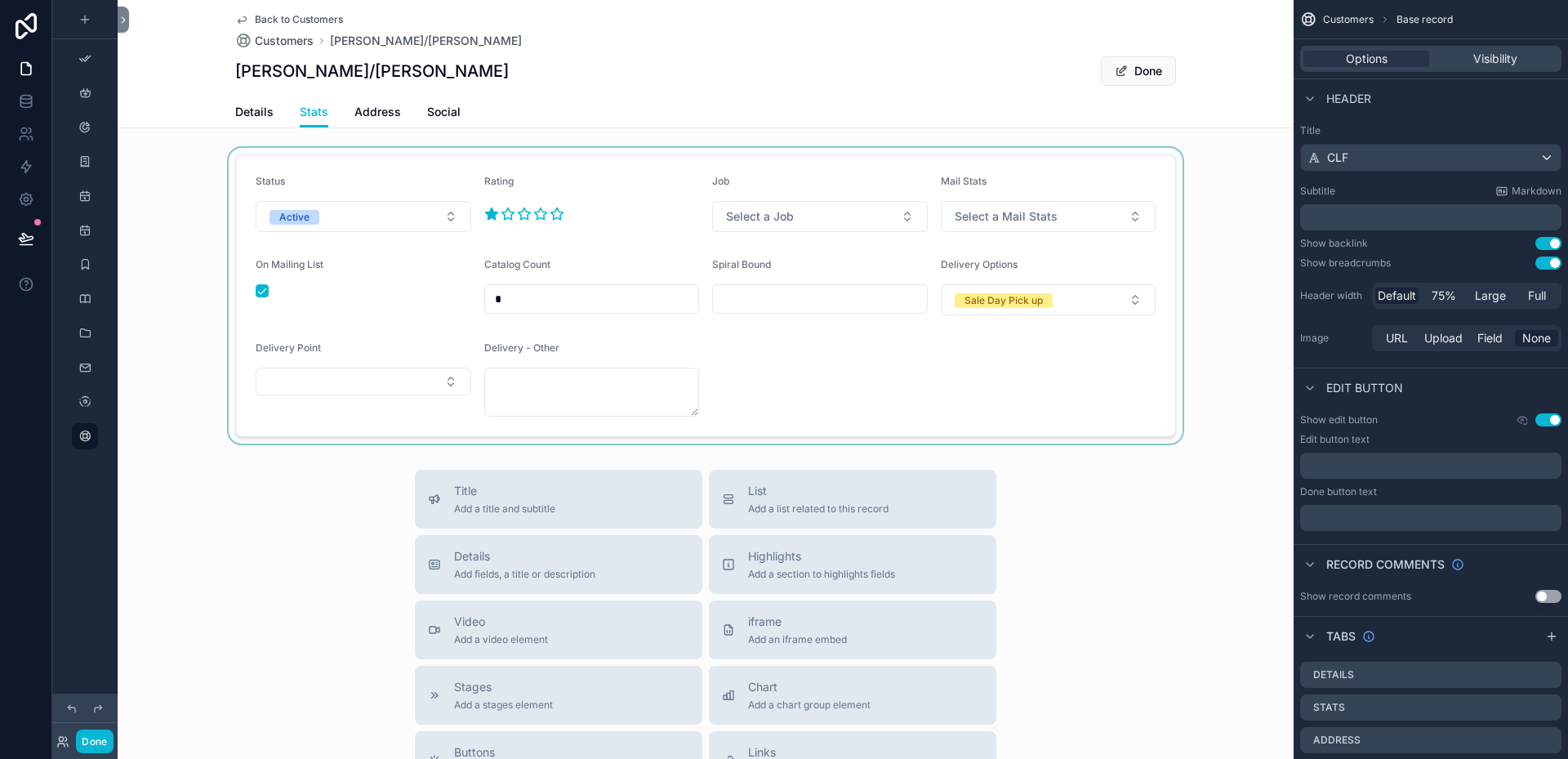
click at [637, 257] on div "scrollable content" at bounding box center [705, 296] width 1176 height 296
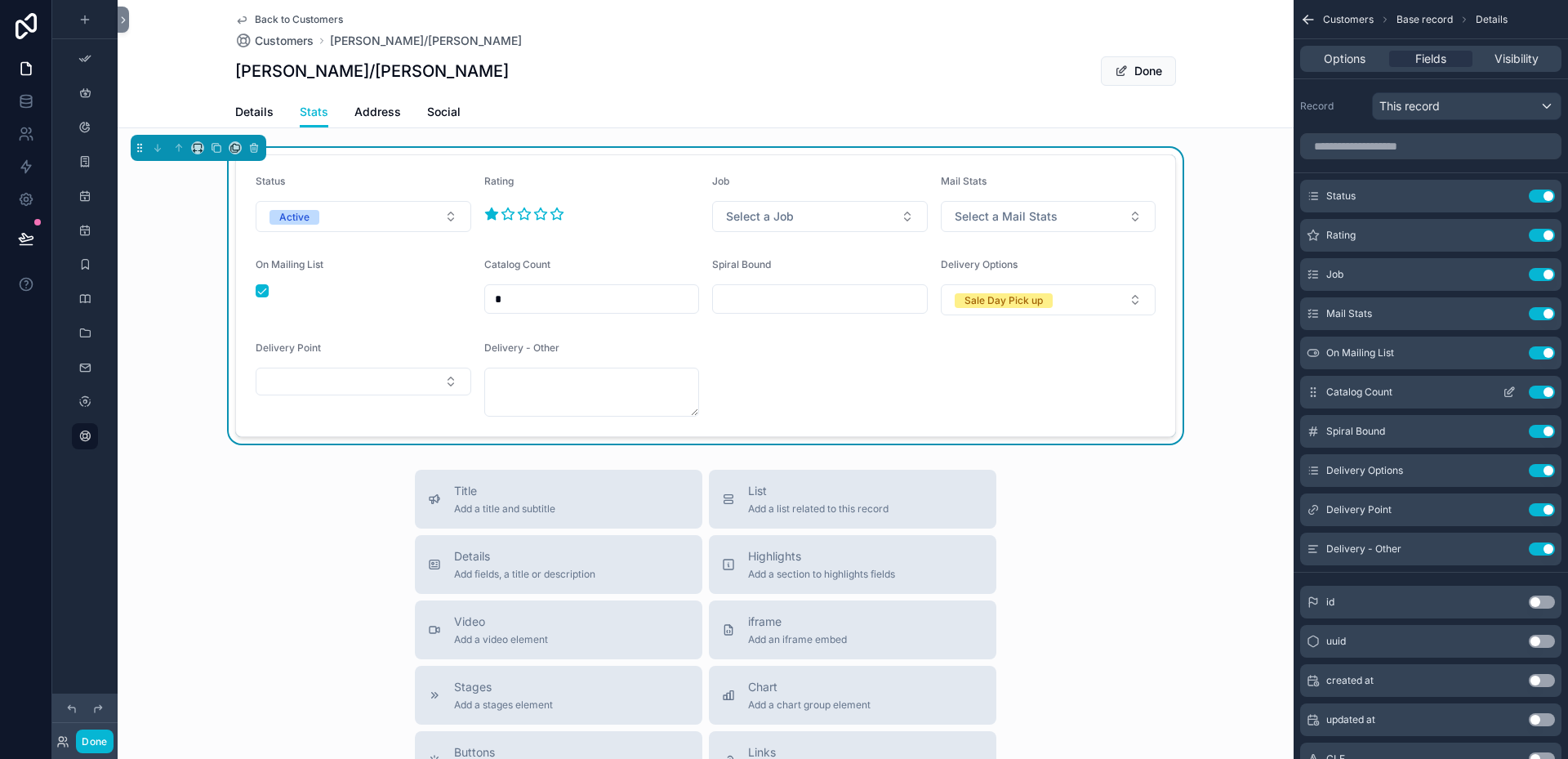
click at [1512, 393] on icon "scrollable content" at bounding box center [1509, 392] width 13 height 13
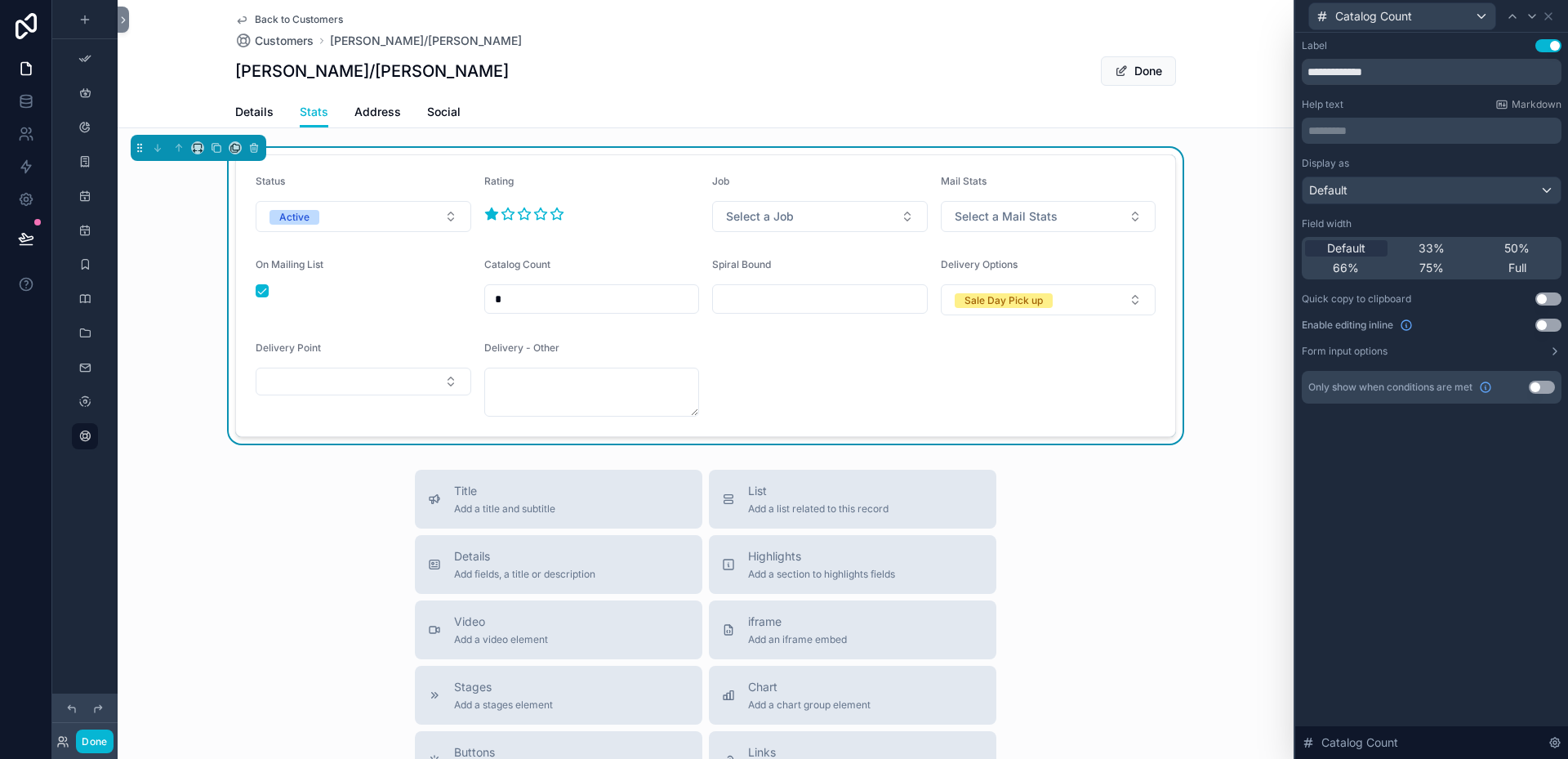
click at [1548, 387] on button "Use setting" at bounding box center [1542, 387] width 26 height 13
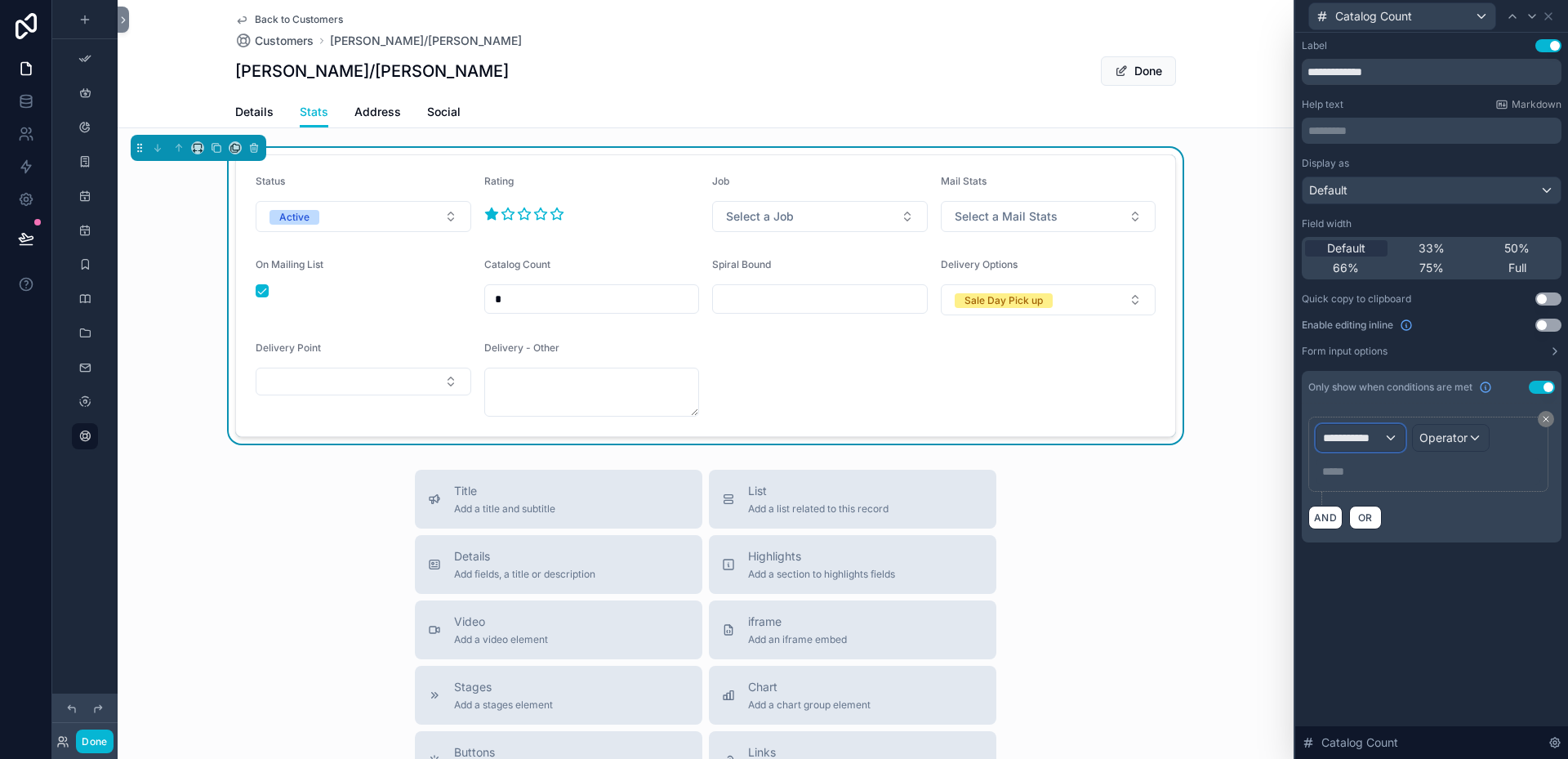
click at [1395, 436] on div "**********" at bounding box center [1360, 438] width 88 height 26
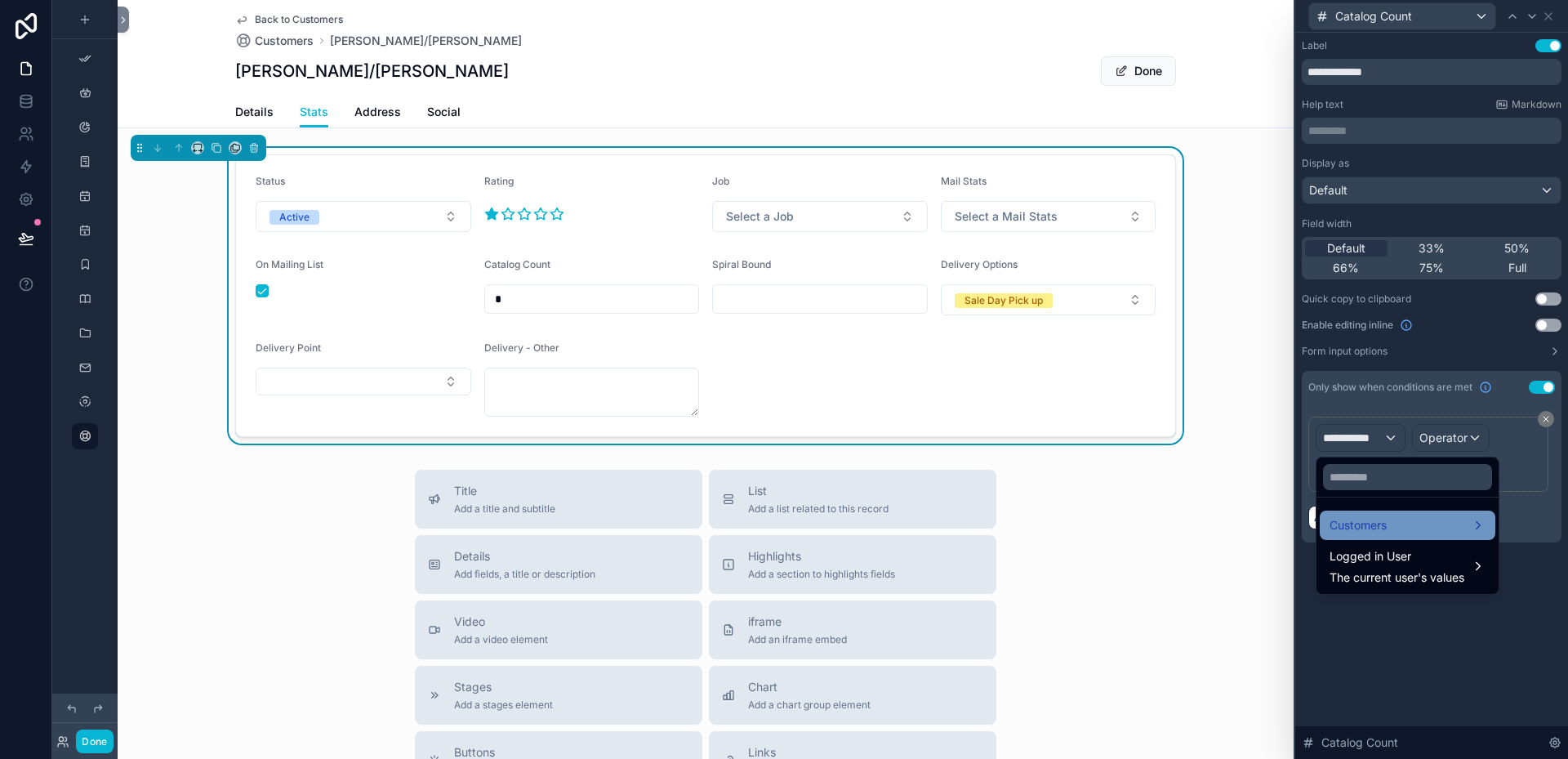
click at [1389, 521] on div "Customers" at bounding box center [1407, 524] width 156 height 20
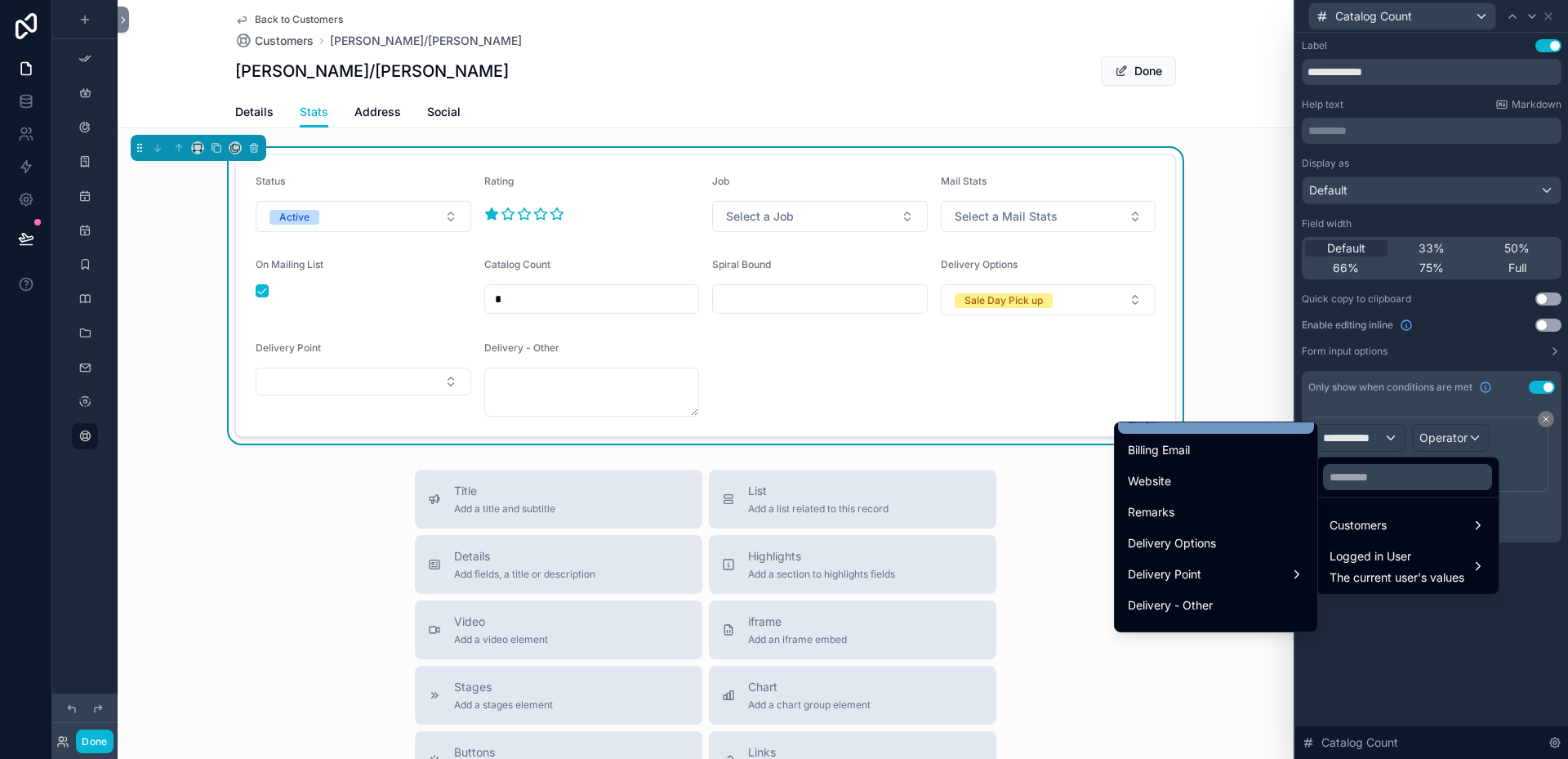
scroll to position [817, 0]
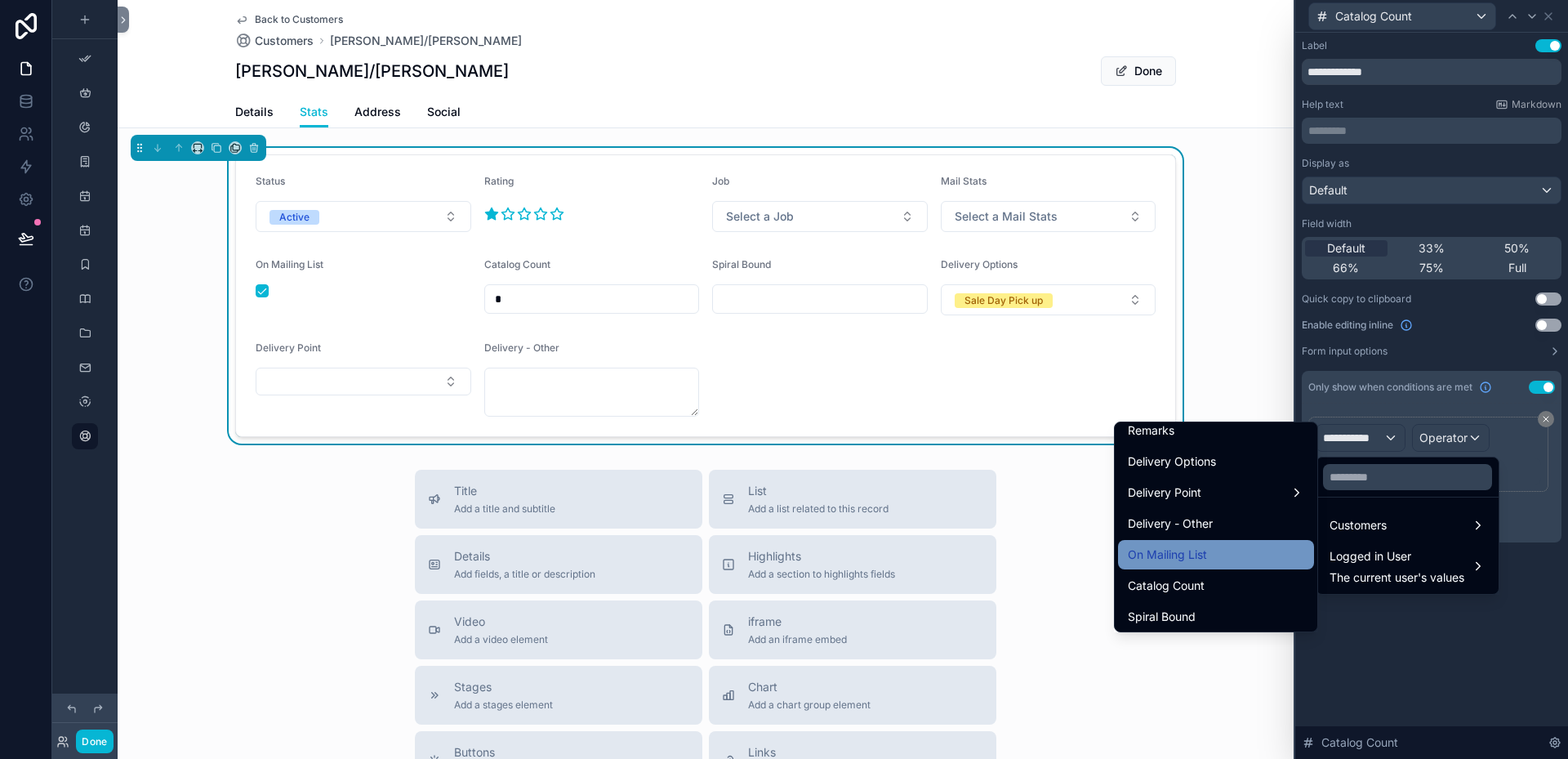
click at [1188, 550] on span "On Mailing List" at bounding box center [1167, 554] width 79 height 20
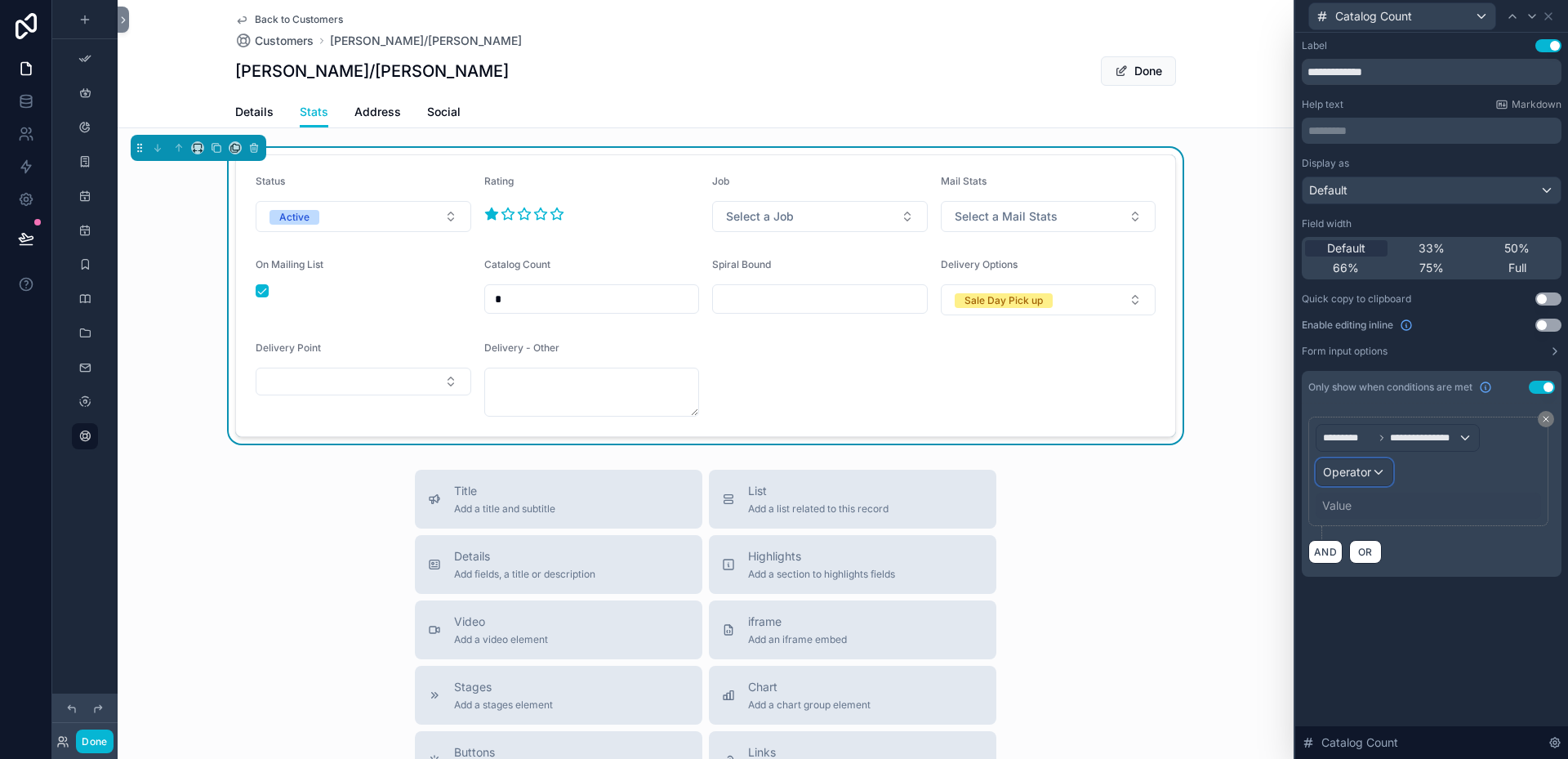
click at [1380, 474] on div "Operator" at bounding box center [1353, 472] width 76 height 26
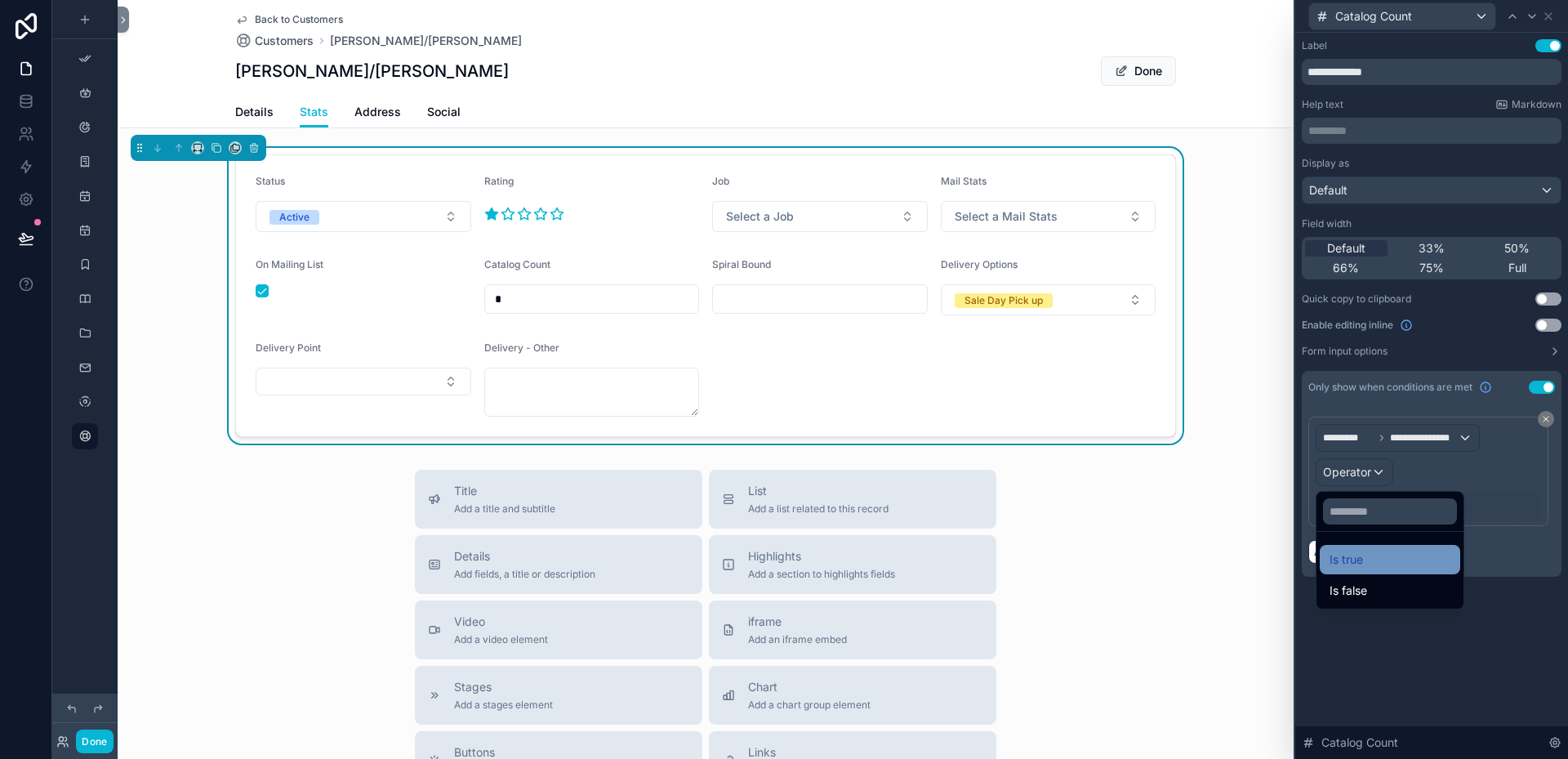
click at [1356, 557] on span "Is true" at bounding box center [1346, 559] width 34 height 20
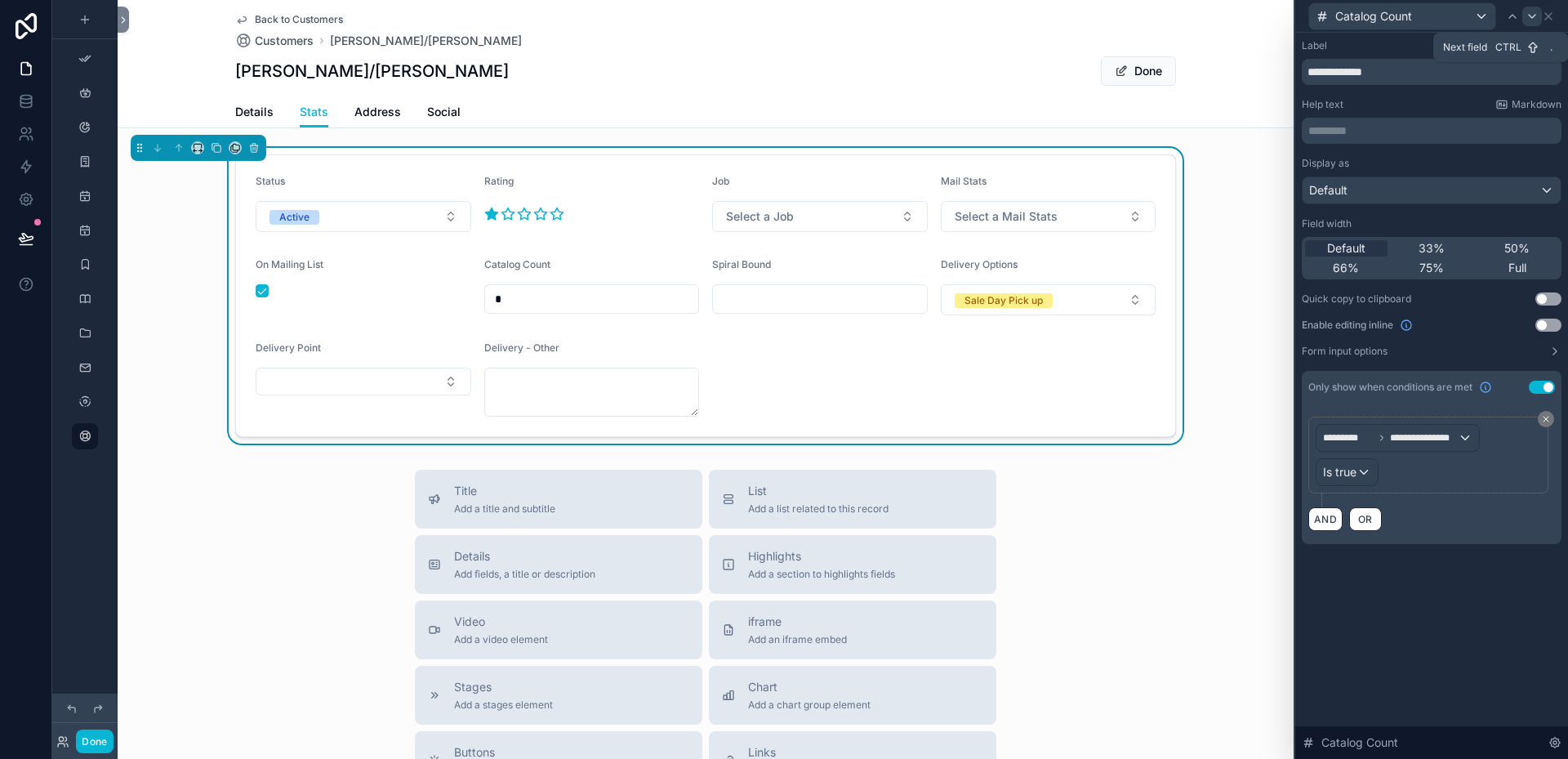
click at [1537, 16] on icon at bounding box center [1531, 16] width 13 height 13
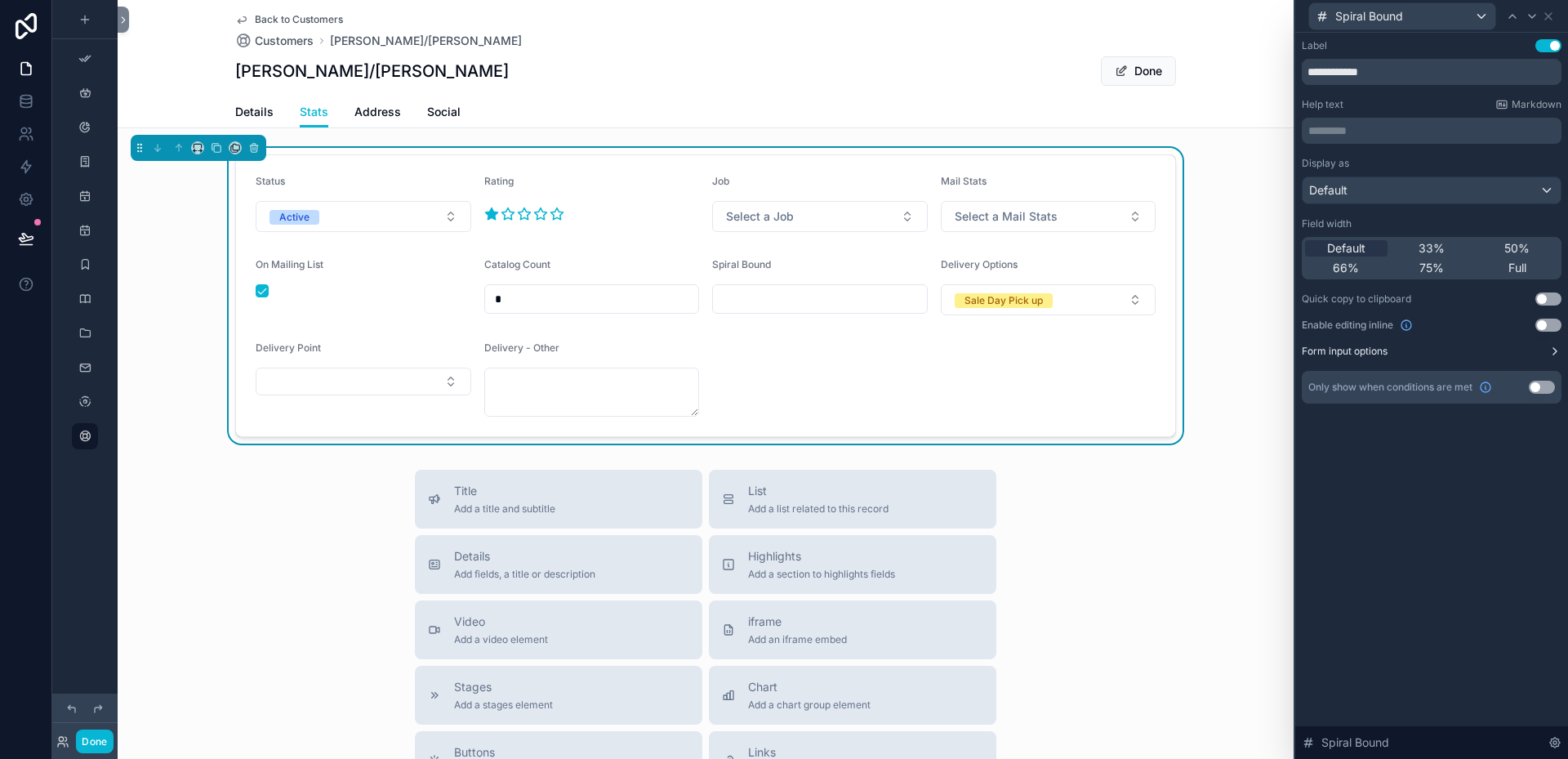
click at [1513, 353] on button "Form input options" at bounding box center [1431, 351] width 260 height 13
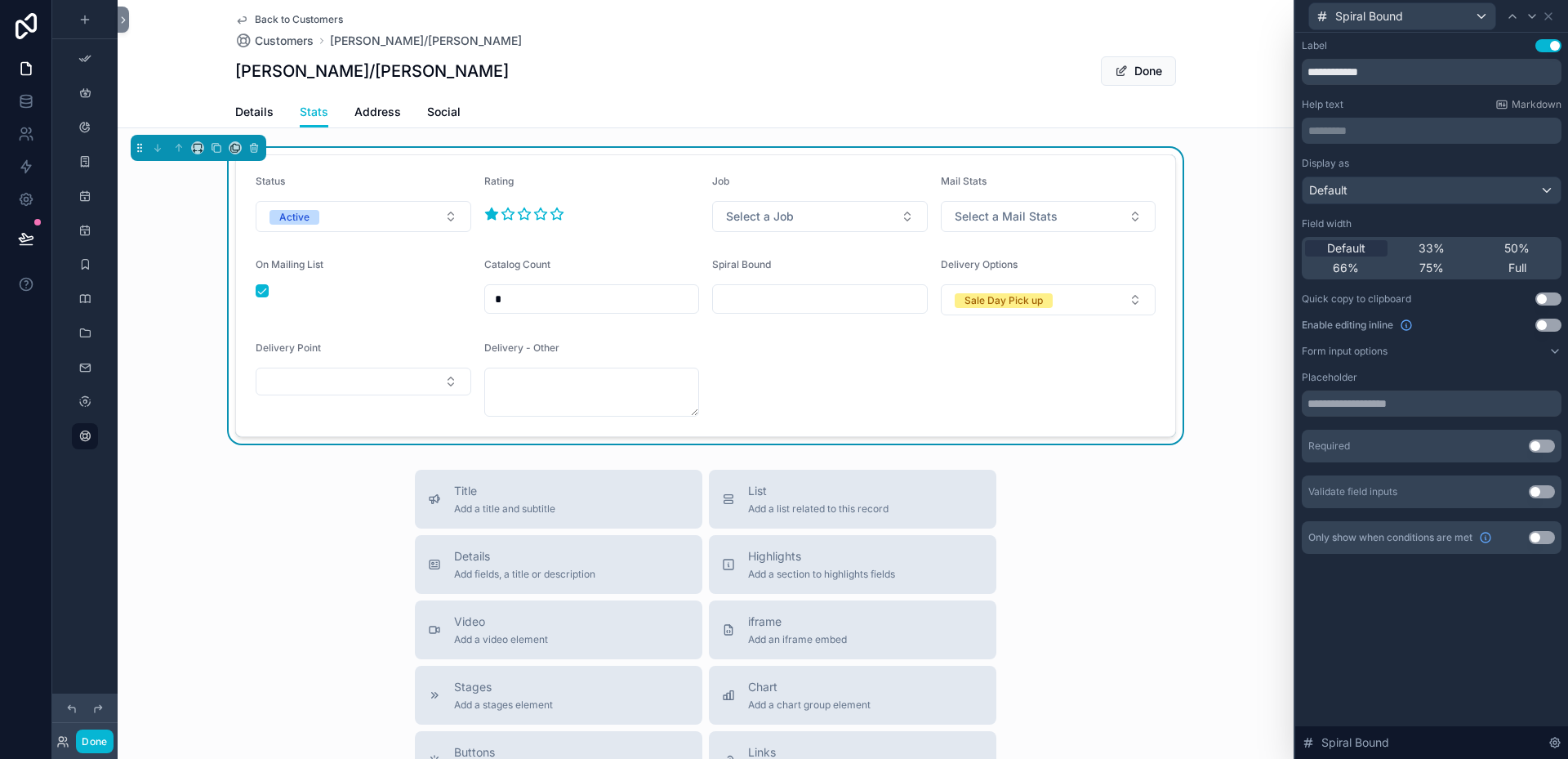
click at [1551, 494] on button "Use setting" at bounding box center [1542, 492] width 26 height 13
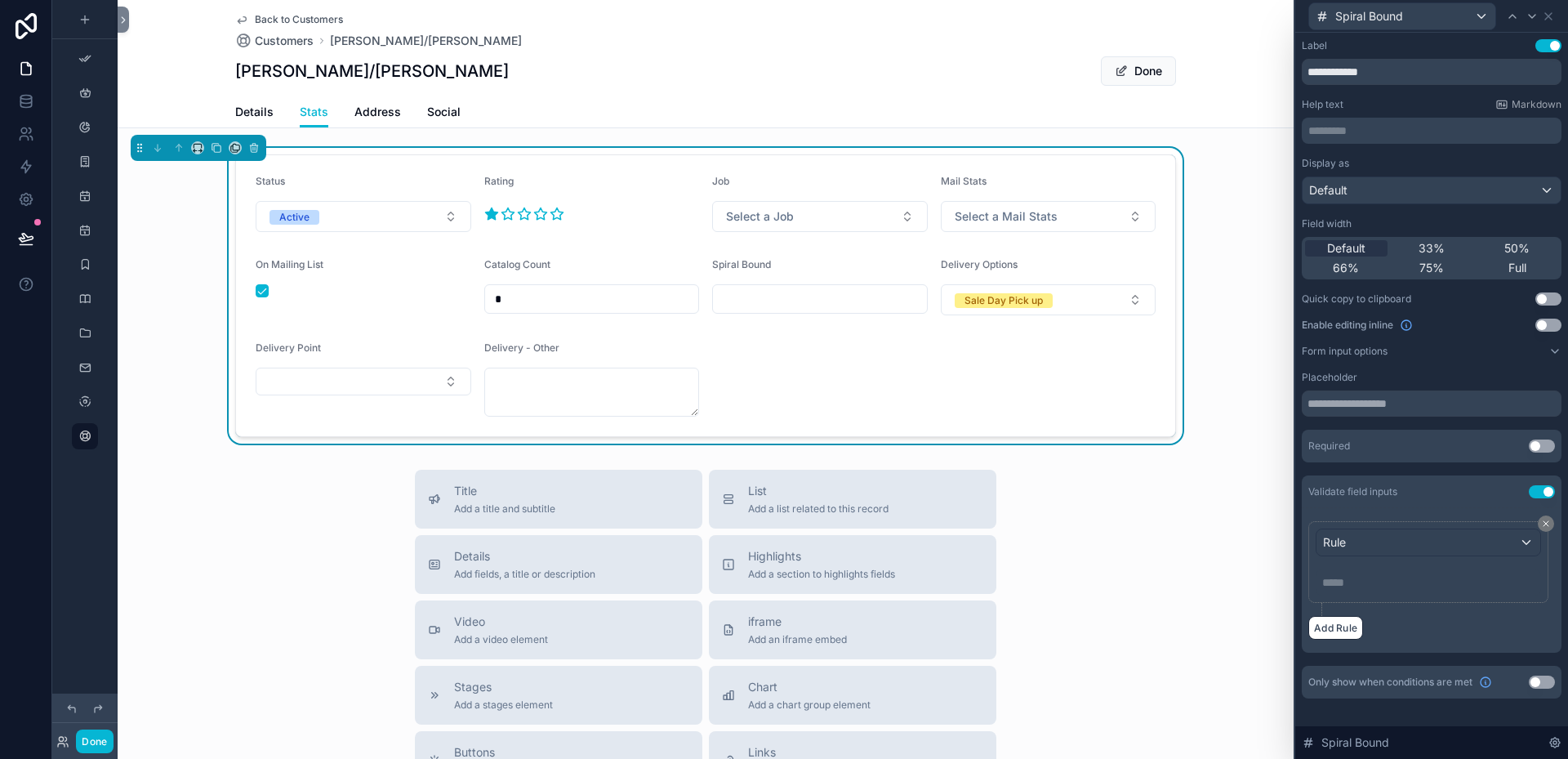
click at [1538, 493] on button "Use setting" at bounding box center [1542, 492] width 26 height 13
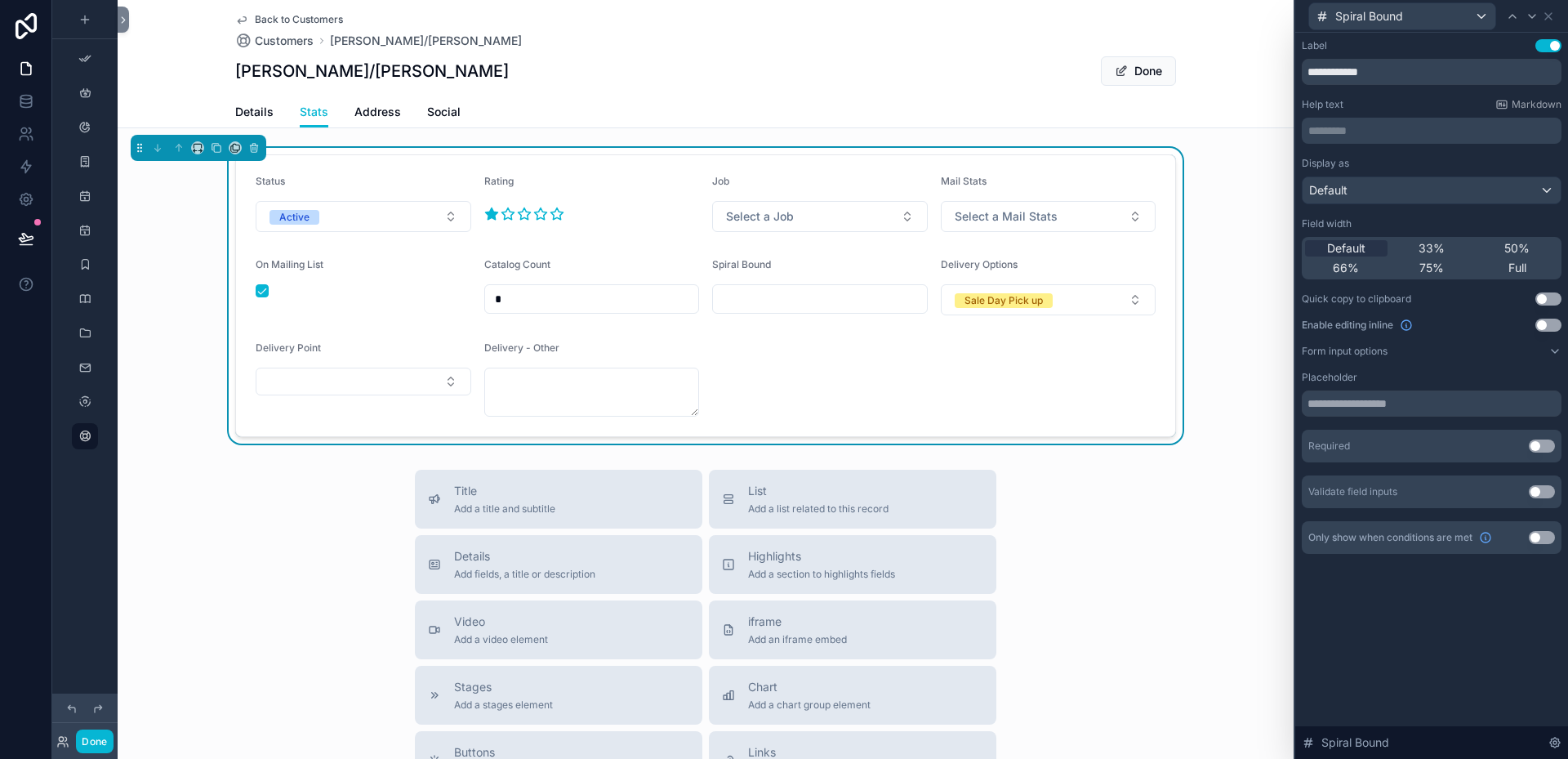
click at [1549, 536] on button "Use setting" at bounding box center [1542, 538] width 26 height 13
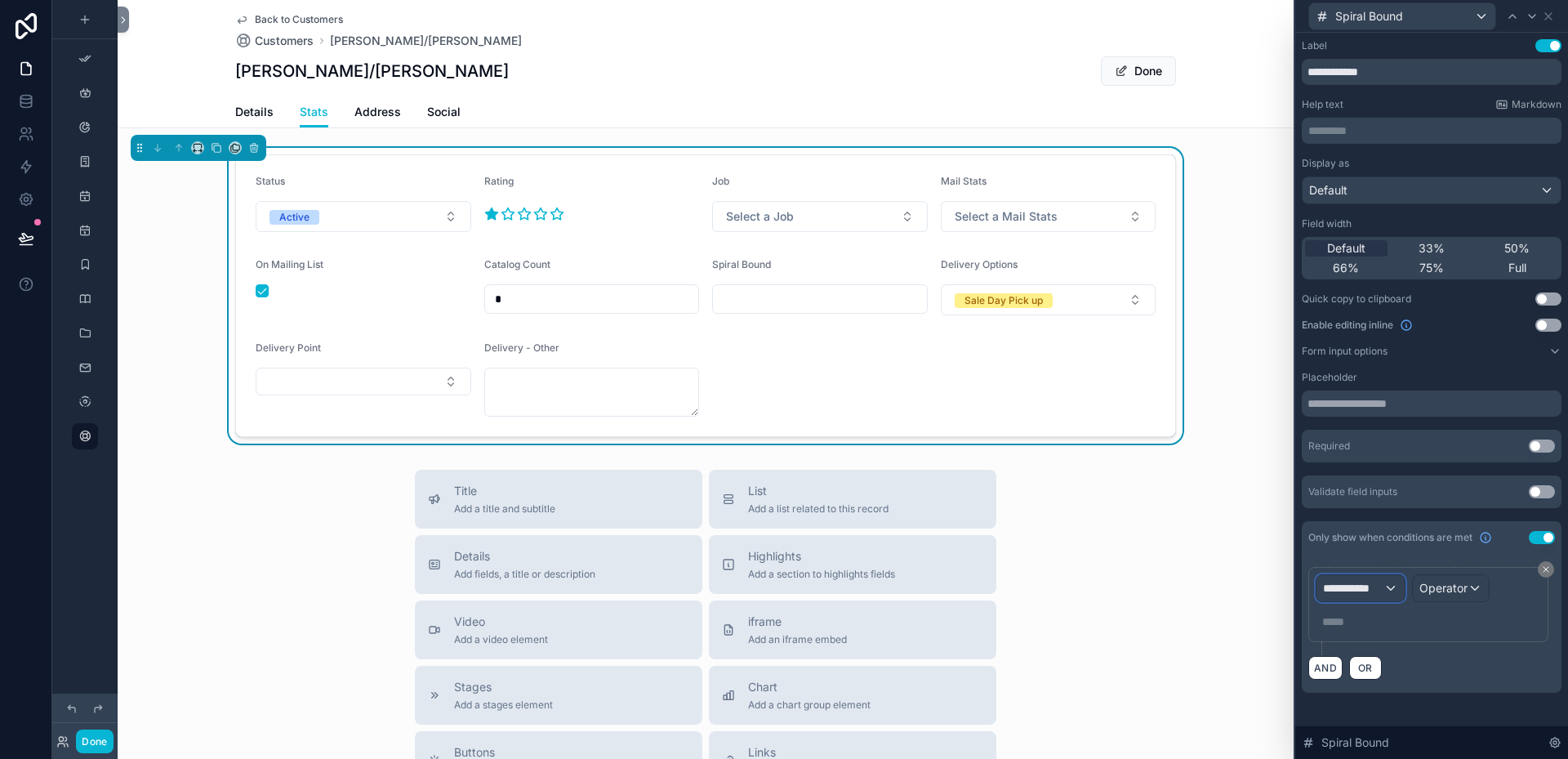
click at [1390, 586] on div "**********" at bounding box center [1360, 588] width 88 height 26
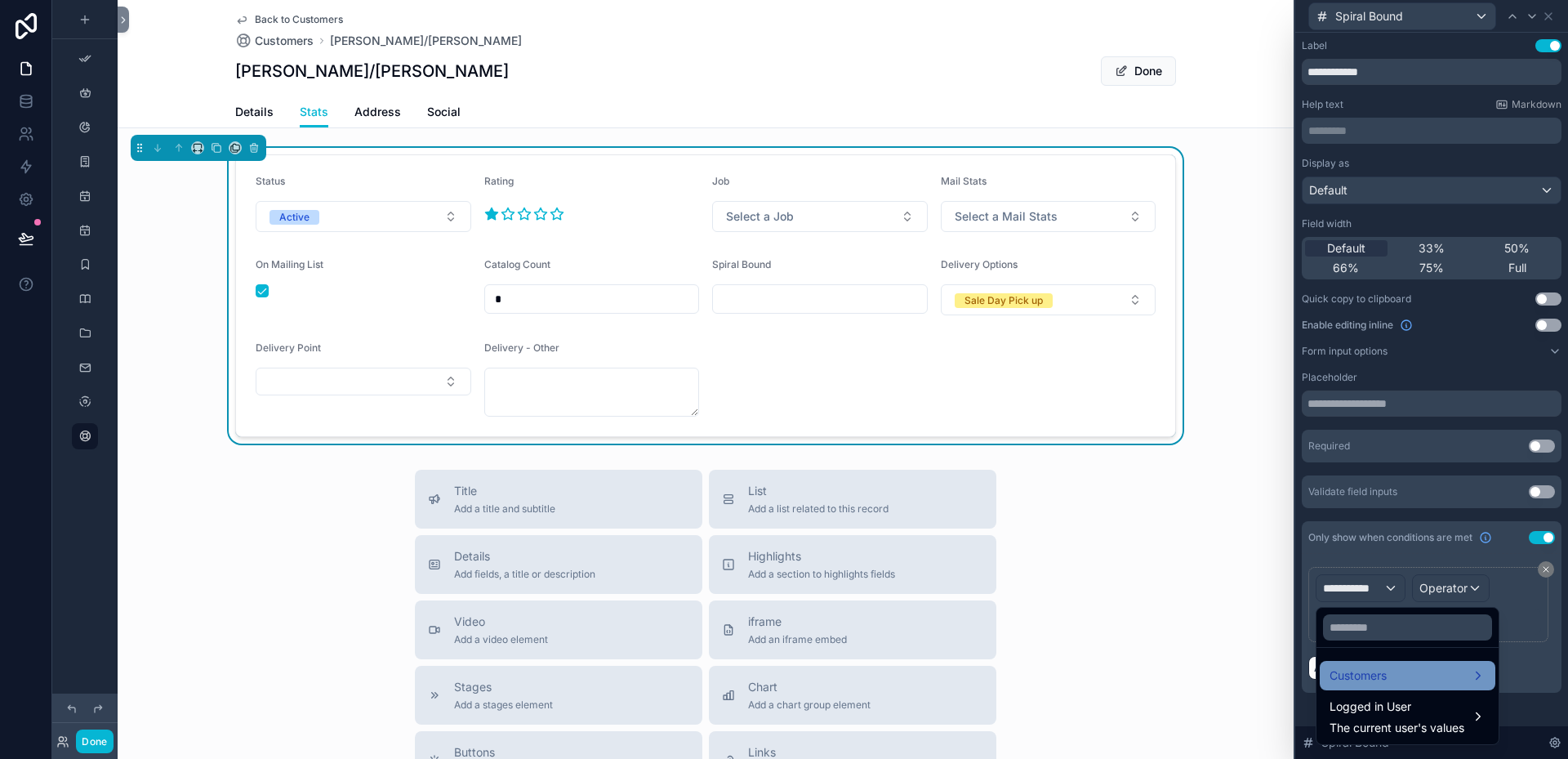
click at [1385, 666] on span "Customers" at bounding box center [1357, 676] width 57 height 20
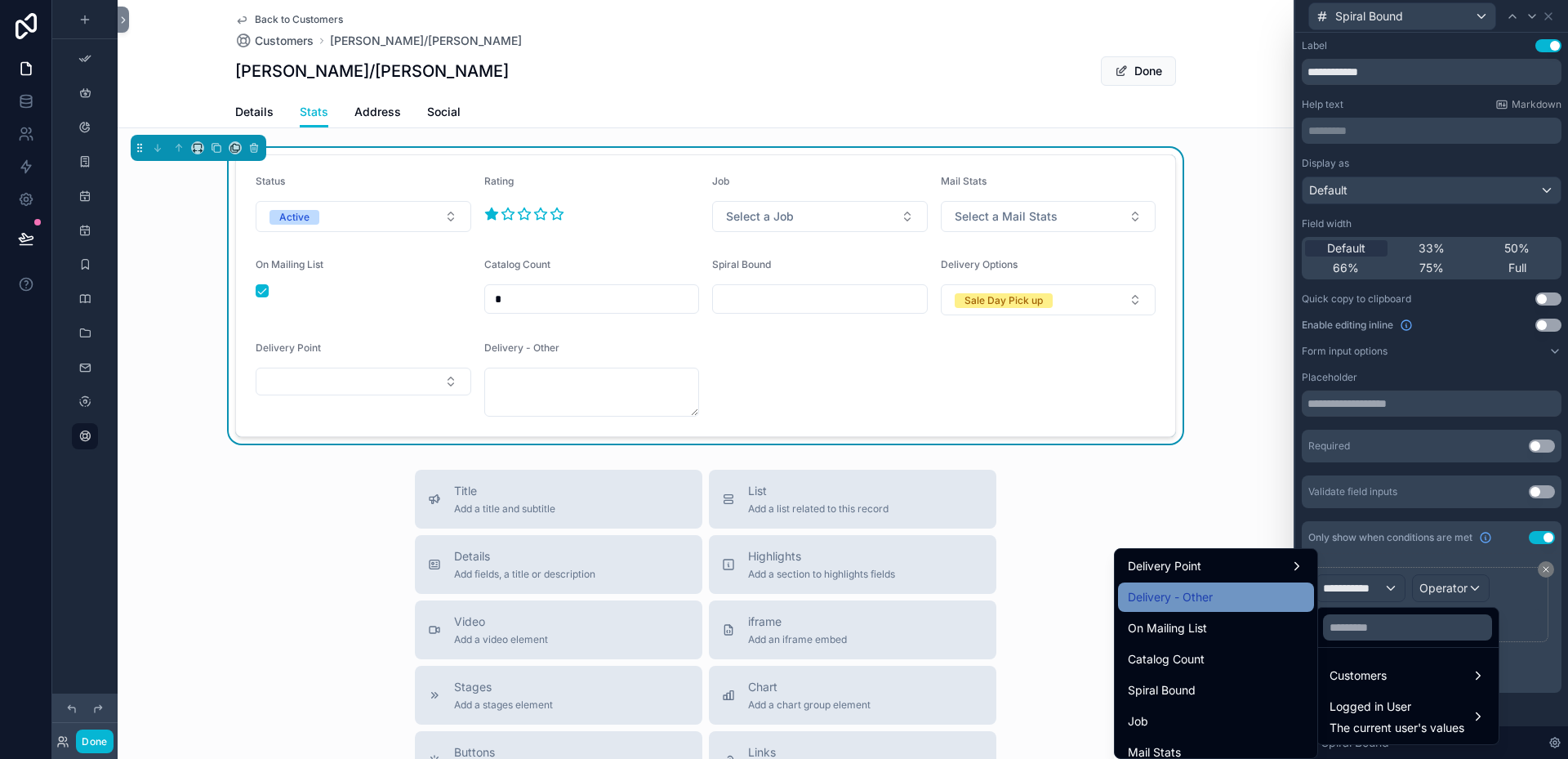
scroll to position [899, 0]
click at [1171, 598] on span "On Mailing List" at bounding box center [1167, 600] width 79 height 20
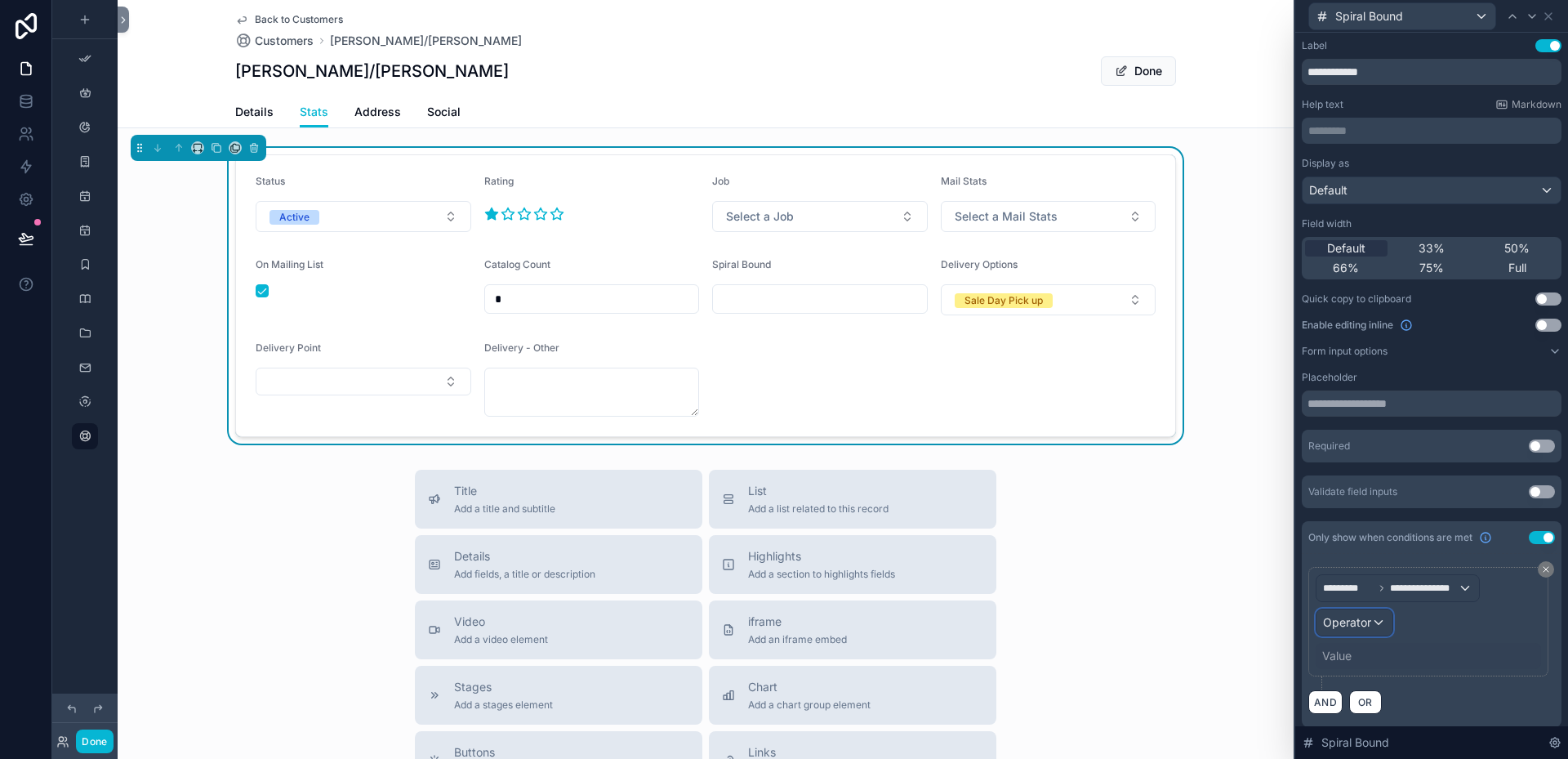
click at [1378, 622] on div "Operator" at bounding box center [1353, 622] width 76 height 26
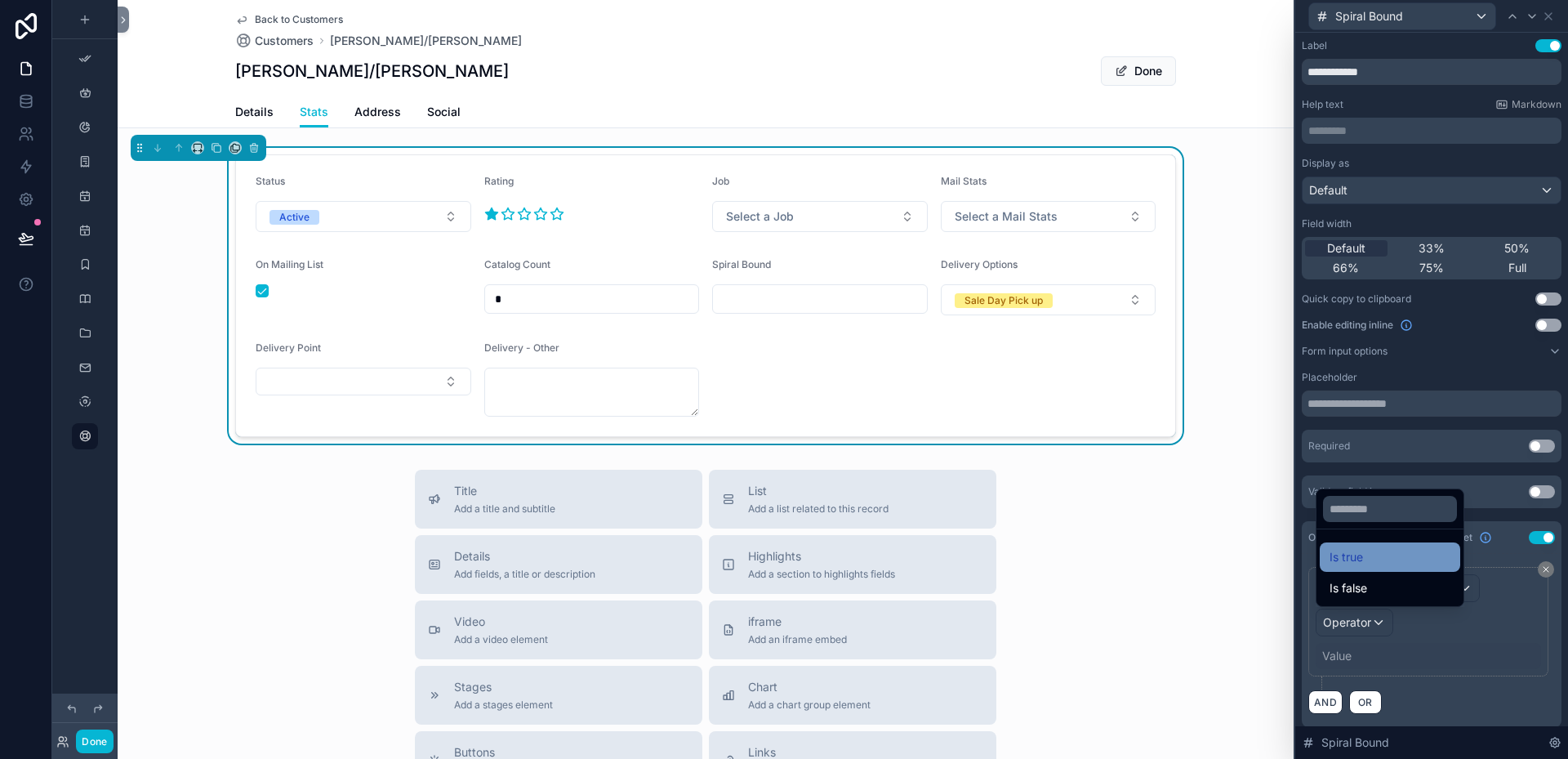
click at [1354, 559] on span "Is true" at bounding box center [1346, 556] width 34 height 20
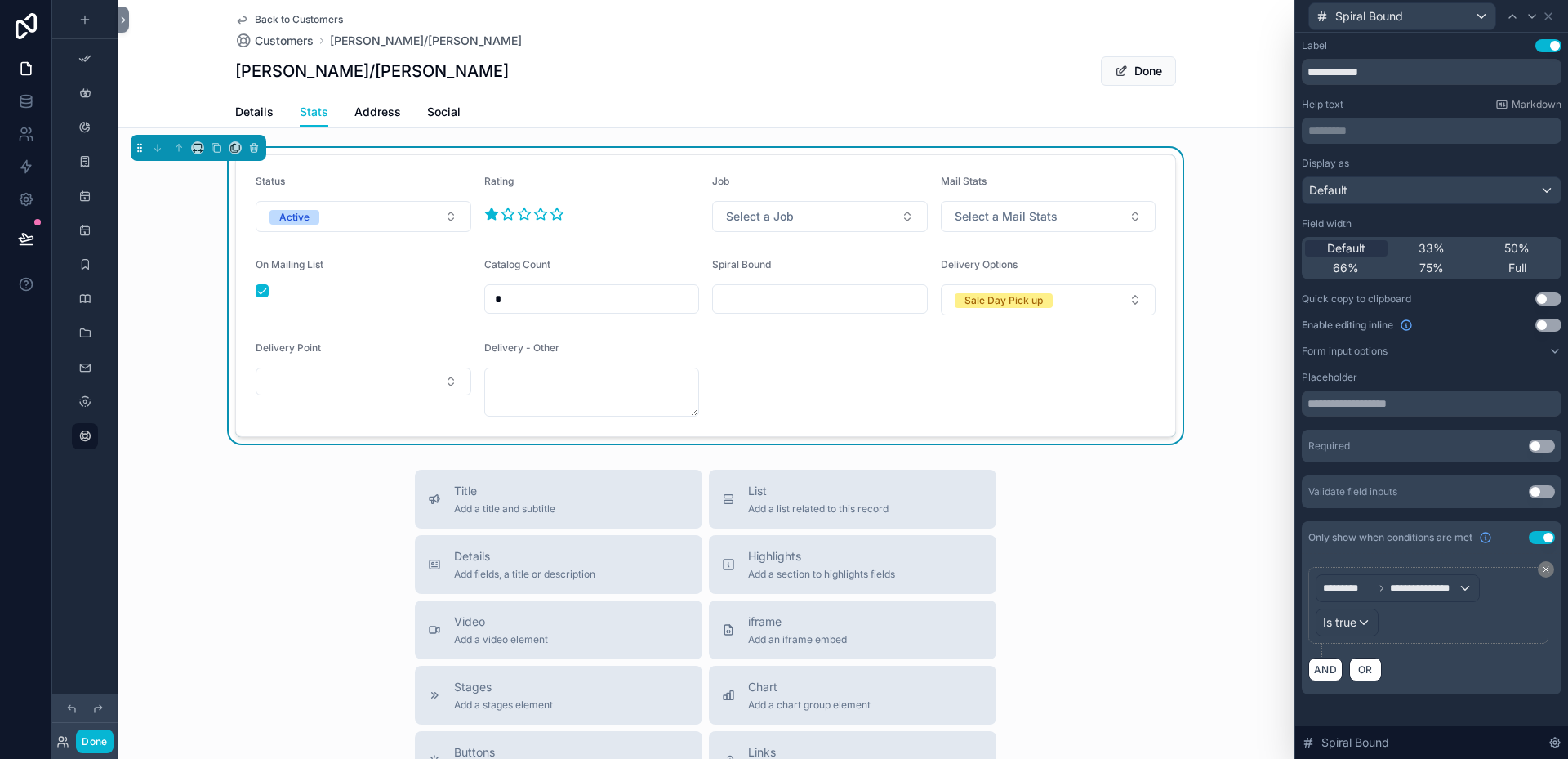
click at [876, 372] on form "Status Active Rating Job Select a Job Mail Stats Select a Mail Stats On Mailing…" at bounding box center [705, 296] width 939 height 281
click at [257, 292] on button "scrollable content" at bounding box center [263, 291] width 13 height 13
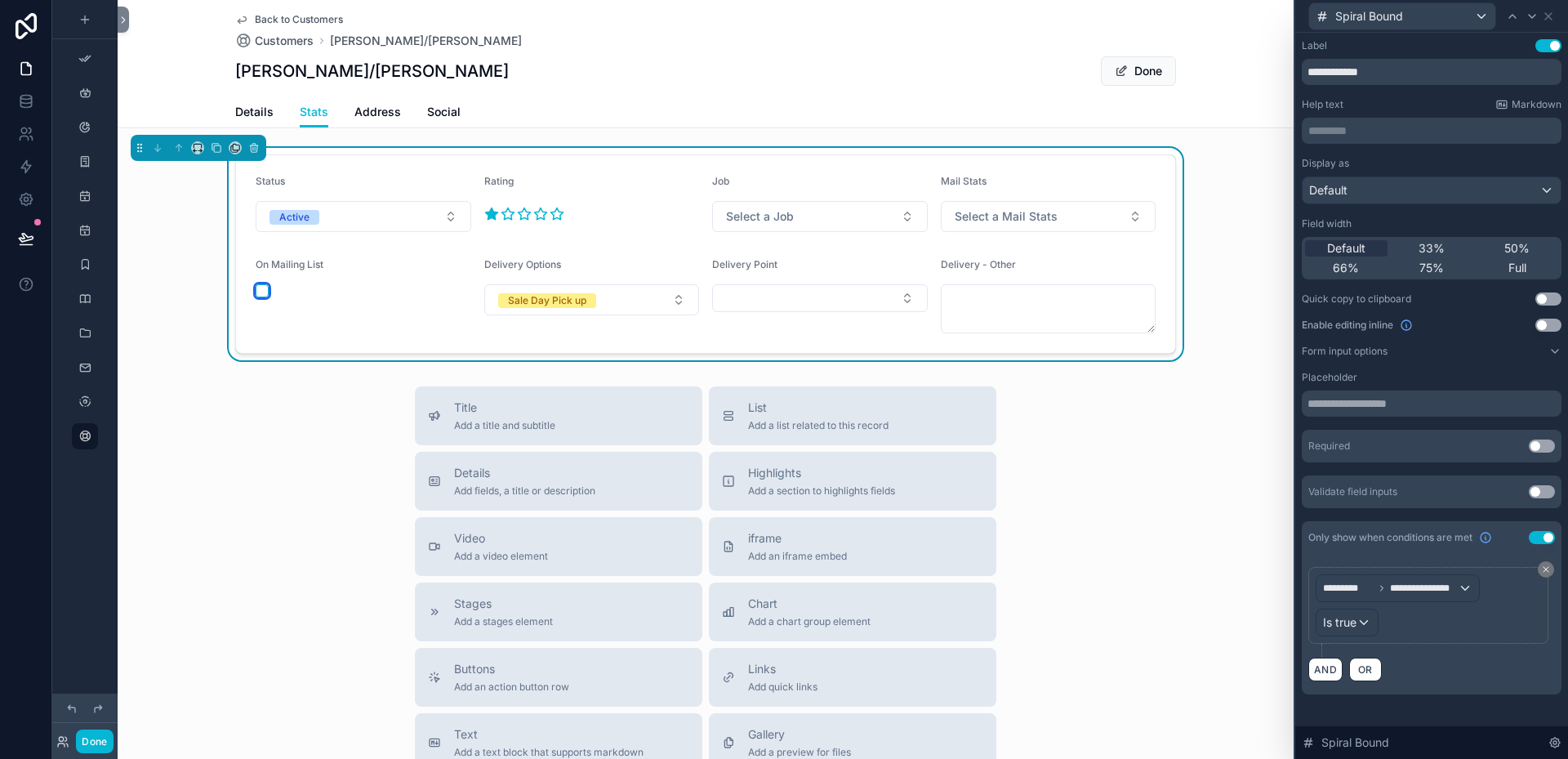
click at [257, 292] on button "scrollable content" at bounding box center [263, 291] width 13 height 13
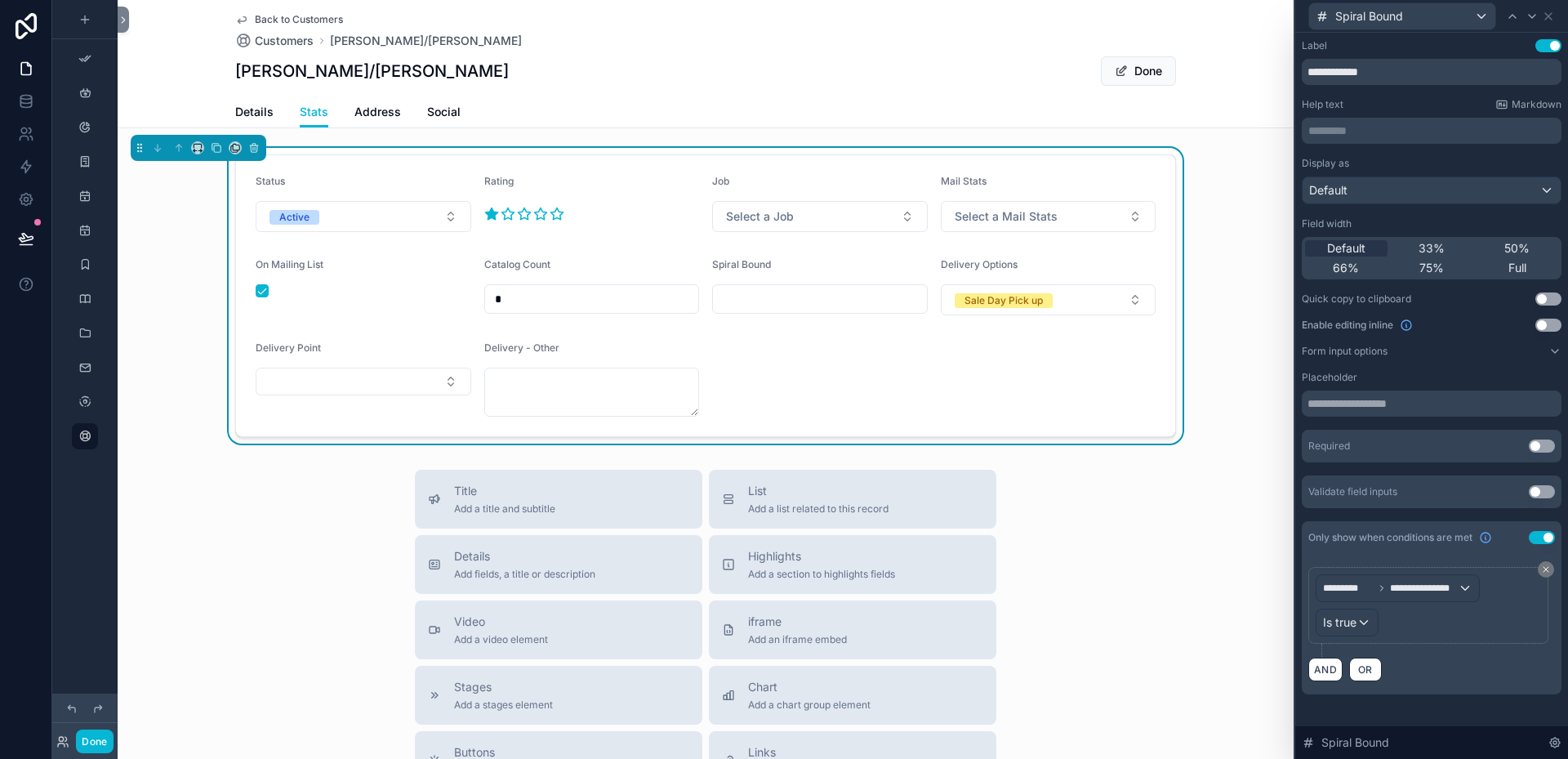
click at [264, 17] on span "Back to Customers" at bounding box center [299, 20] width 88 height 13
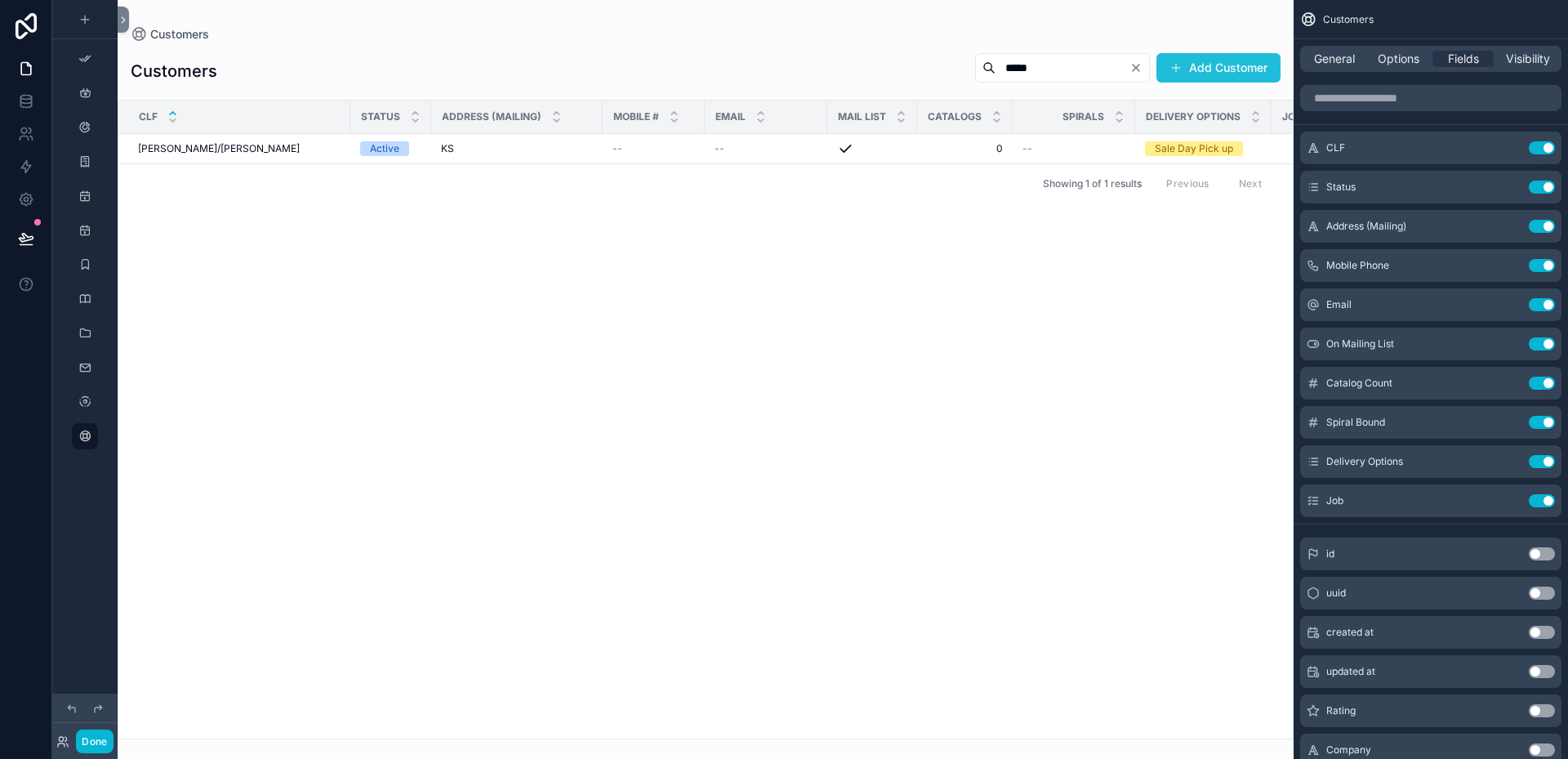
click at [1209, 69] on button "Add Customer" at bounding box center [1218, 68] width 124 height 29
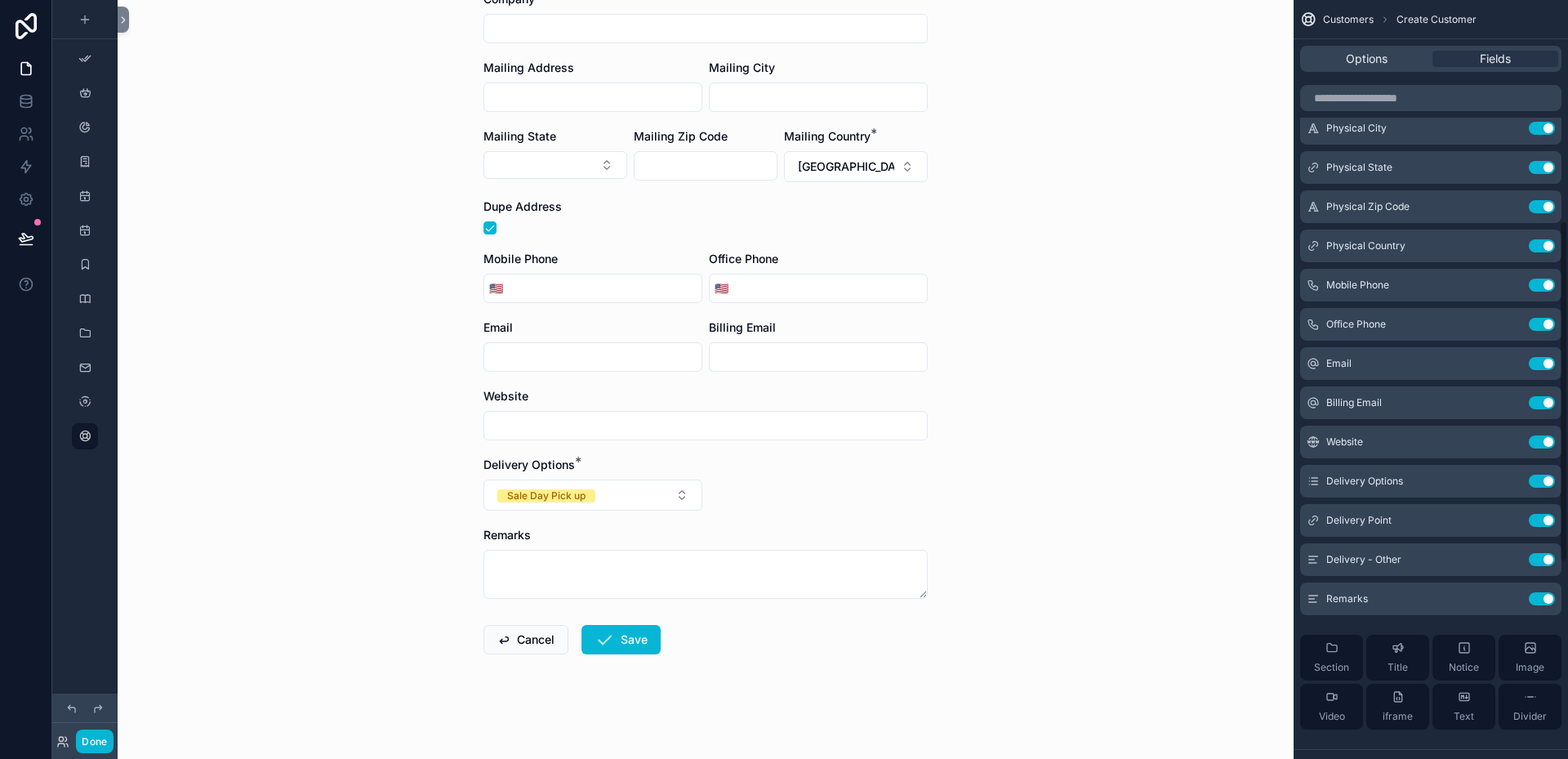
scroll to position [571, 0]
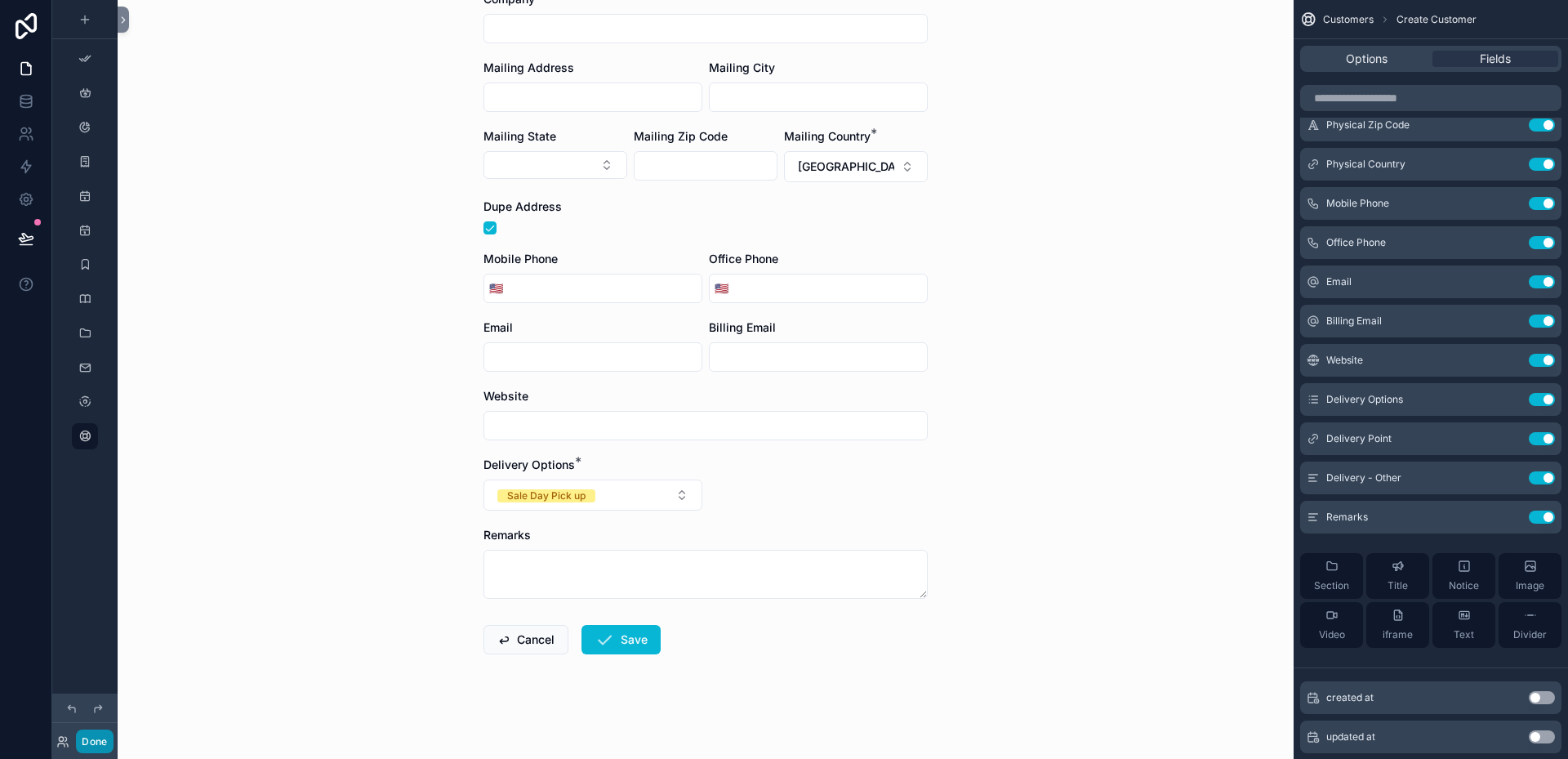
click at [89, 736] on button "Done" at bounding box center [94, 740] width 37 height 23
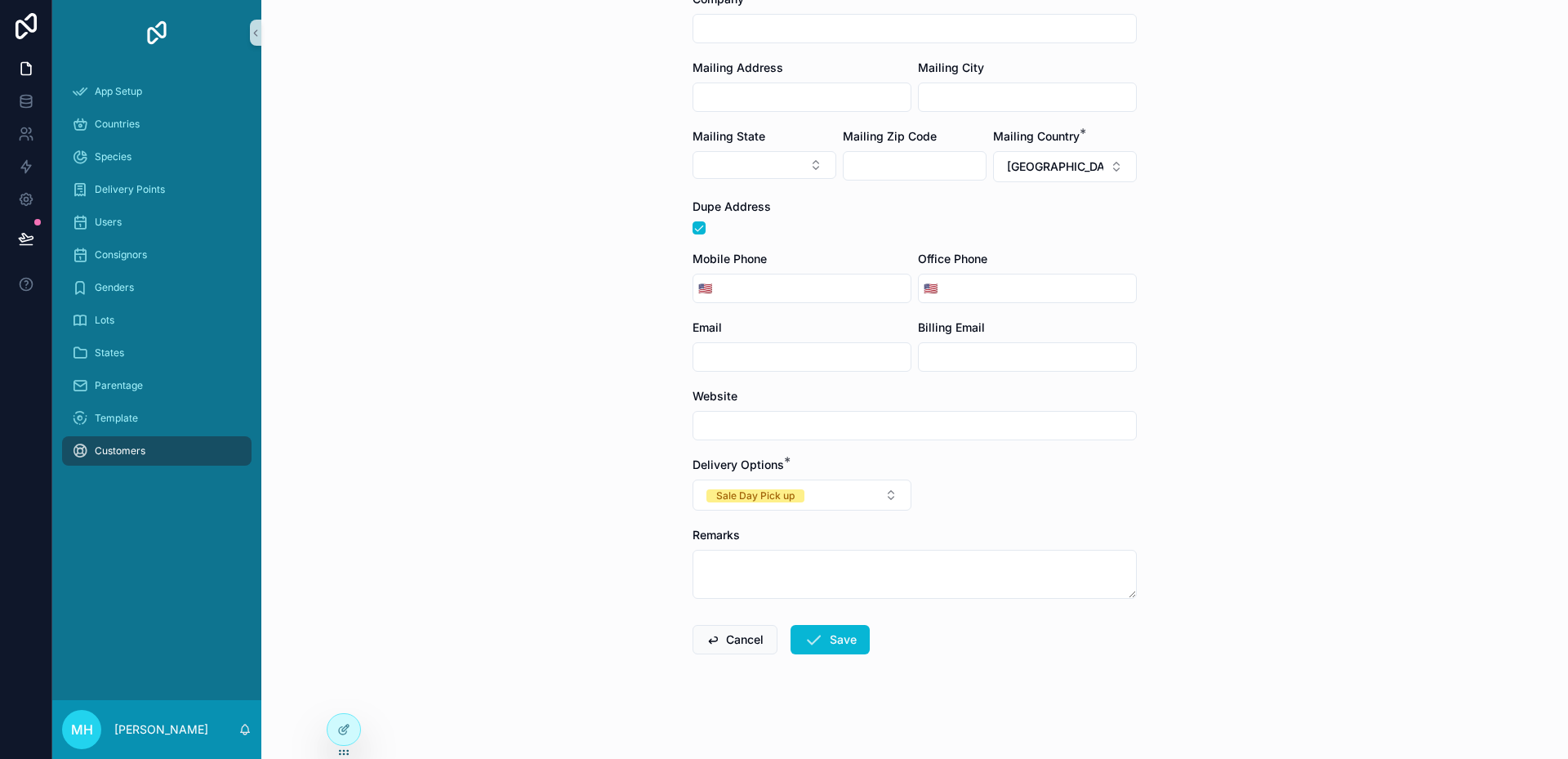
scroll to position [0, 0]
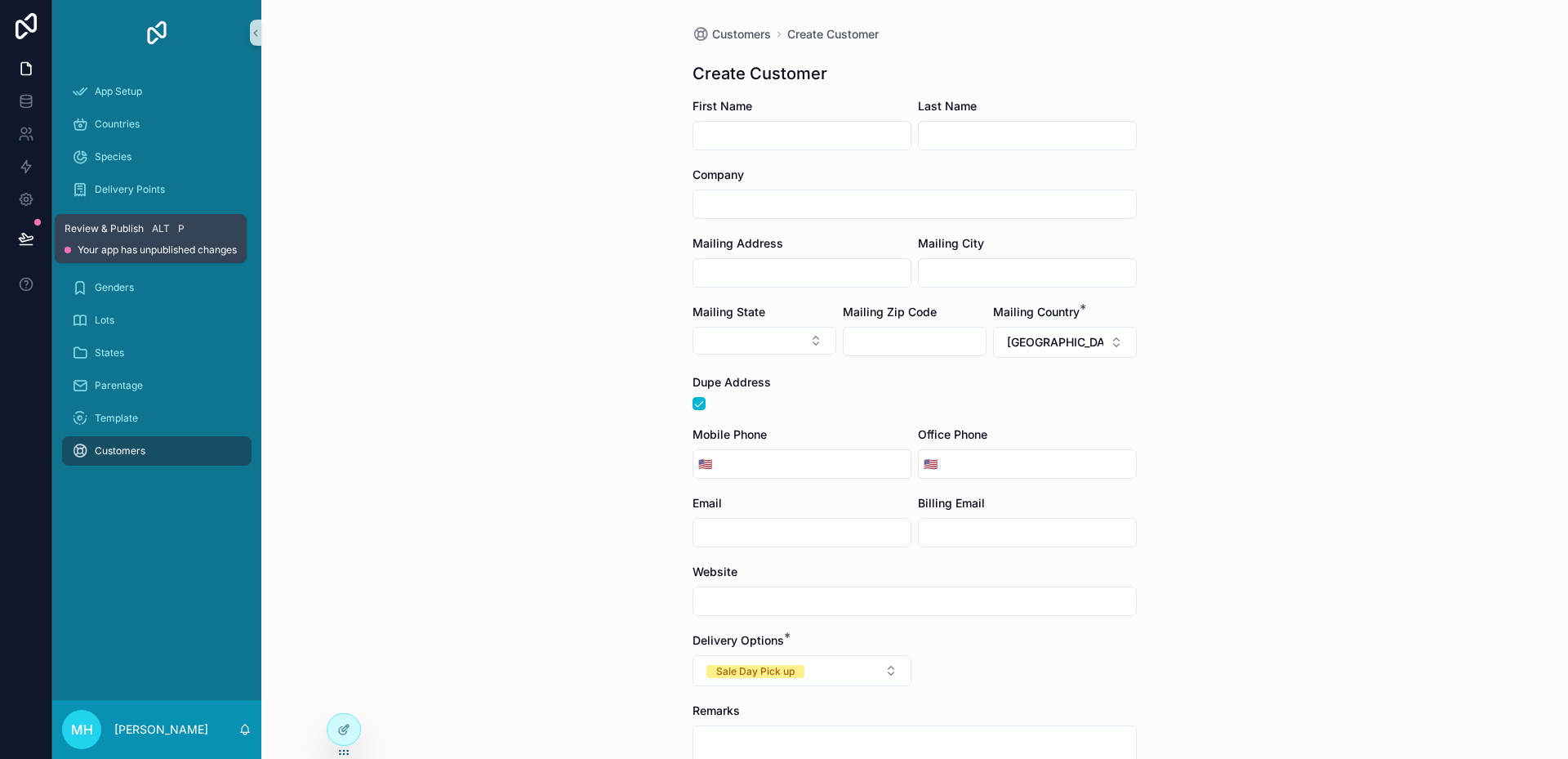
click at [26, 234] on icon at bounding box center [25, 238] width 16 height 16
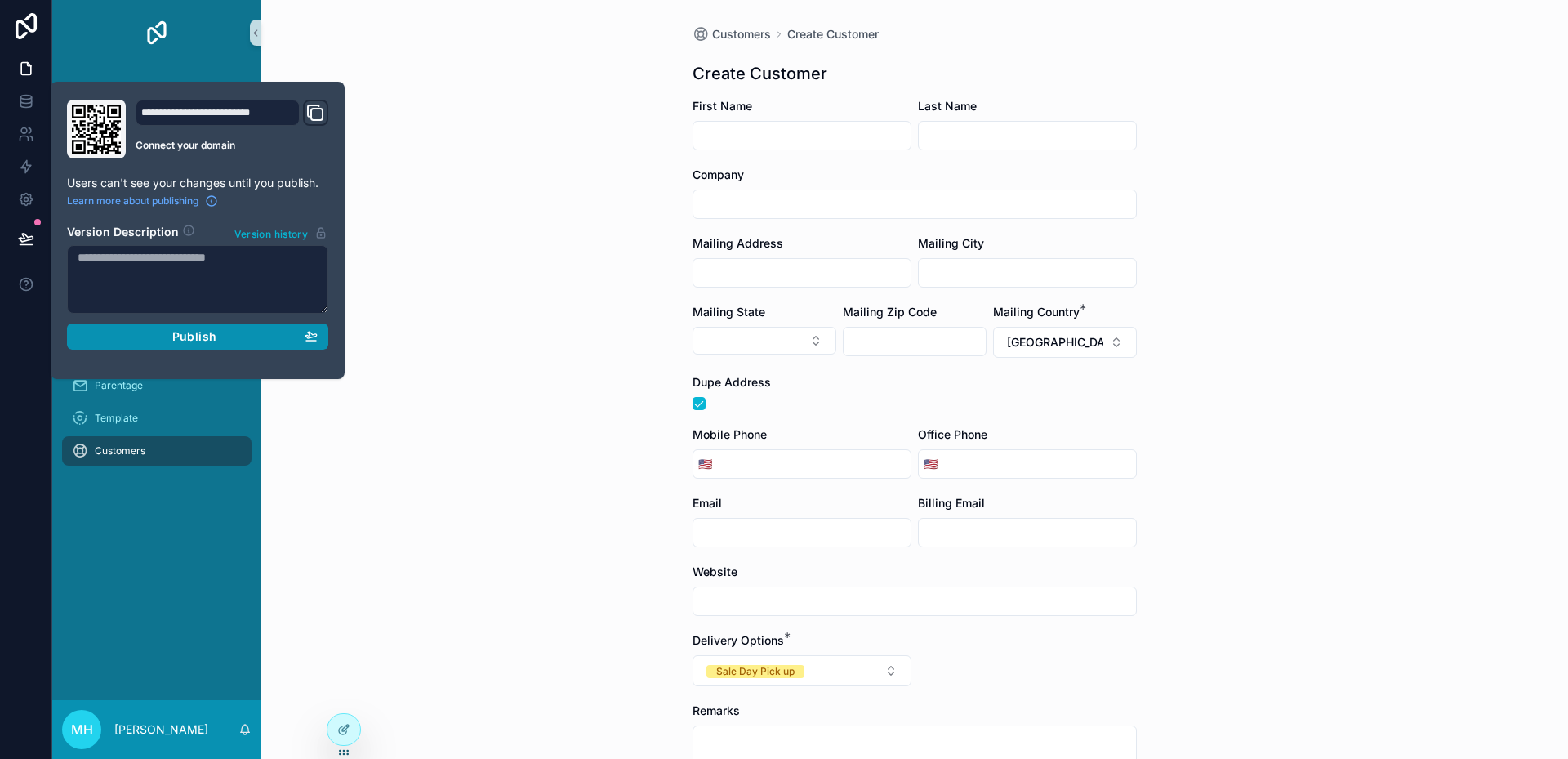
click at [169, 338] on div "Publish" at bounding box center [198, 337] width 240 height 15
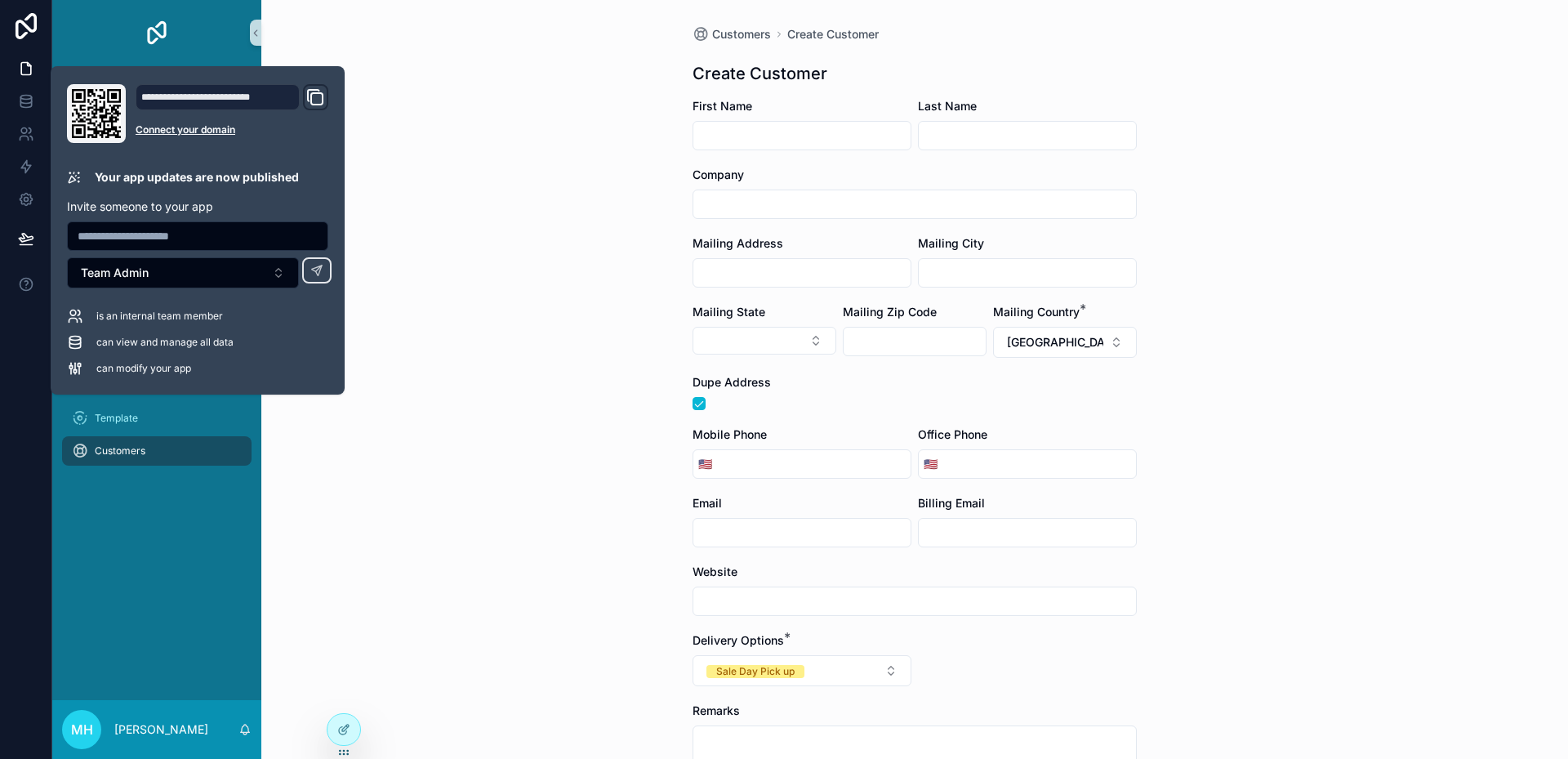
click at [287, 402] on div "Customers Create Customer Create Customer First Name Last Name Company Mailing …" at bounding box center [914, 379] width 1306 height 759
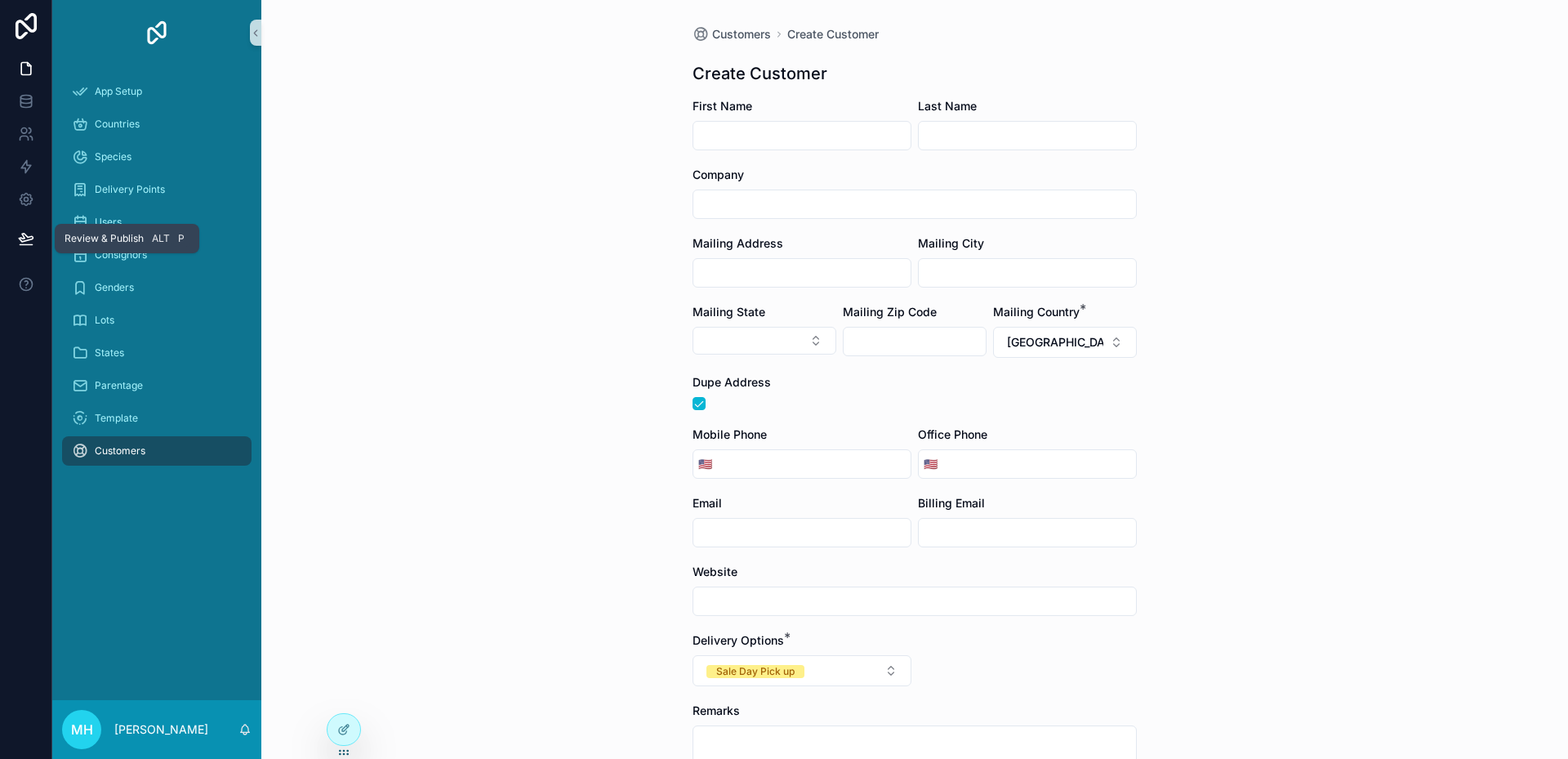
click at [26, 237] on icon at bounding box center [25, 238] width 16 height 16
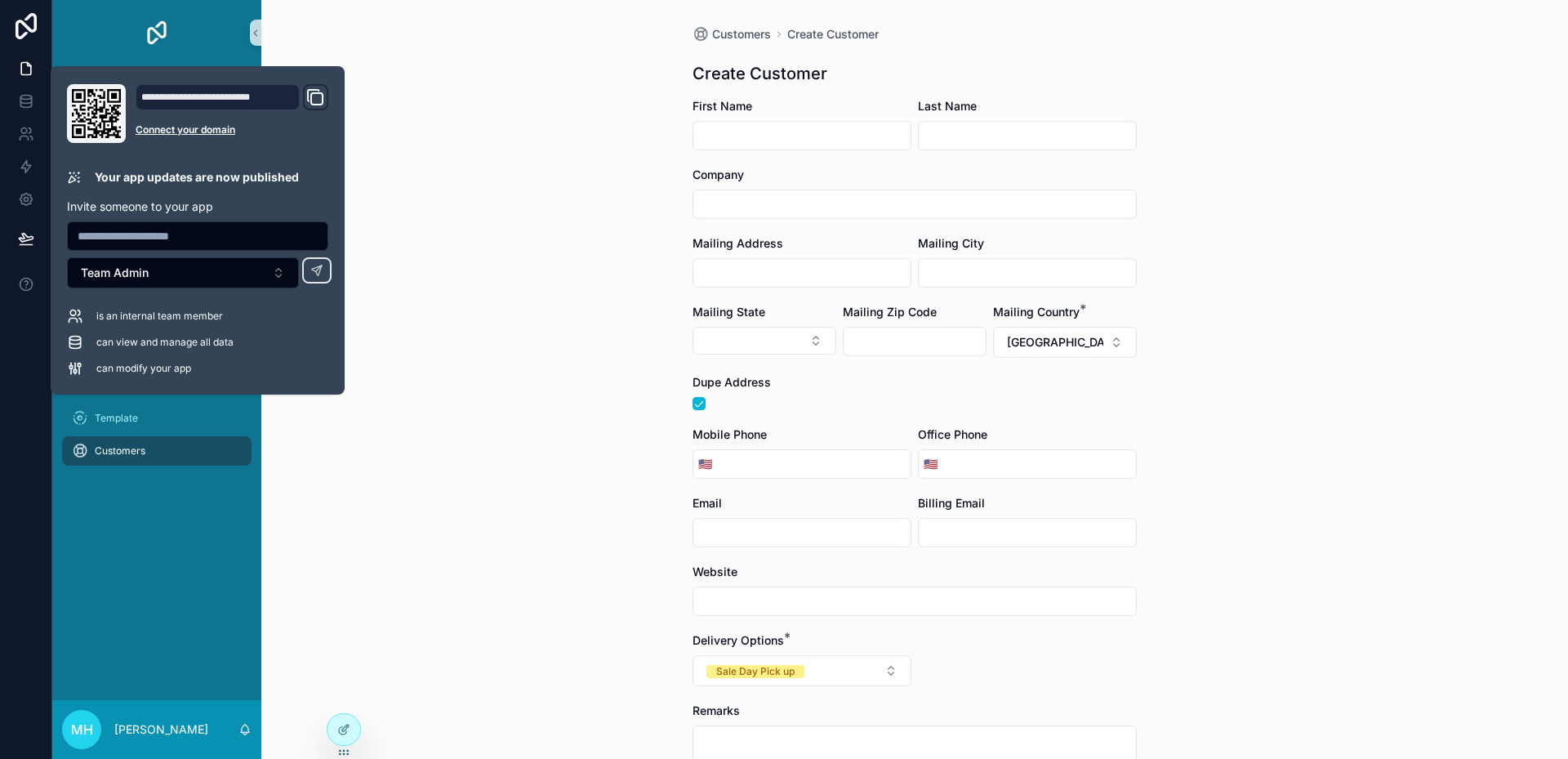
click at [316, 97] on icon "Domain and Custom Link" at bounding box center [315, 97] width 20 height 20
drag, startPoint x: 412, startPoint y: 0, endPoint x: 454, endPoint y: 3, distance: 42.1
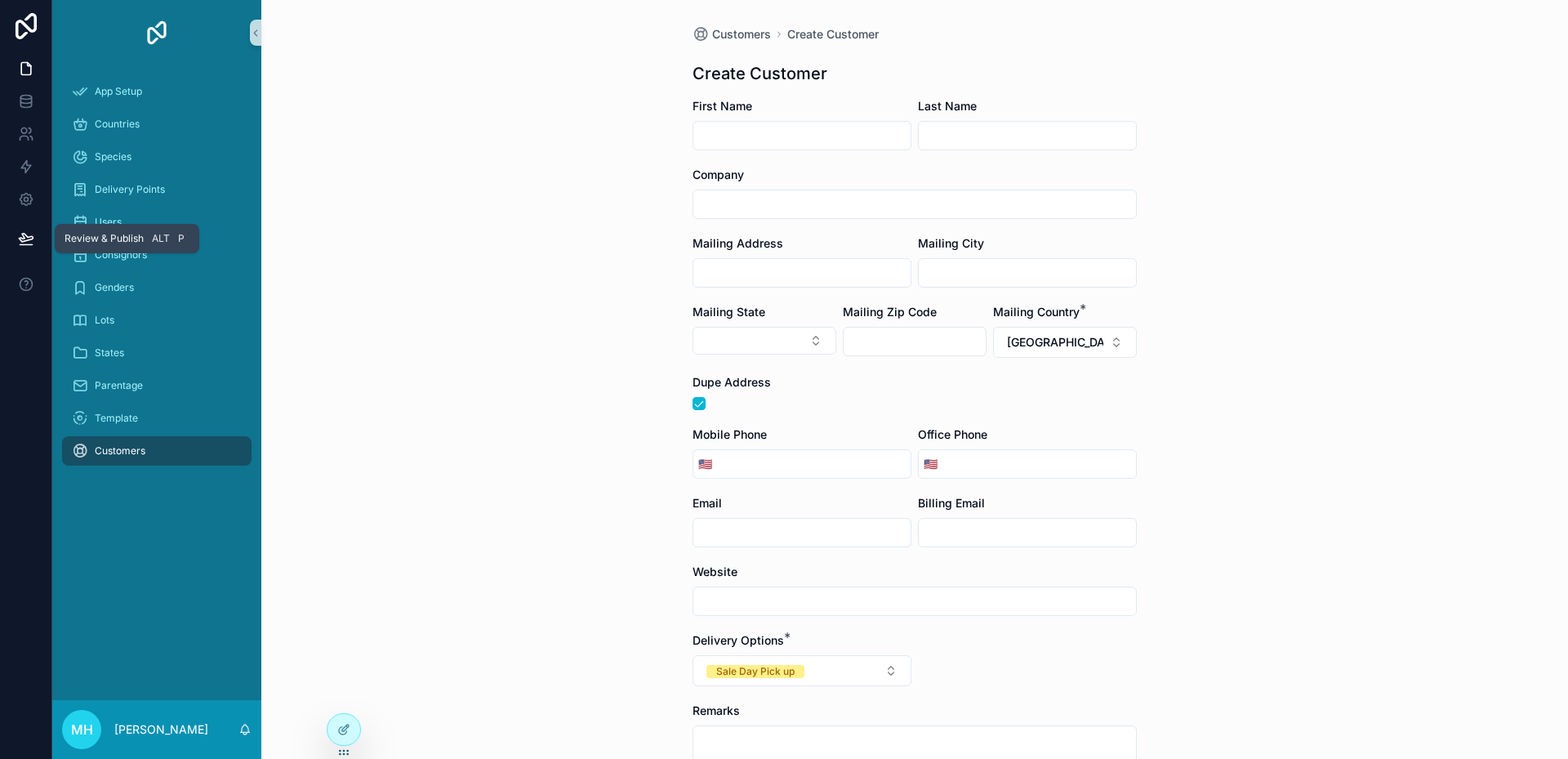
click at [31, 238] on icon at bounding box center [25, 237] width 14 height 8
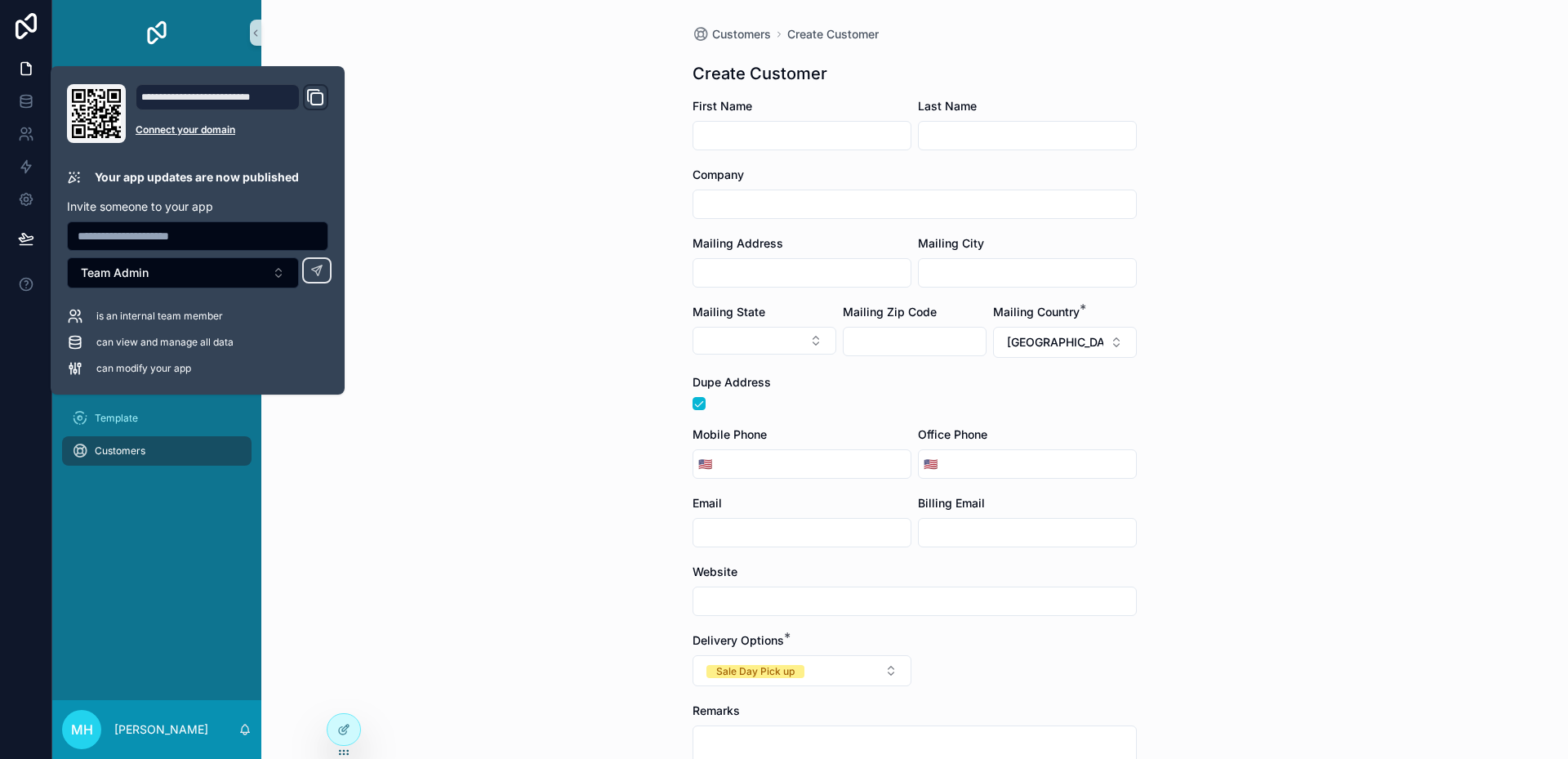
click at [312, 97] on icon "Domain and Custom Link" at bounding box center [317, 99] width 11 height 11
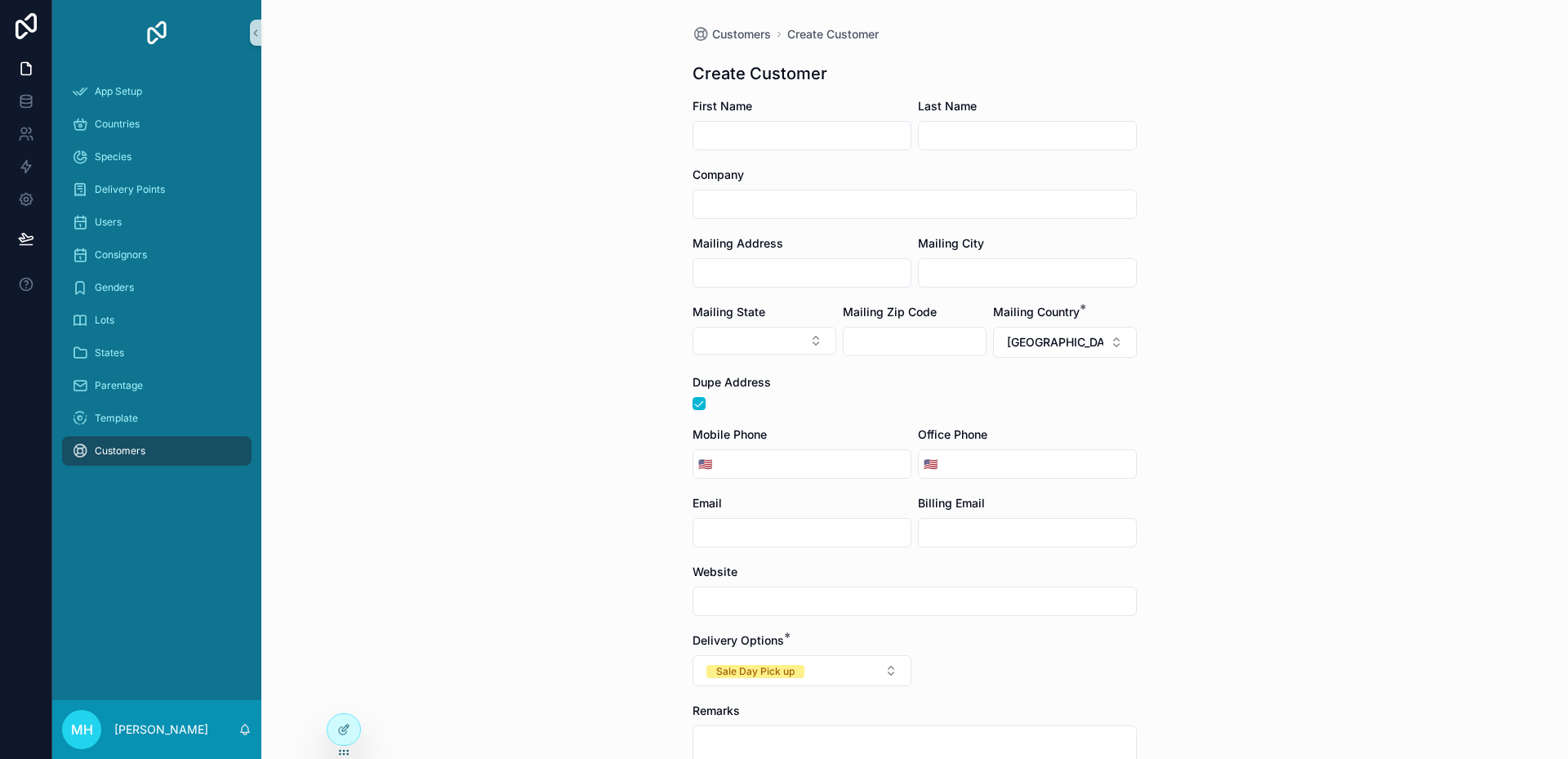
click at [605, 202] on div "Customers Create Customer Create Customer First Name Last Name Company Mailing …" at bounding box center [914, 379] width 1306 height 759
click at [26, 96] on icon at bounding box center [25, 98] width 10 height 4
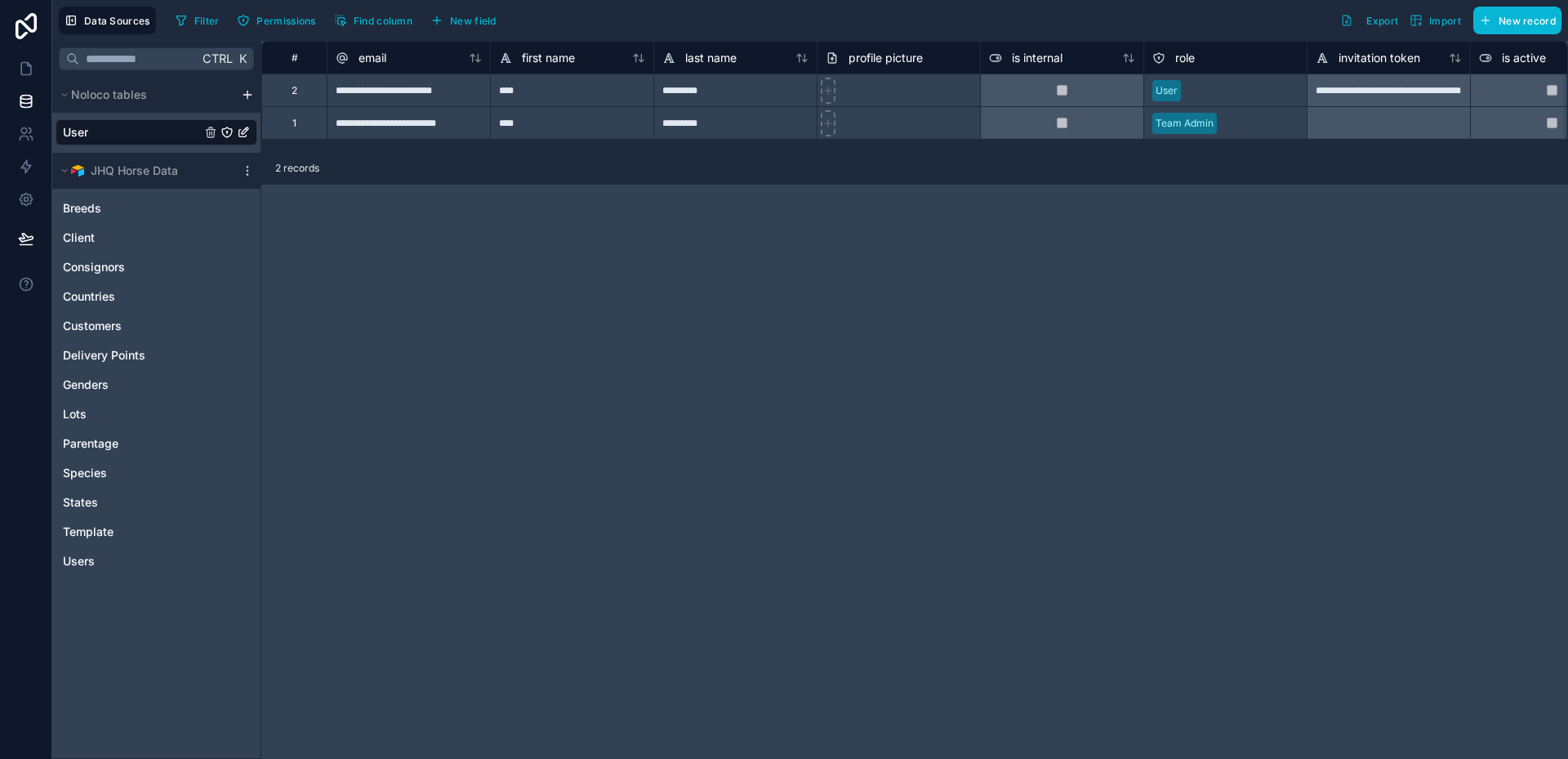
click at [176, 135] on link "User" at bounding box center [131, 131] width 138 height 16
drag, startPoint x: 23, startPoint y: 68, endPoint x: 23, endPoint y: 79, distance: 11.0
click at [23, 68] on icon at bounding box center [25, 68] width 16 height 16
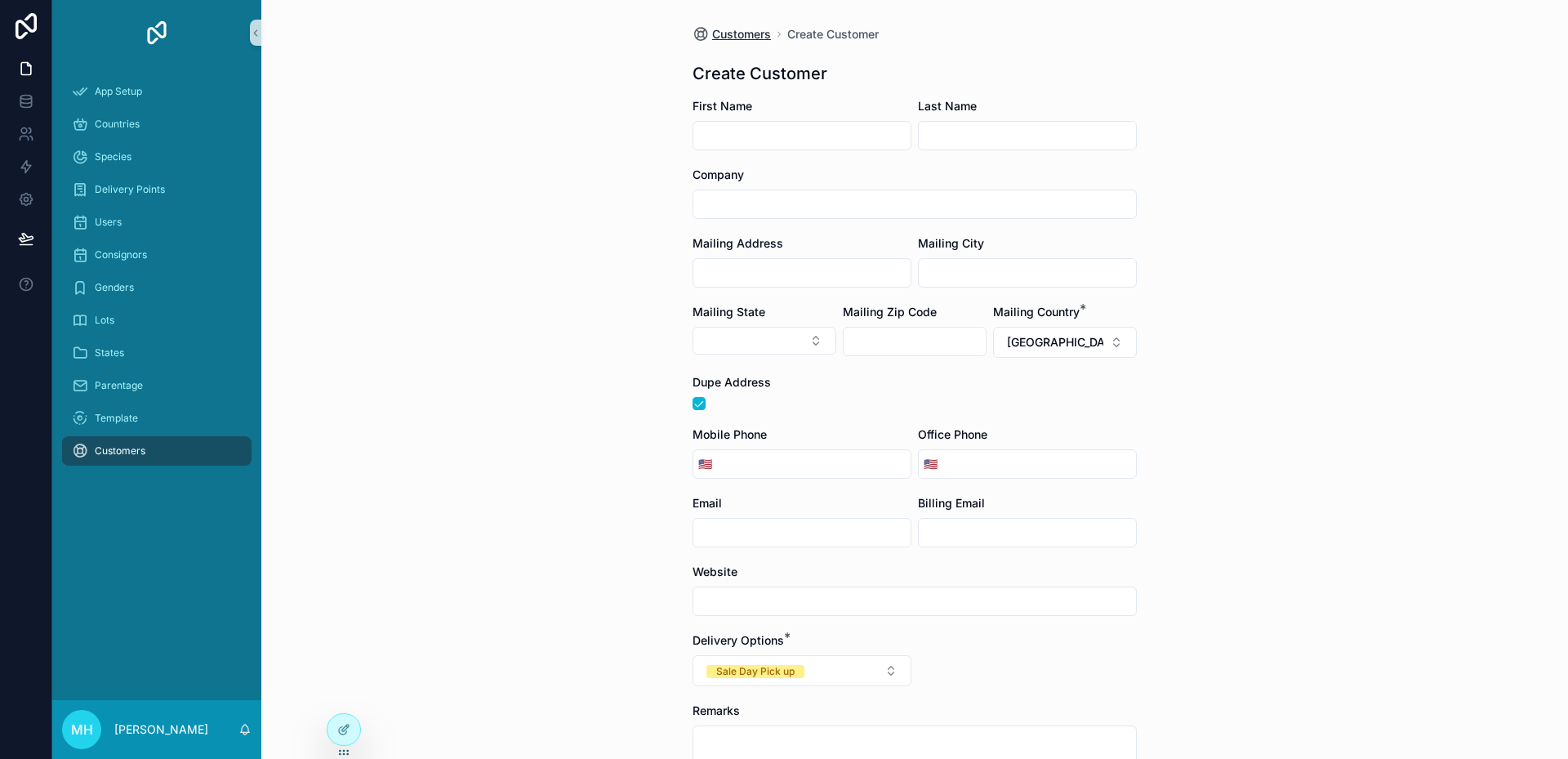
click at [727, 31] on span "Customers" at bounding box center [741, 34] width 59 height 16
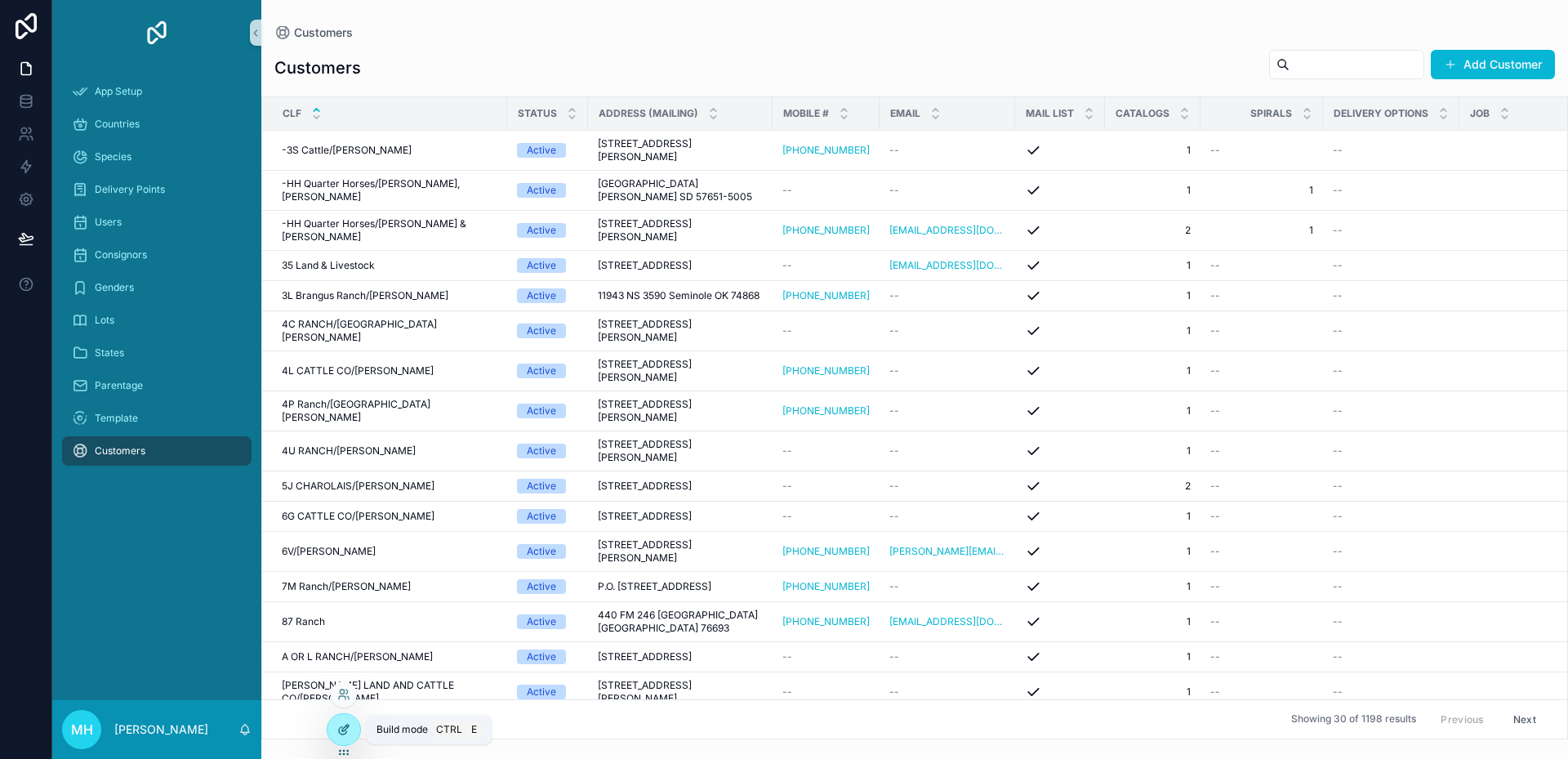
click at [343, 728] on icon at bounding box center [344, 730] width 13 height 13
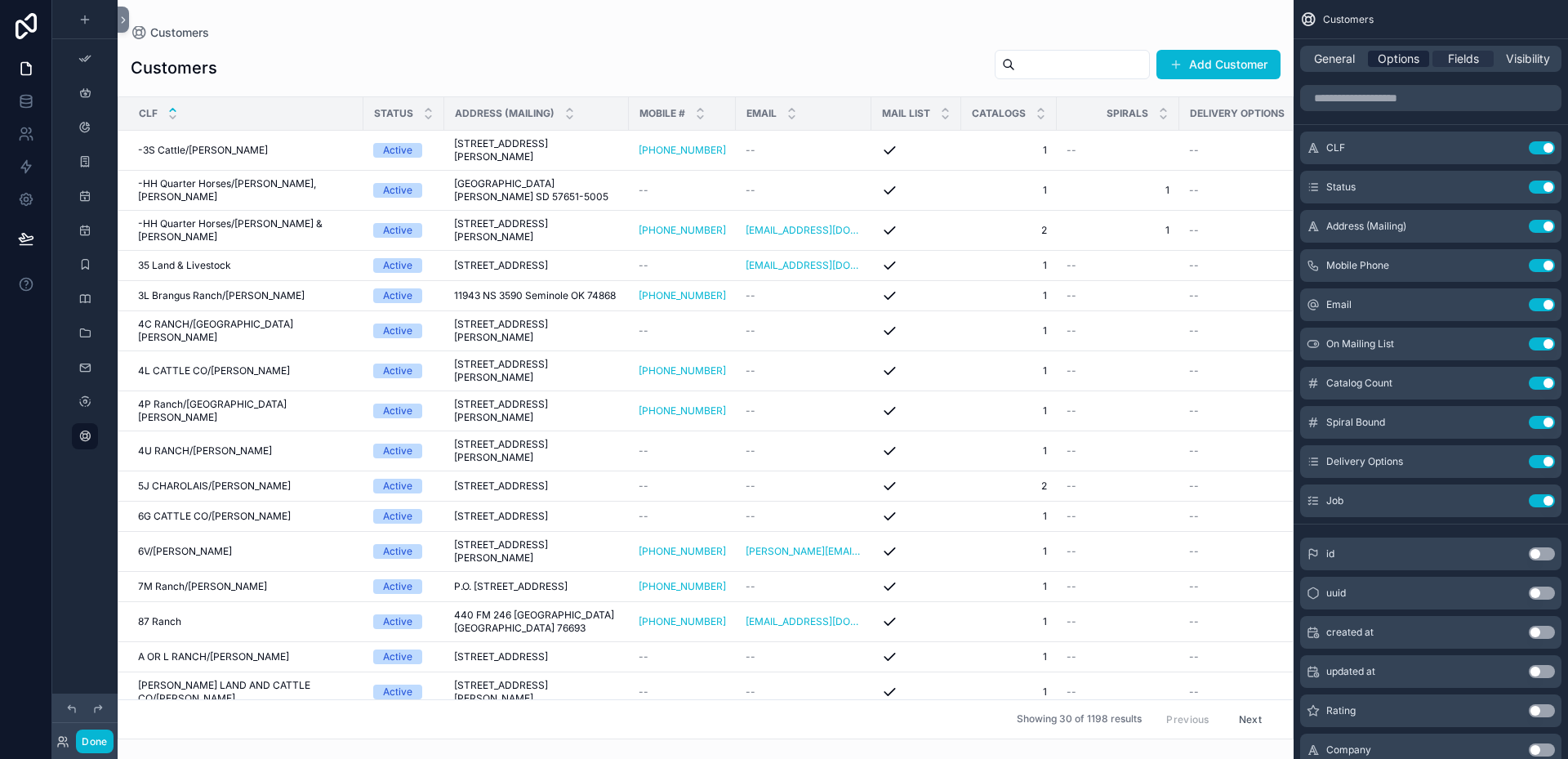
click at [1395, 58] on span "Options" at bounding box center [1398, 58] width 41 height 16
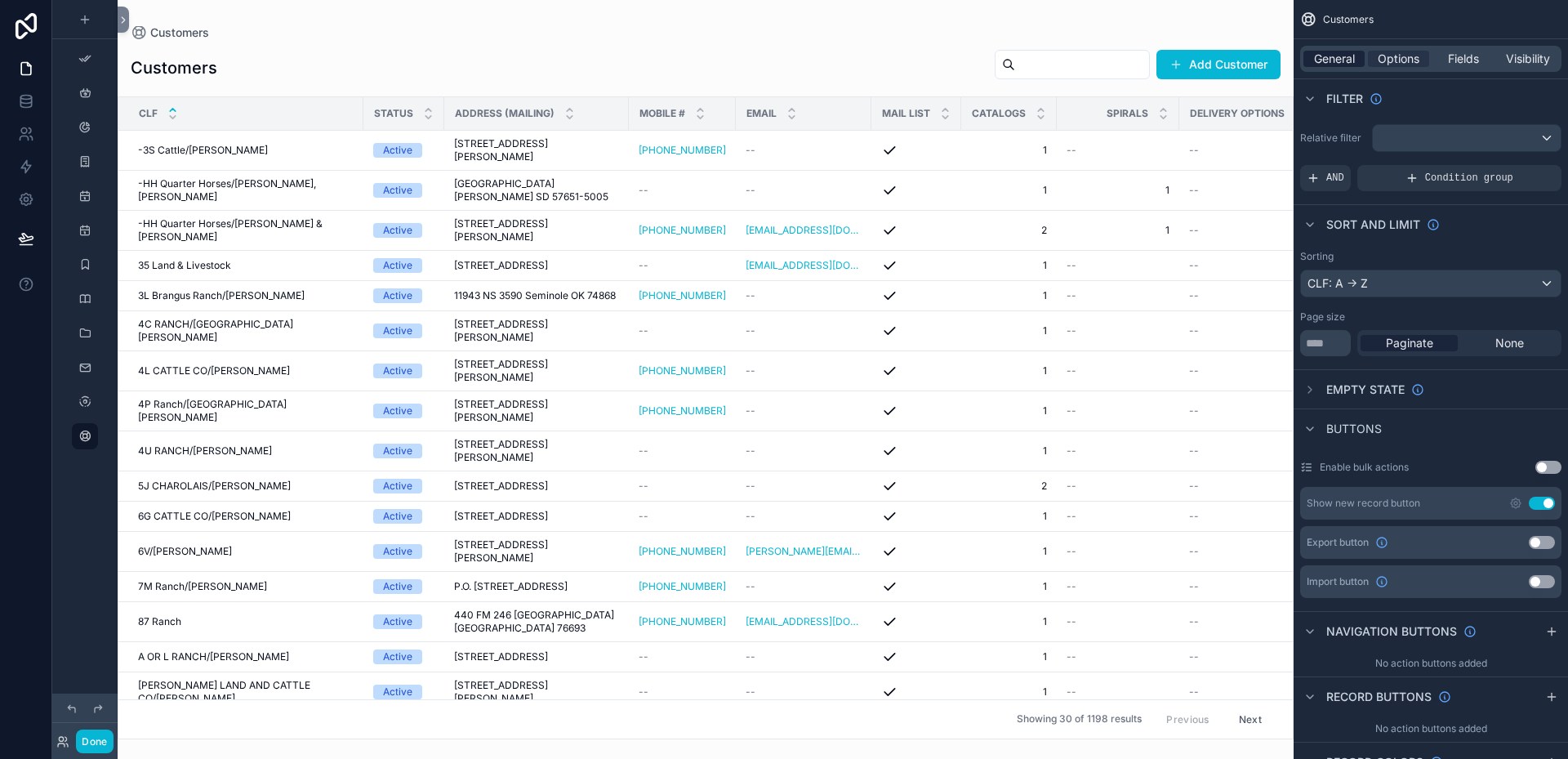
click at [1346, 60] on span "General" at bounding box center [1334, 58] width 41 height 16
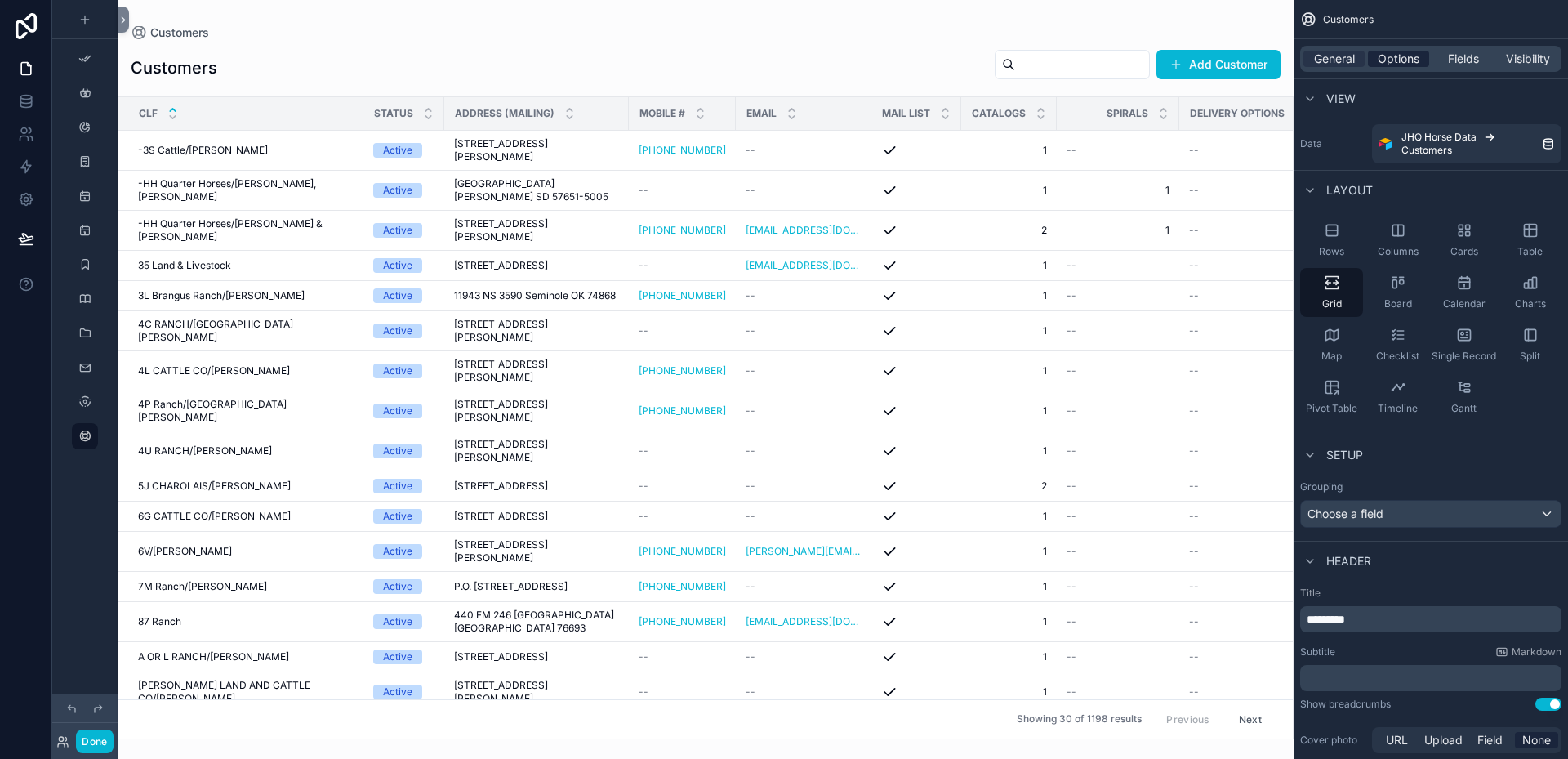
click at [1397, 58] on span "Options" at bounding box center [1398, 58] width 41 height 16
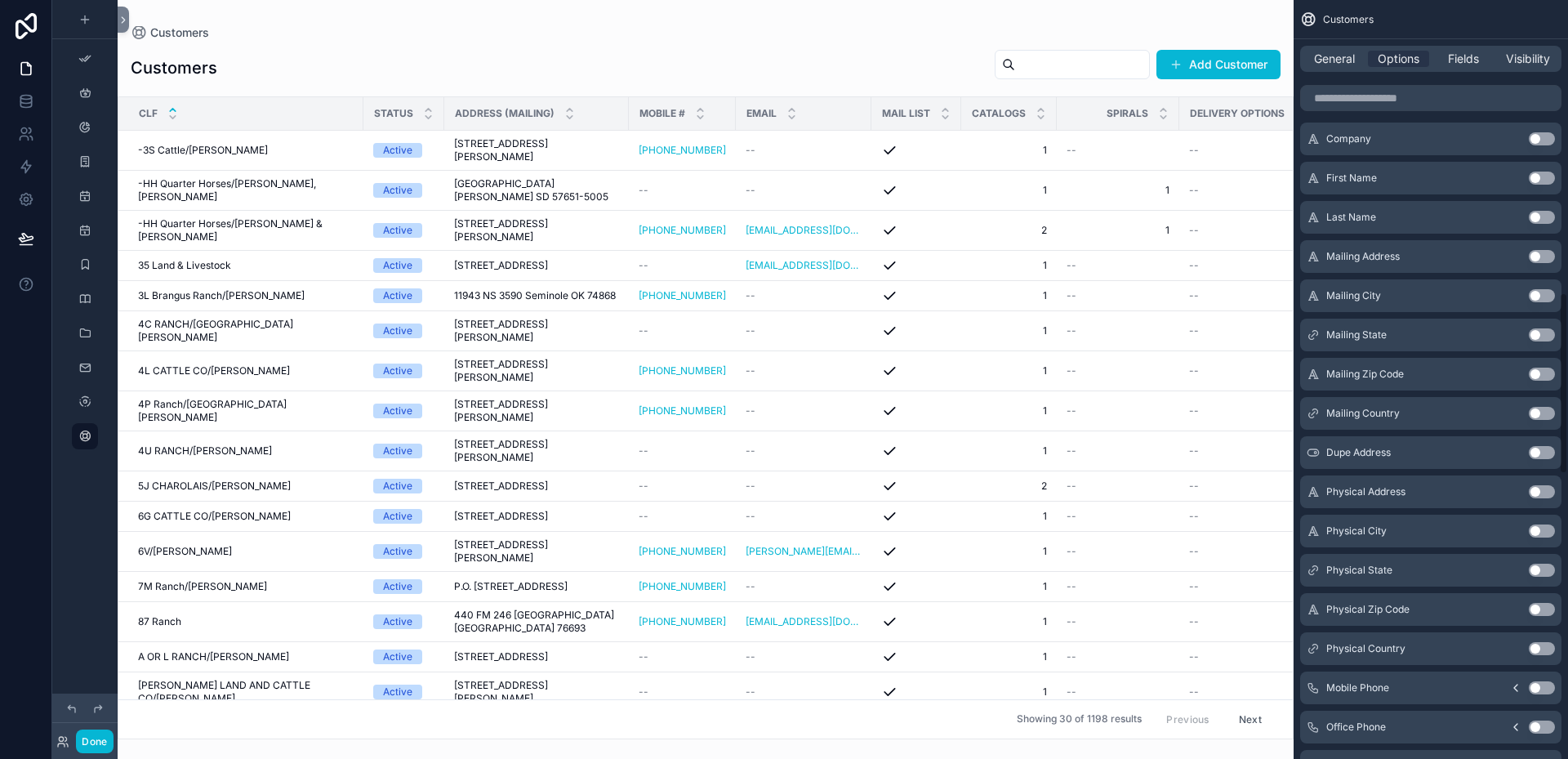
scroll to position [1225, 0]
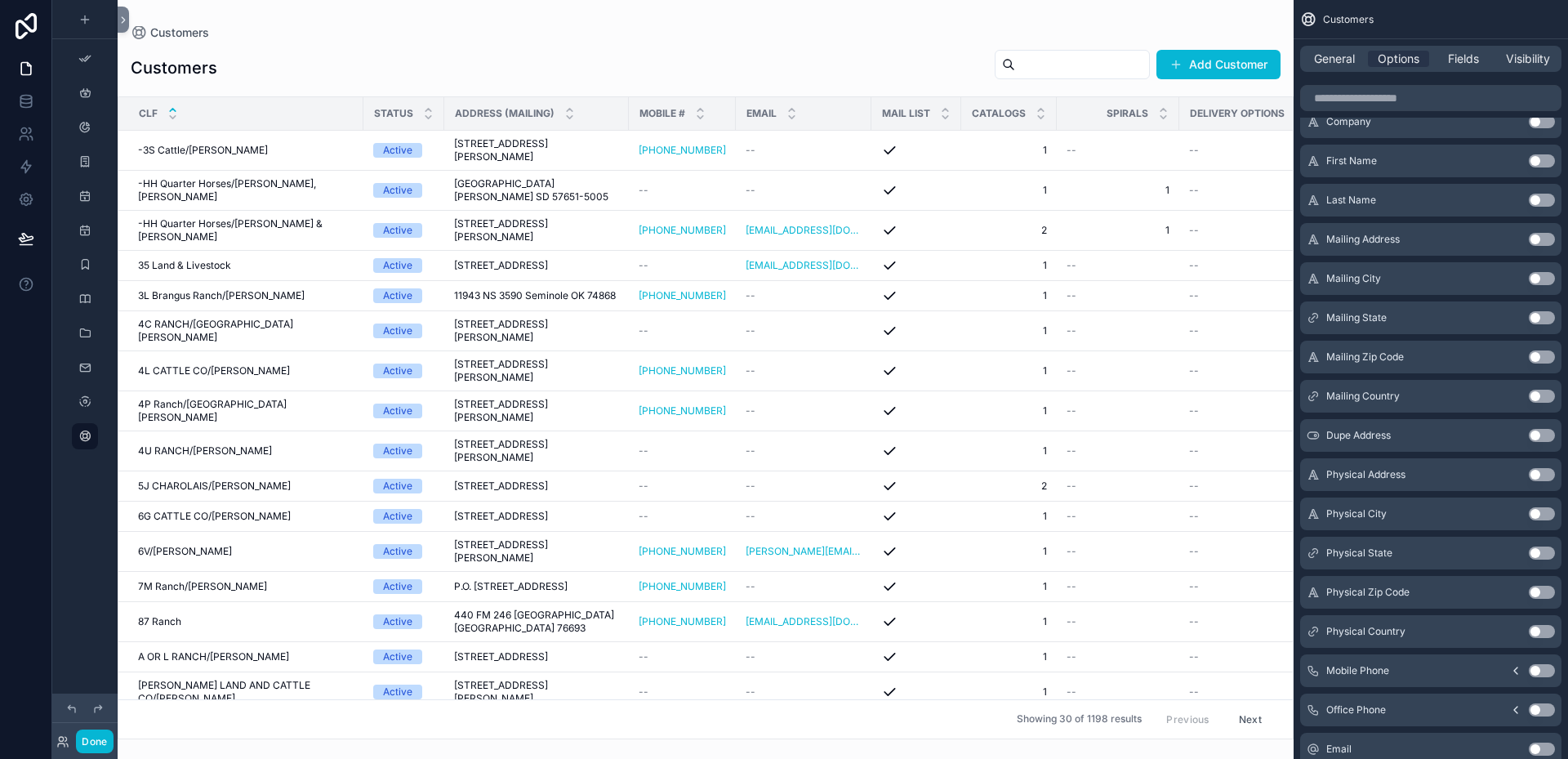
click at [1548, 316] on button "Use setting" at bounding box center [1542, 318] width 26 height 13
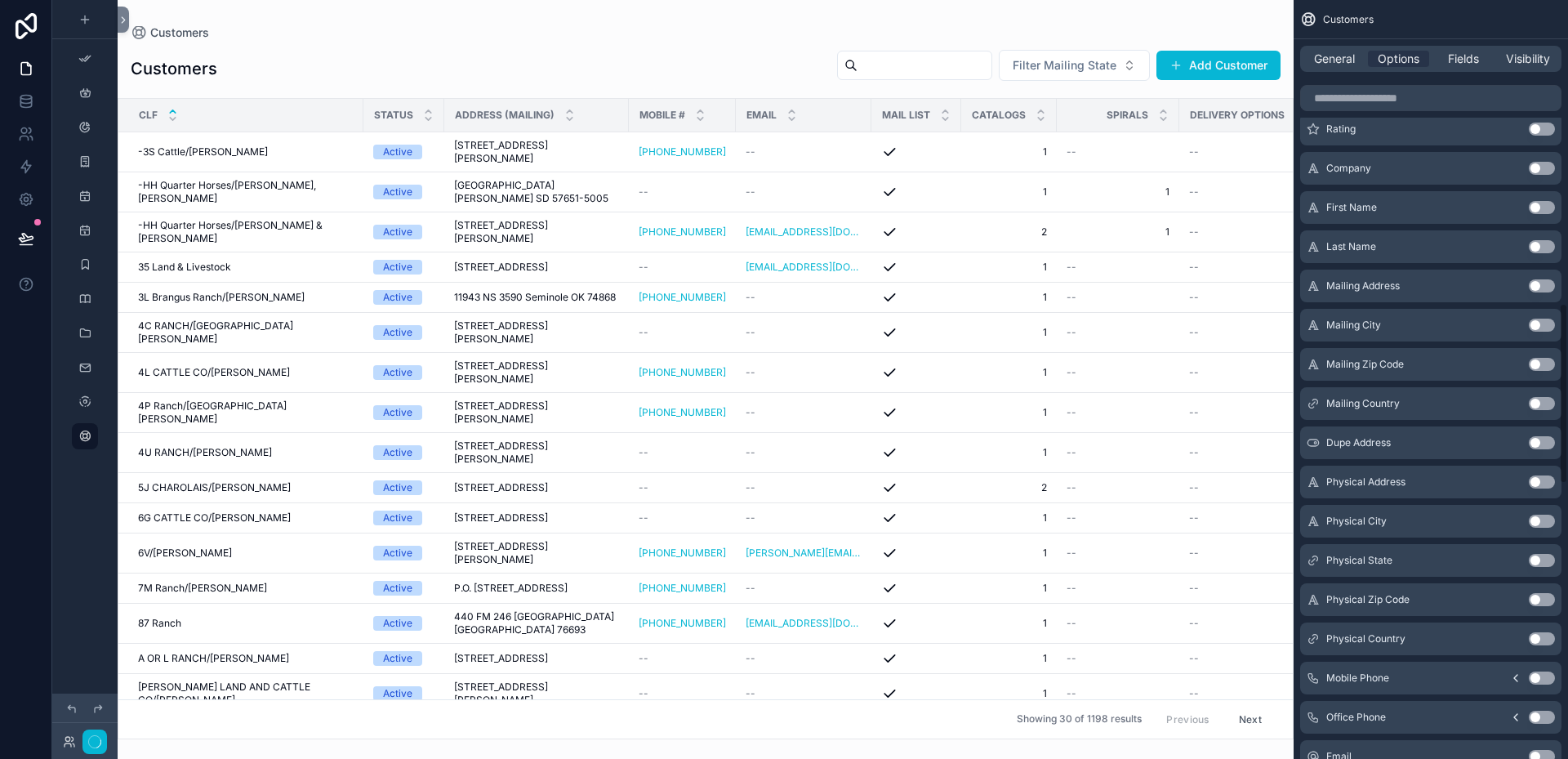
scroll to position [1272, 0]
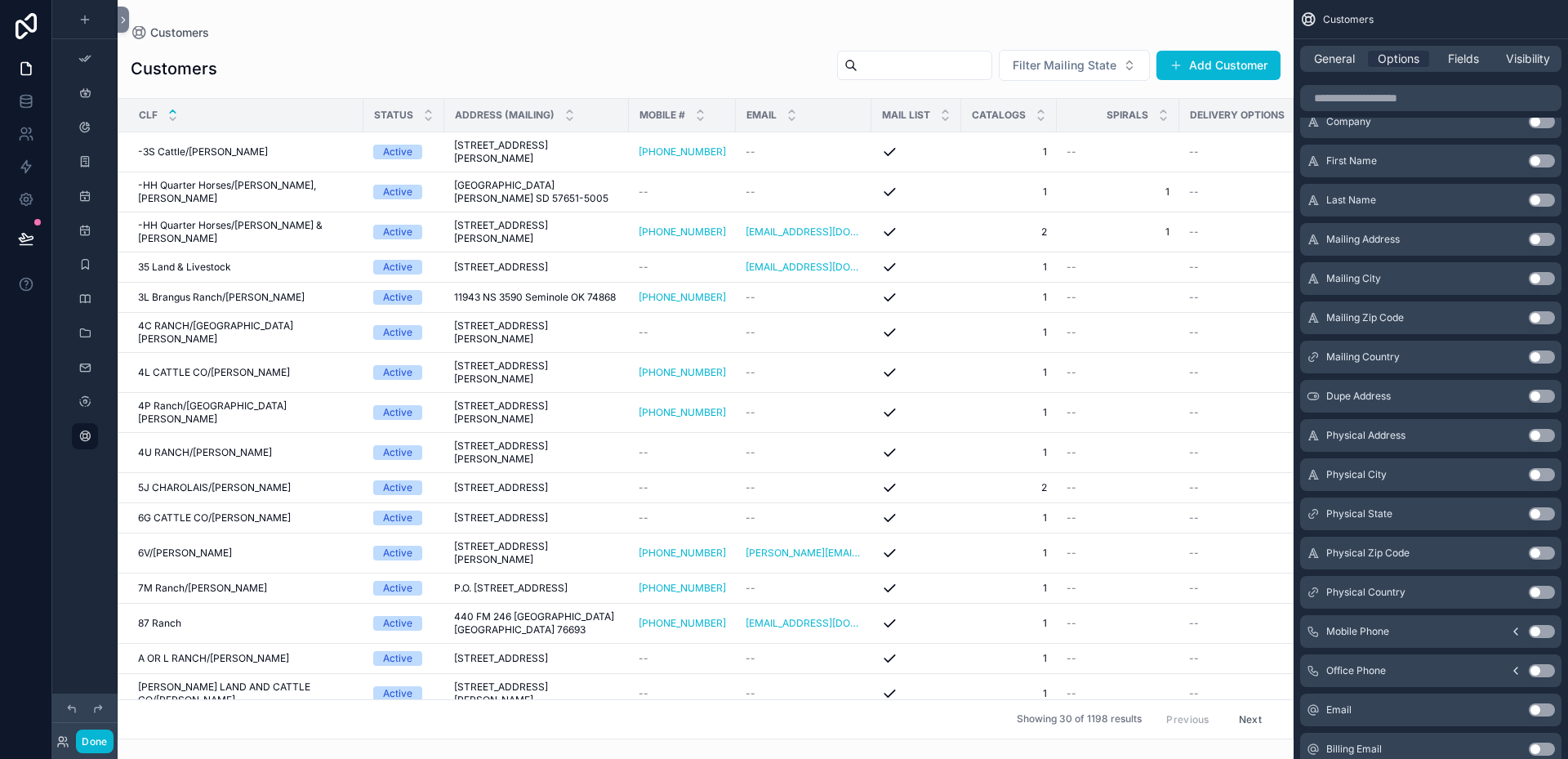
click at [1548, 351] on button "Use setting" at bounding box center [1542, 357] width 26 height 13
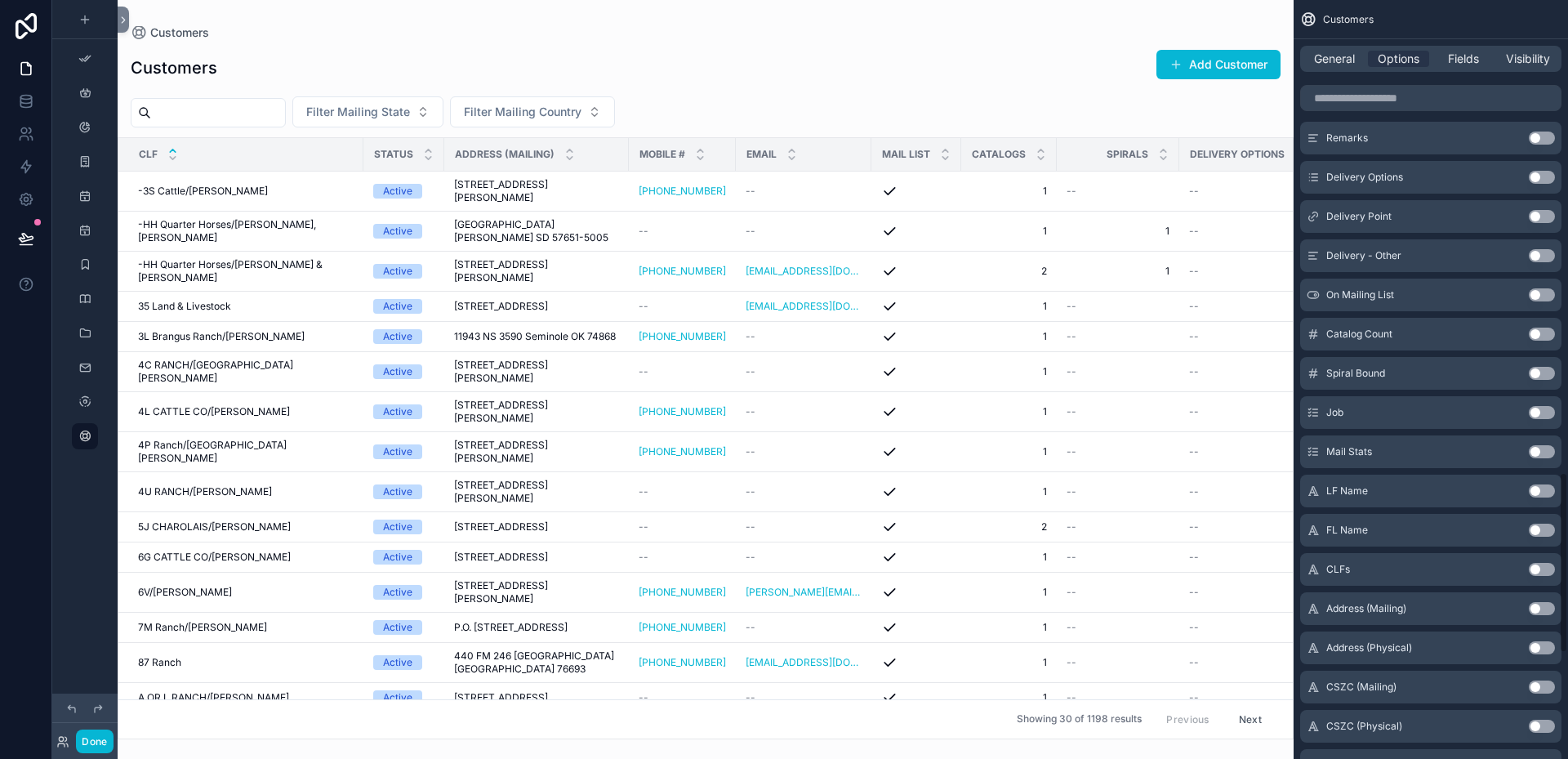
scroll to position [2046, 0]
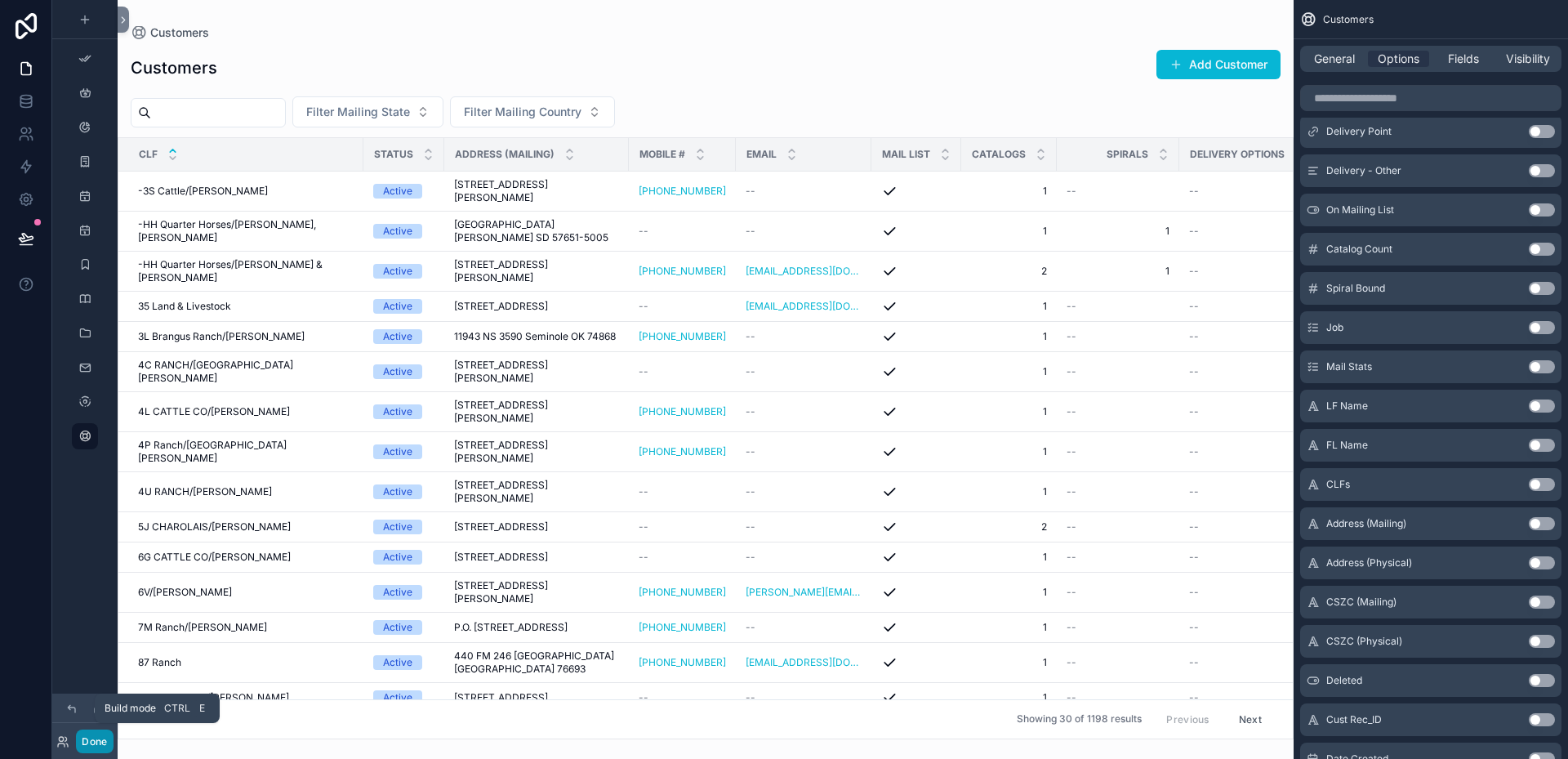
click at [88, 742] on button "Done" at bounding box center [94, 740] width 37 height 23
